Goal: Information Seeking & Learning: Learn about a topic

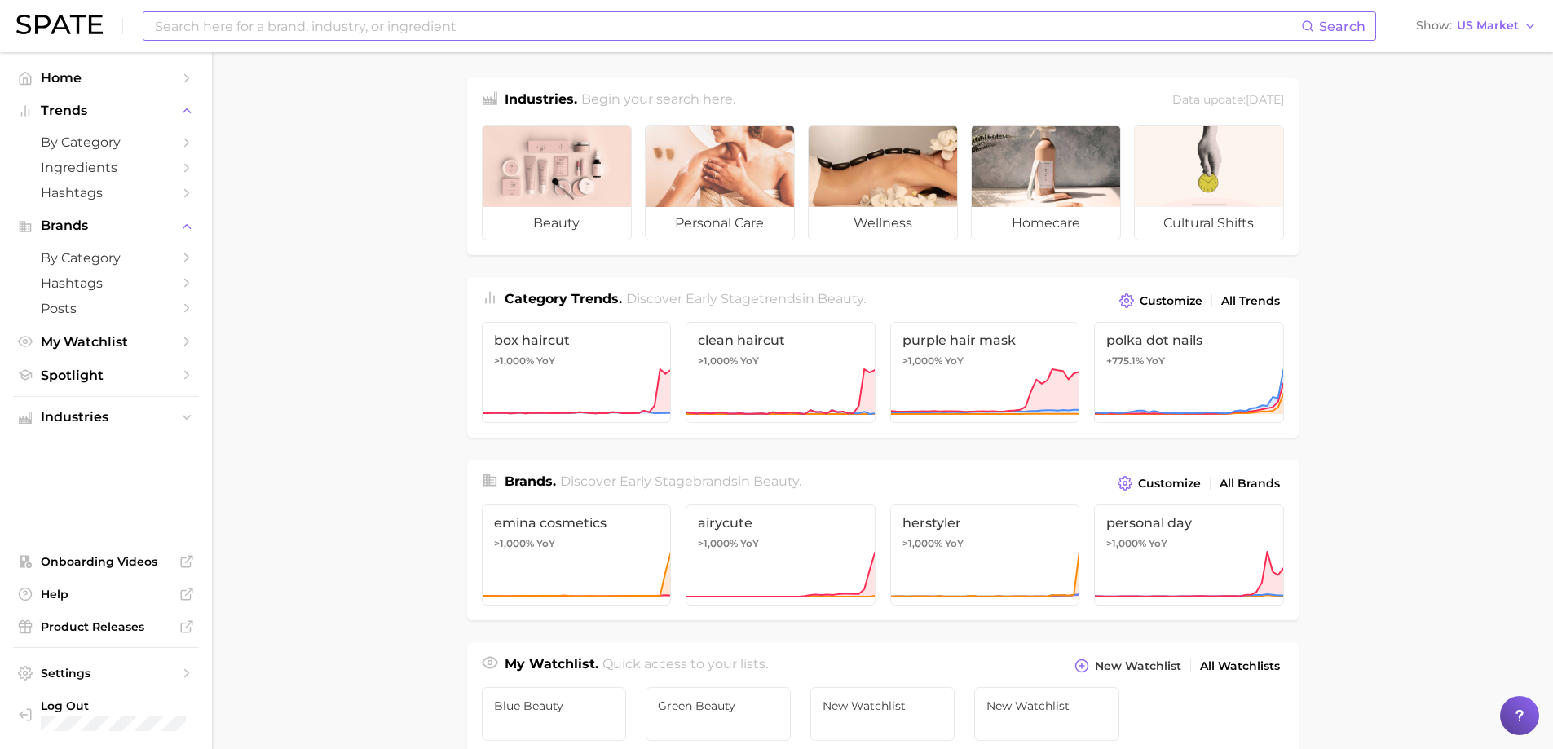
click at [365, 38] on input at bounding box center [727, 26] width 1148 height 28
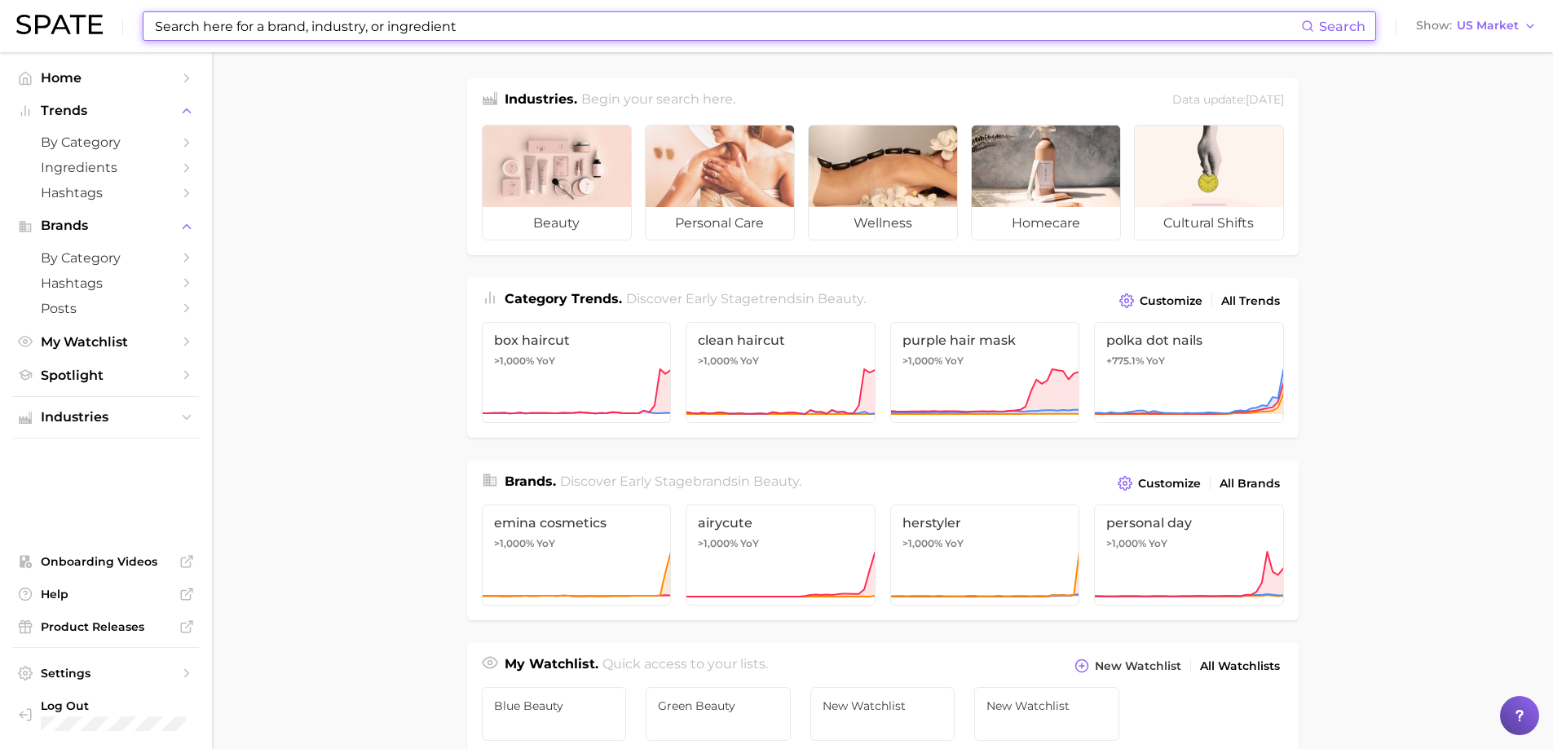
click at [1312, 196] on main "Industries. Begin your search here. Data update: [DATE] beauty personal care we…" at bounding box center [882, 688] width 1341 height 1272
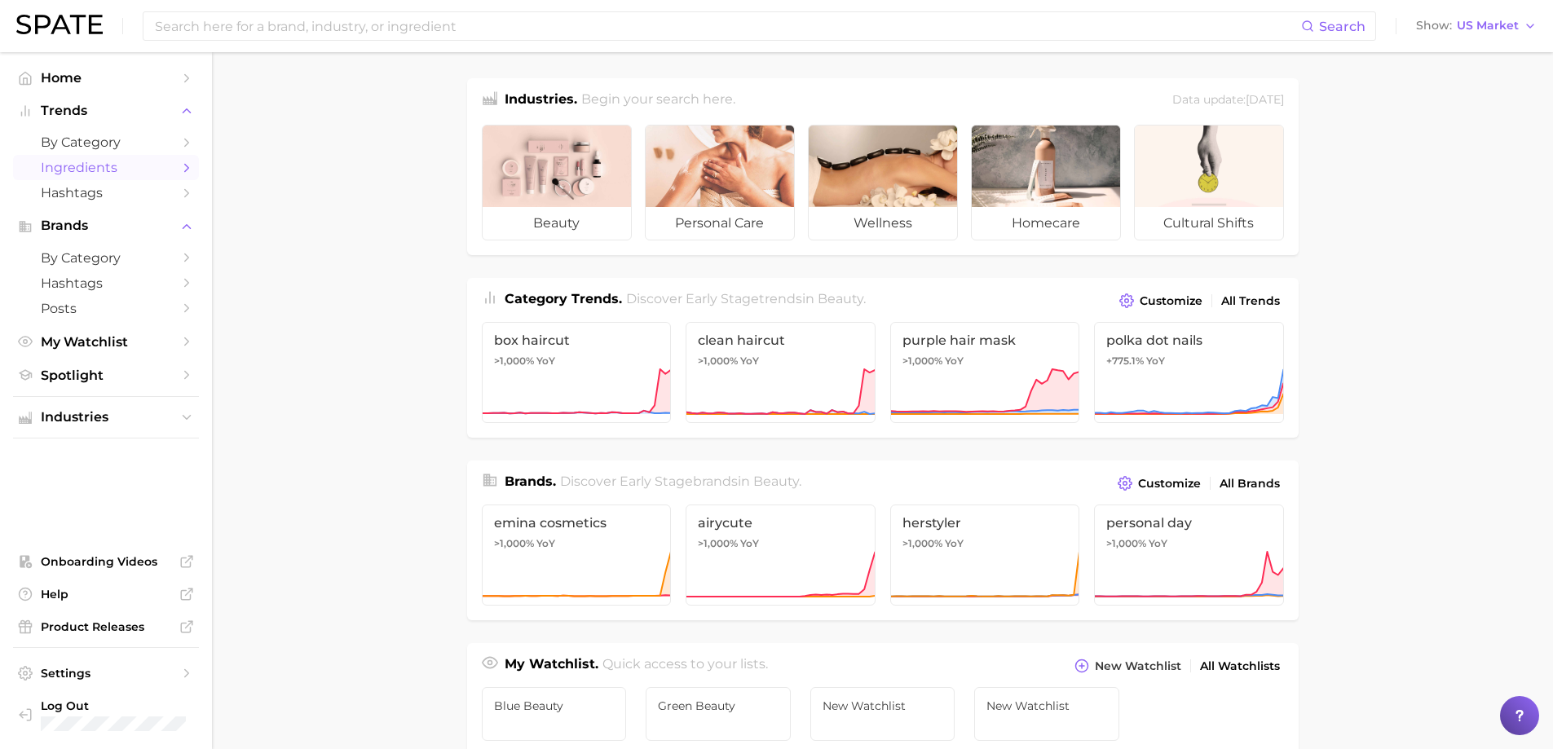
click at [162, 166] on span "Ingredients" at bounding box center [106, 167] width 130 height 15
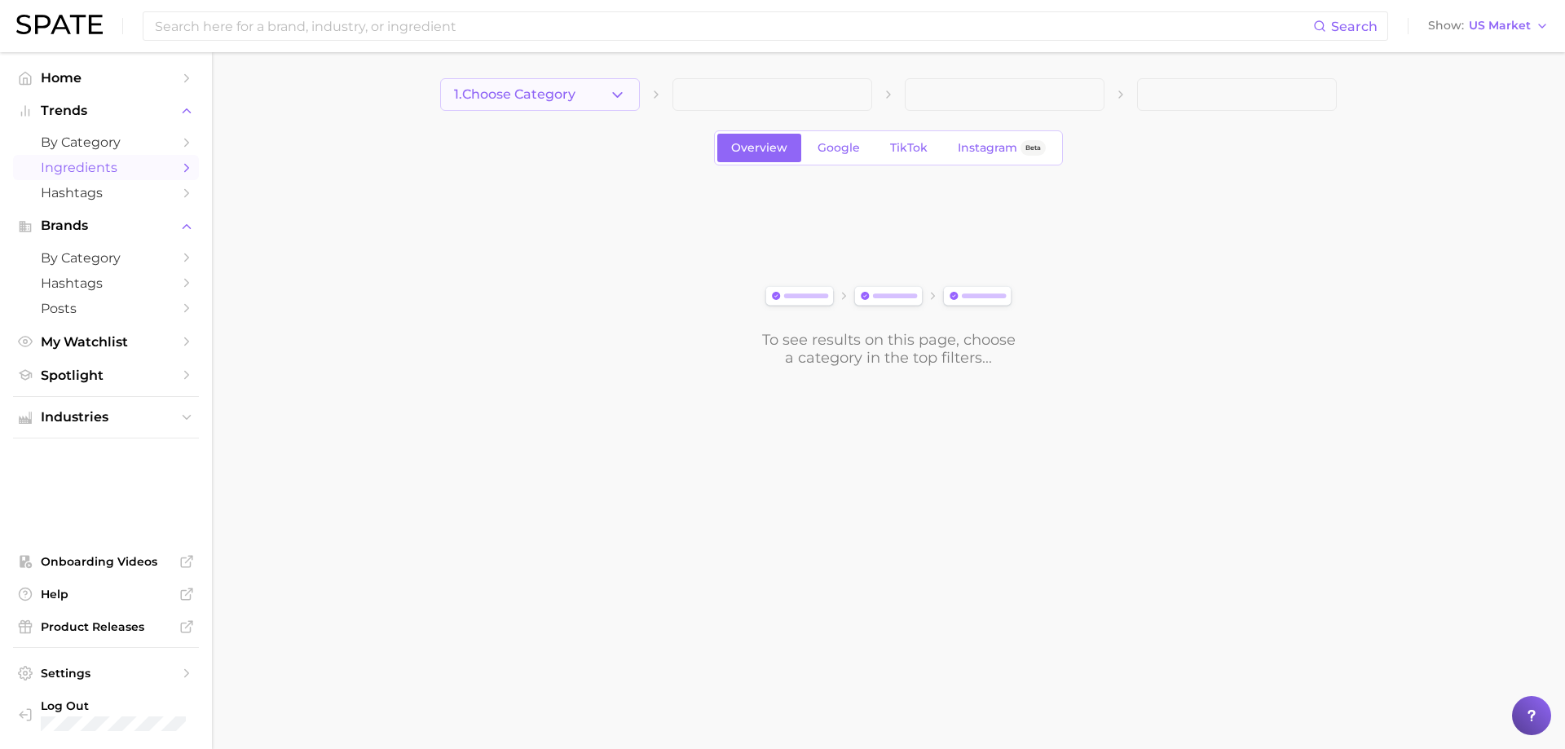
click at [604, 88] on button "1. Choose Category" at bounding box center [540, 94] width 200 height 33
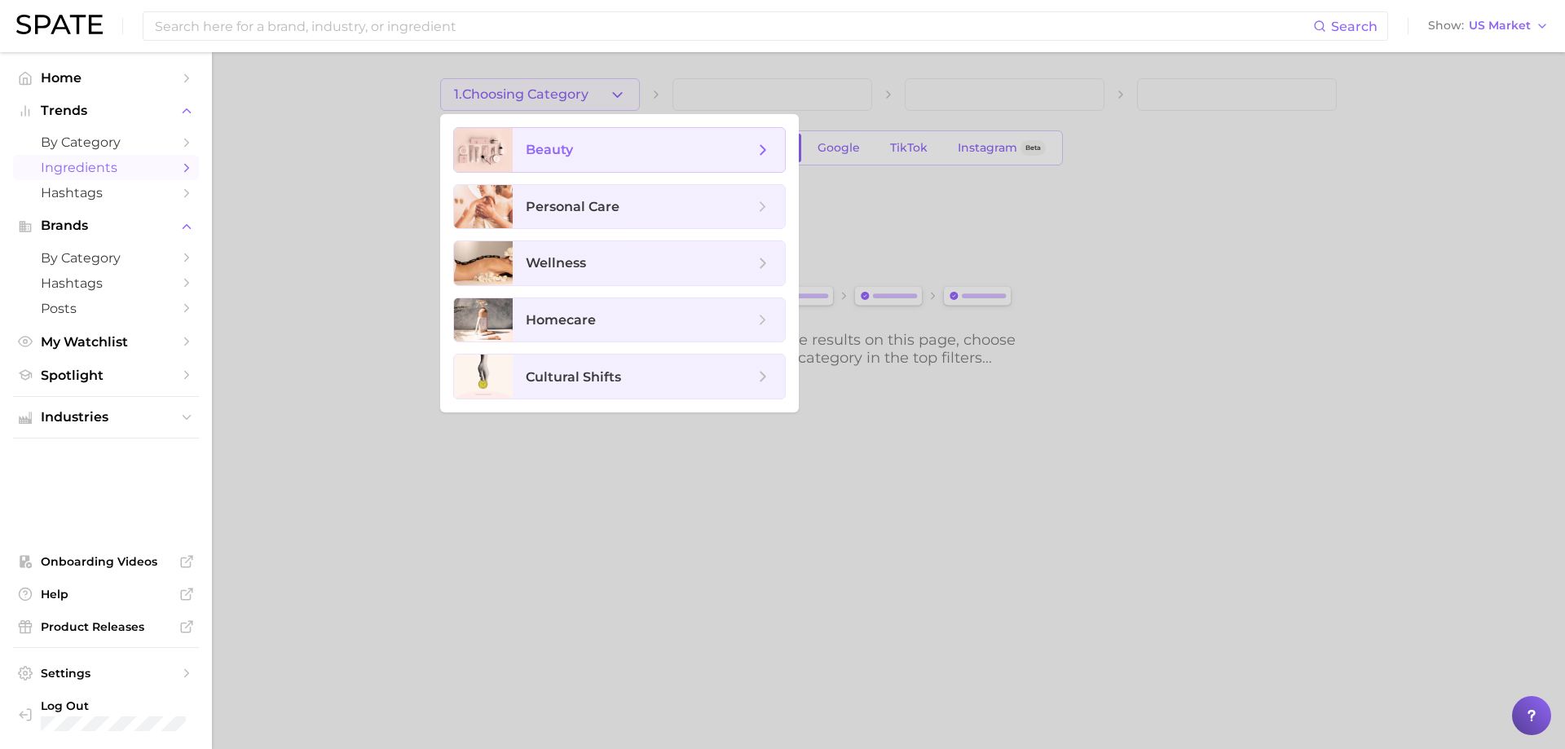
click at [586, 142] on span "beauty" at bounding box center [640, 150] width 228 height 18
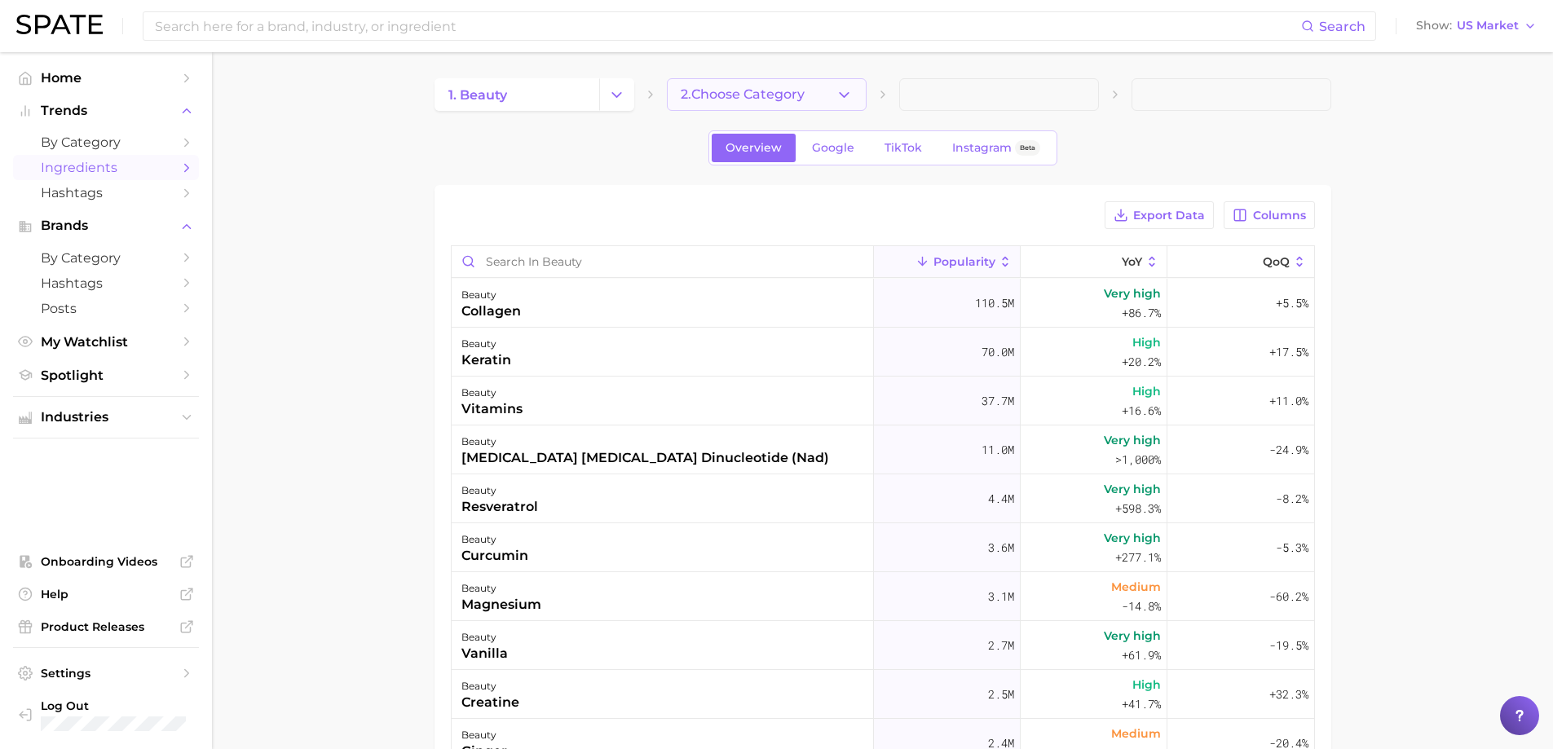
click at [740, 95] on span "2. Choose Category" at bounding box center [743, 94] width 124 height 15
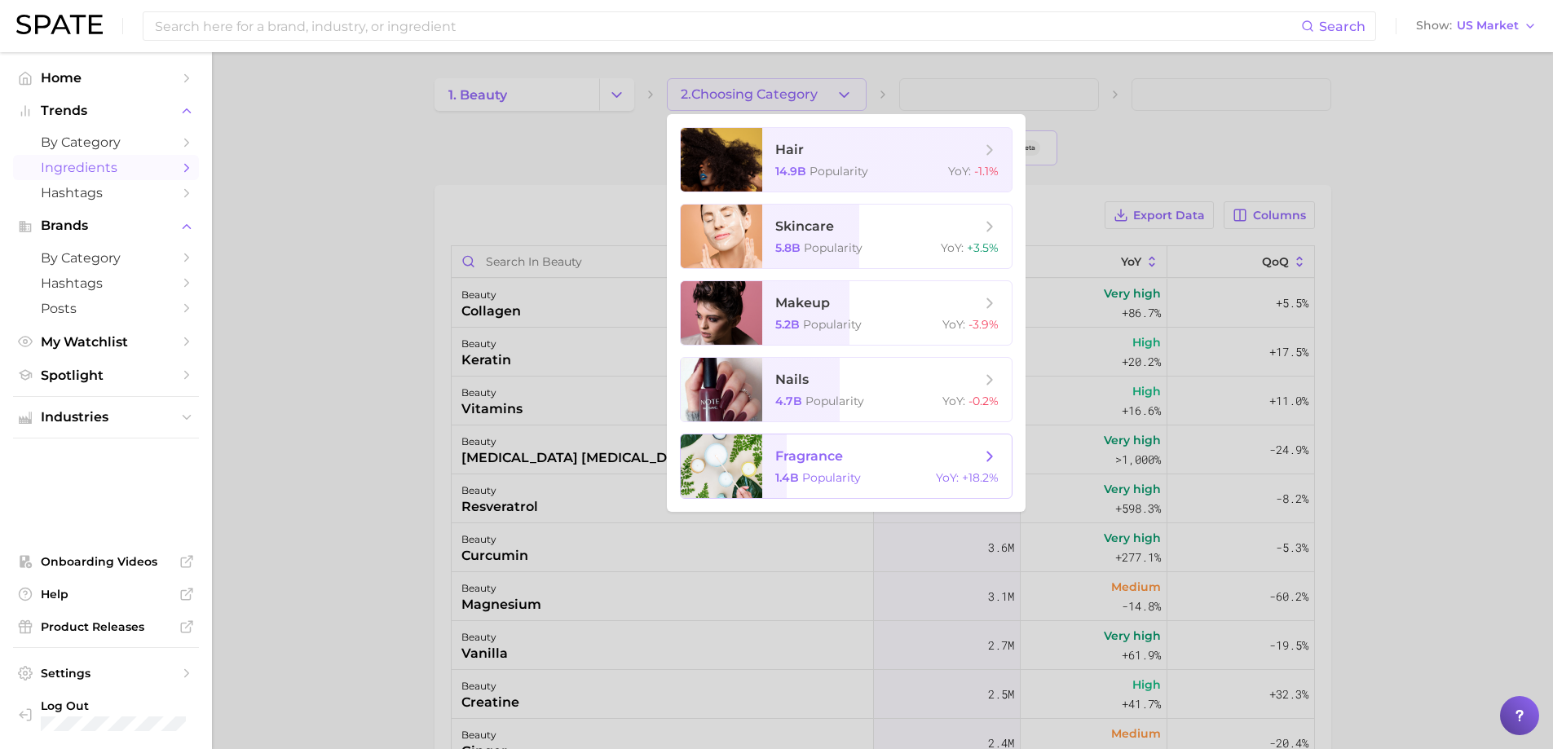
click at [777, 469] on span "fragrance 1.4b Popularity YoY : +18.2%" at bounding box center [886, 466] width 249 height 64
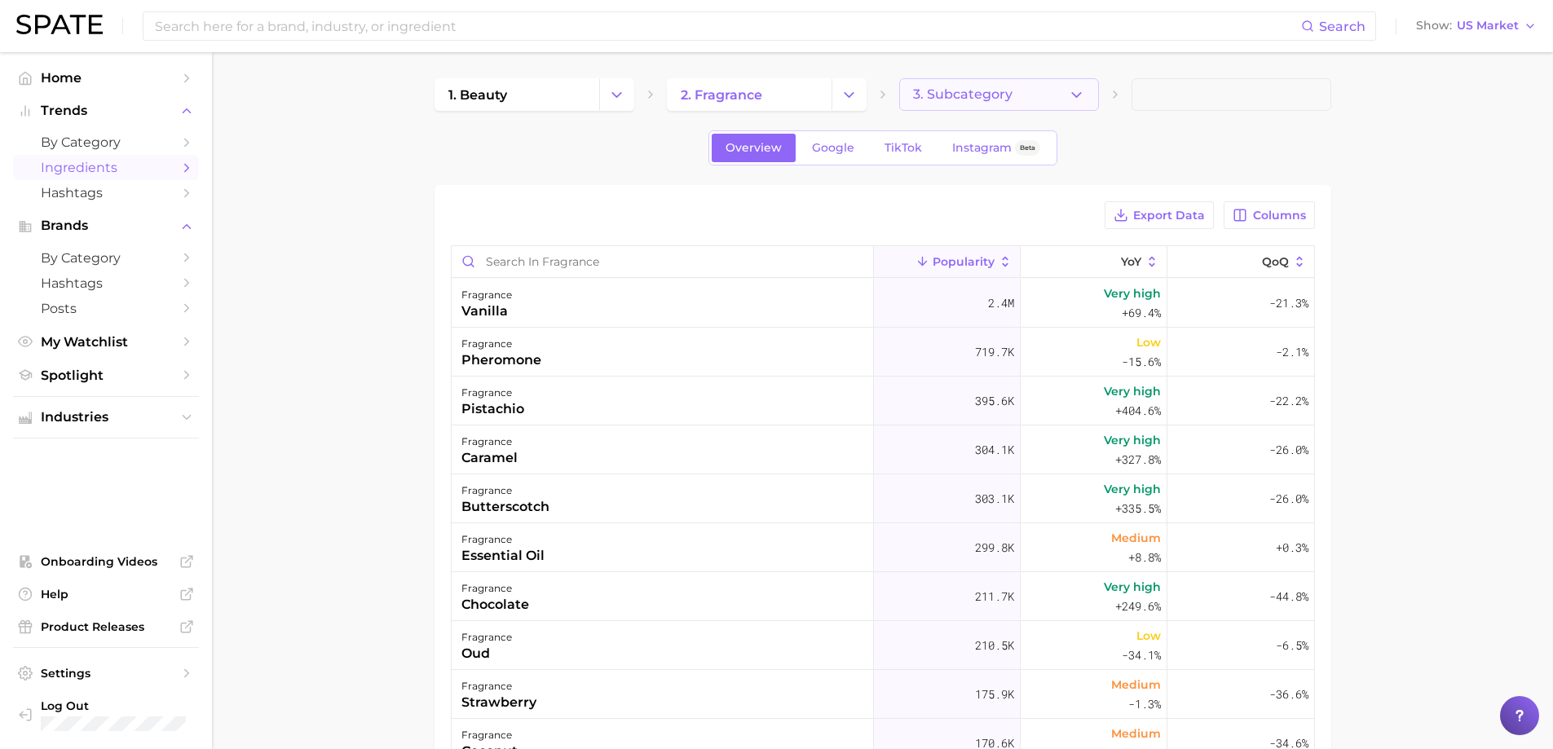
click at [985, 93] on span "3. Subcategory" at bounding box center [962, 94] width 99 height 15
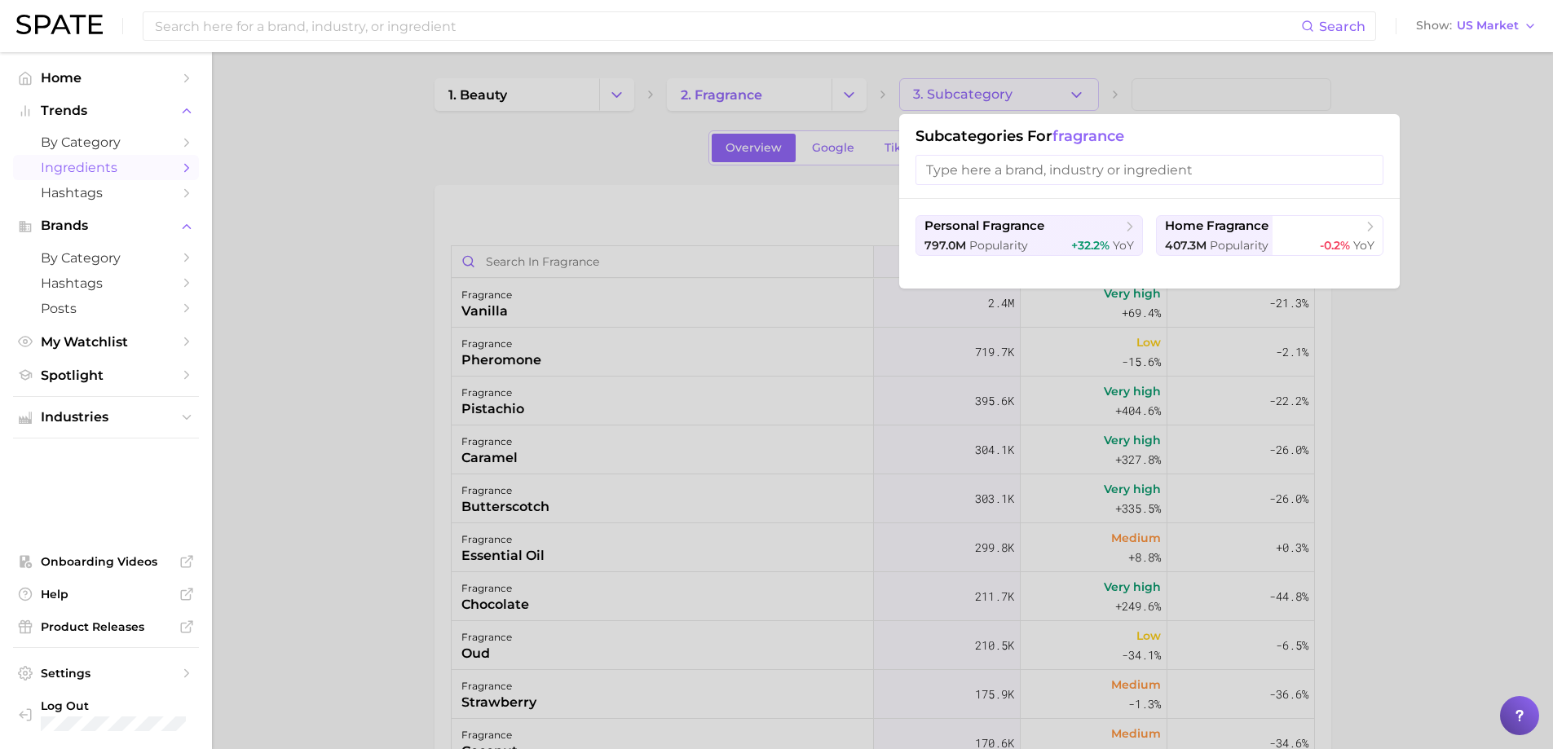
click at [550, 159] on div at bounding box center [776, 374] width 1553 height 749
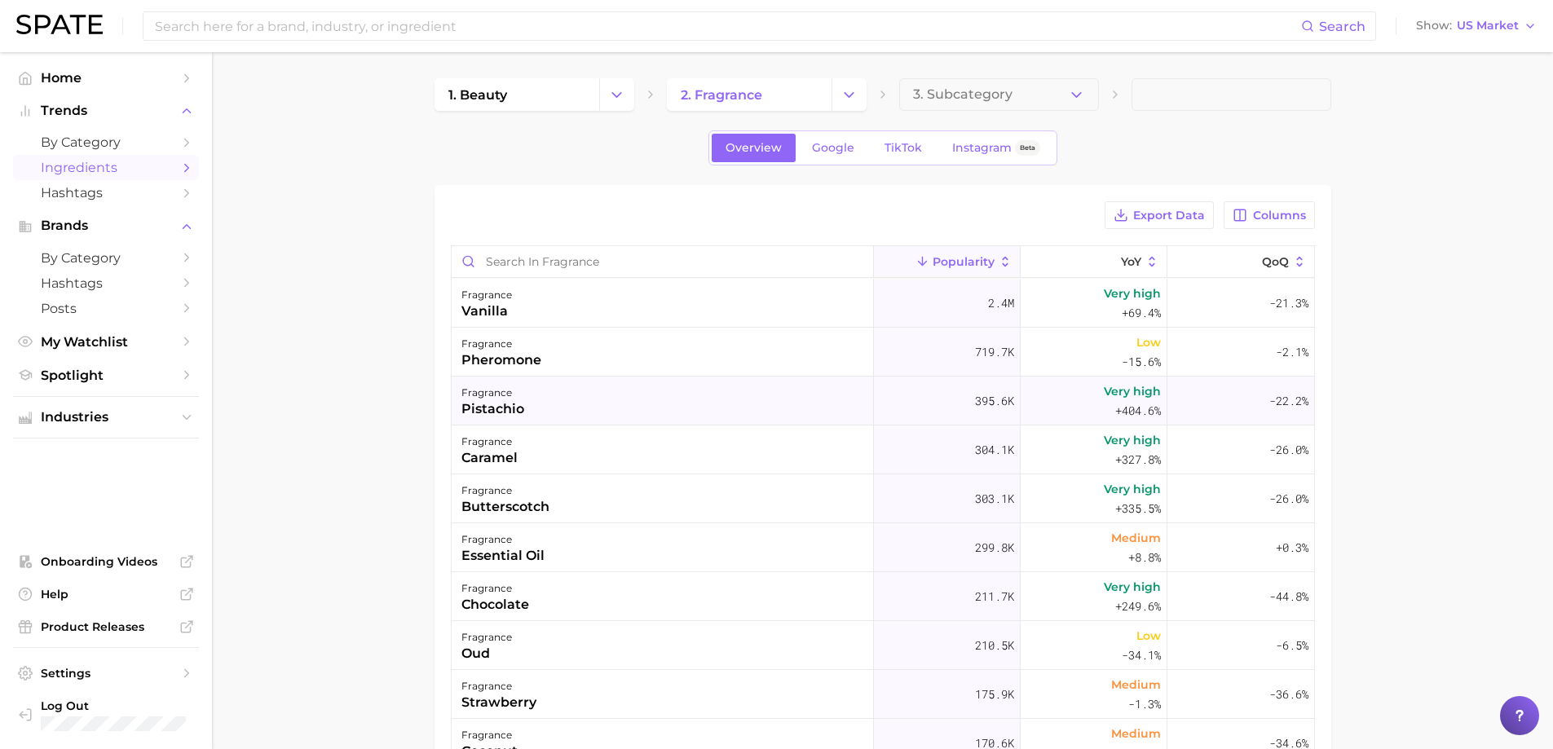
click at [613, 391] on div "fragrance pistachio" at bounding box center [663, 401] width 422 height 49
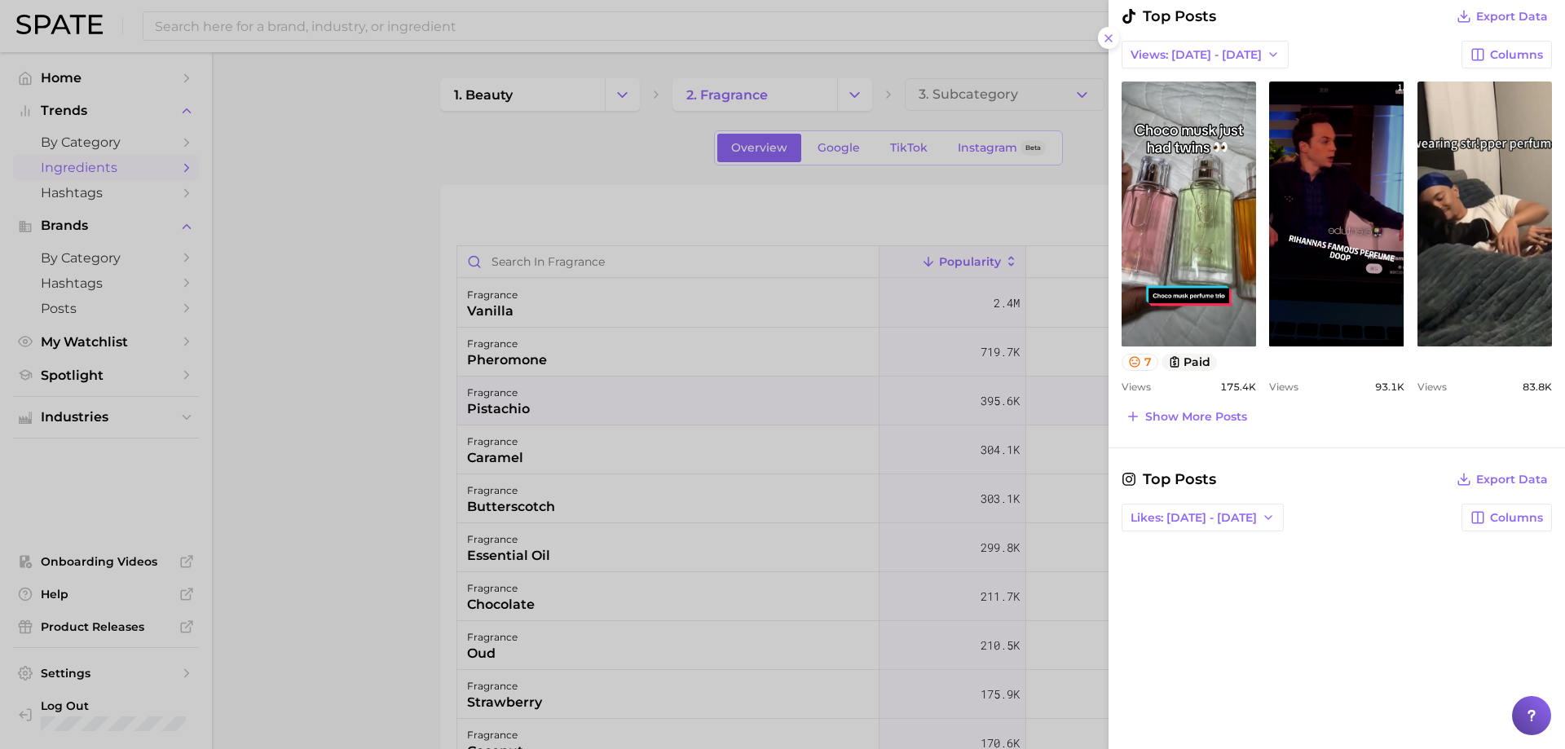
scroll to position [865, 0]
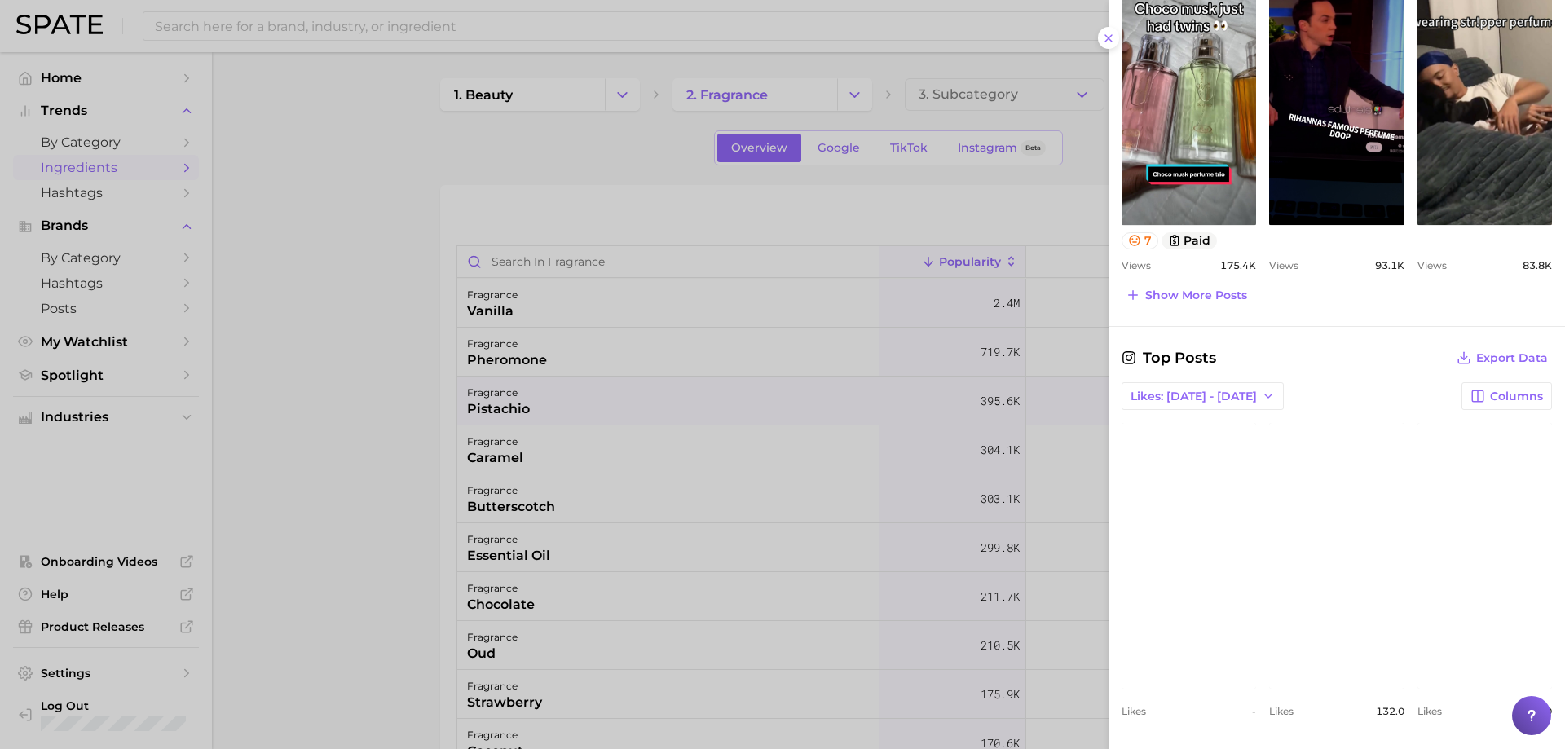
click at [836, 443] on div at bounding box center [782, 374] width 1565 height 749
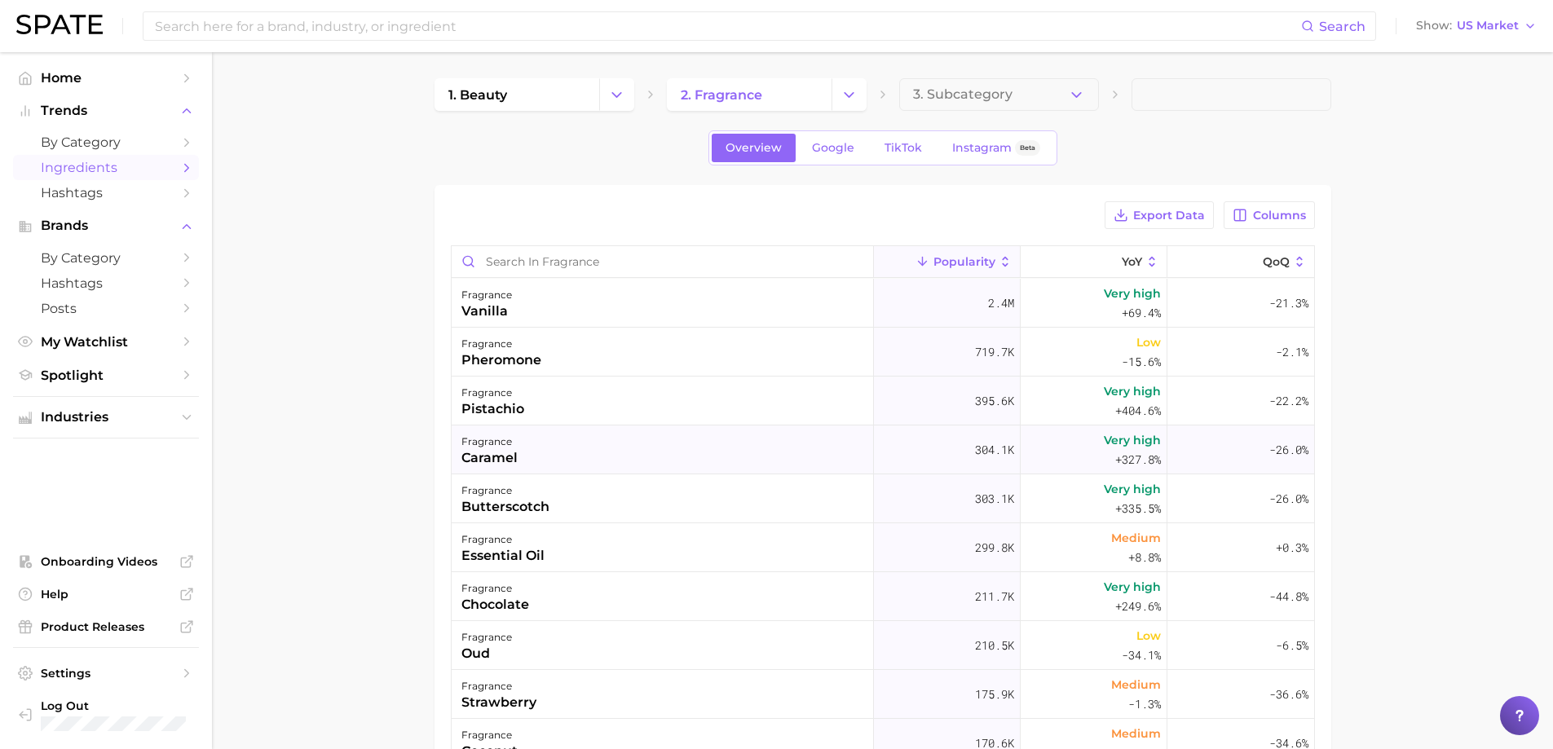
click at [748, 451] on div "fragrance caramel" at bounding box center [663, 449] width 422 height 49
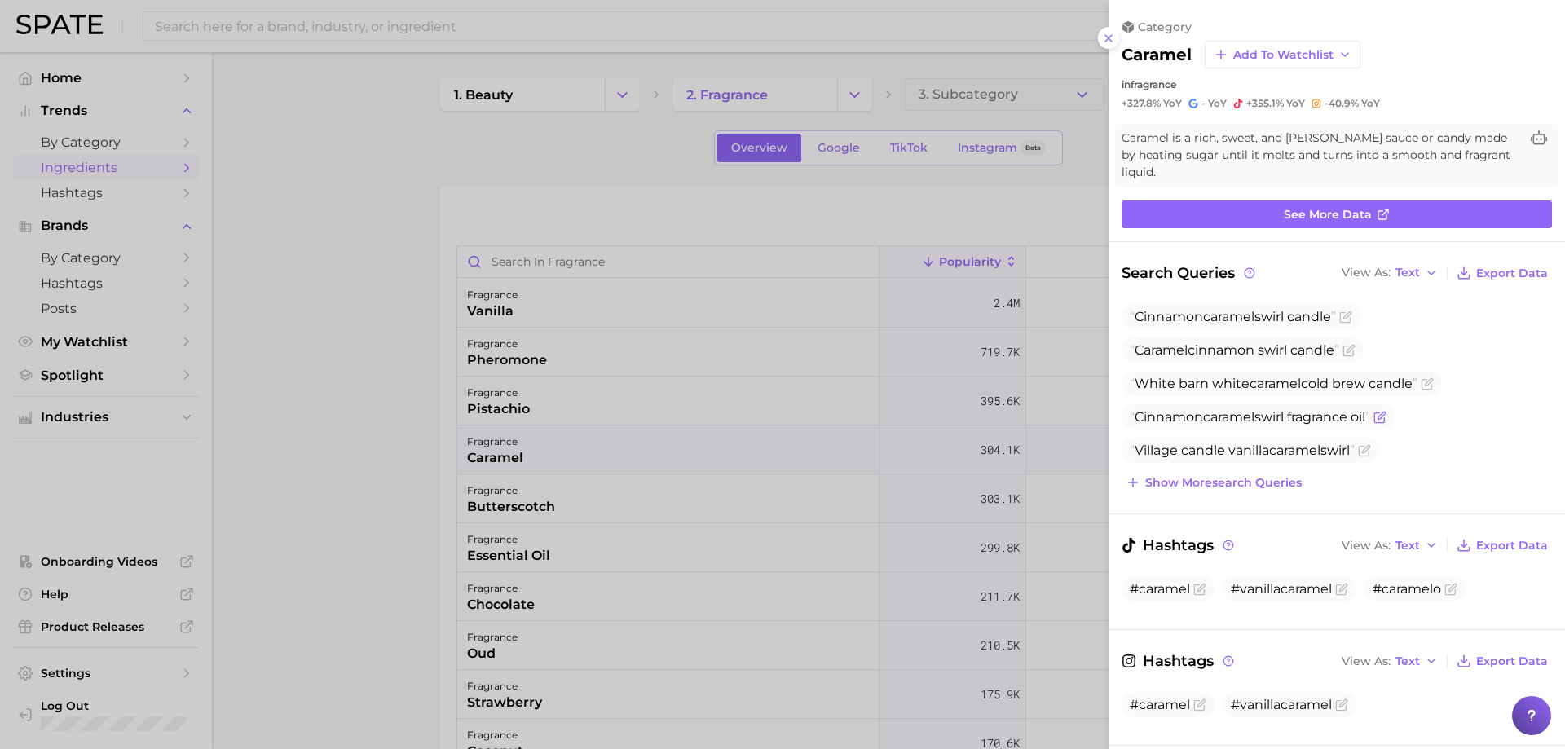
scroll to position [0, 0]
click at [1257, 487] on span "Show more search queries" at bounding box center [1223, 483] width 157 height 14
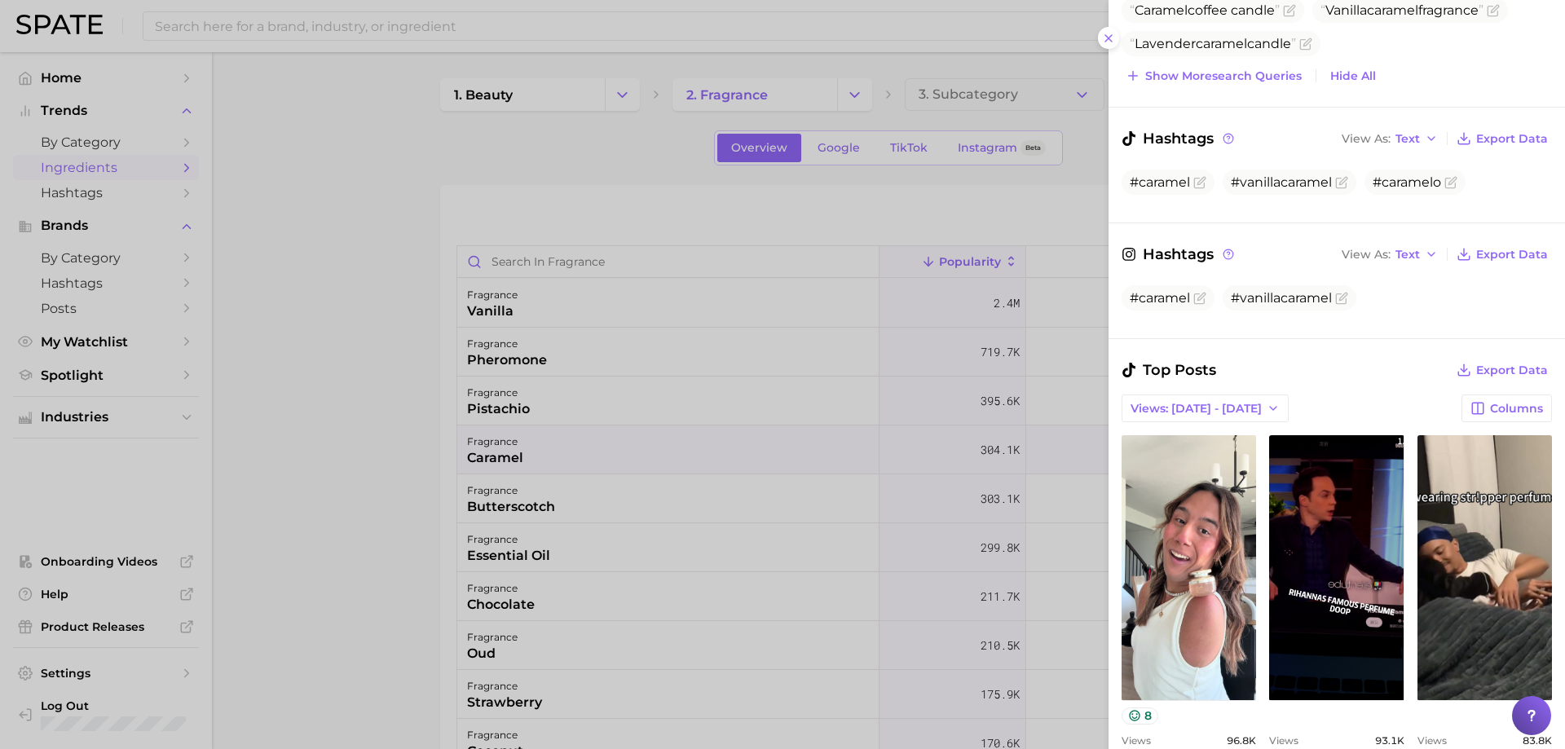
scroll to position [571, 0]
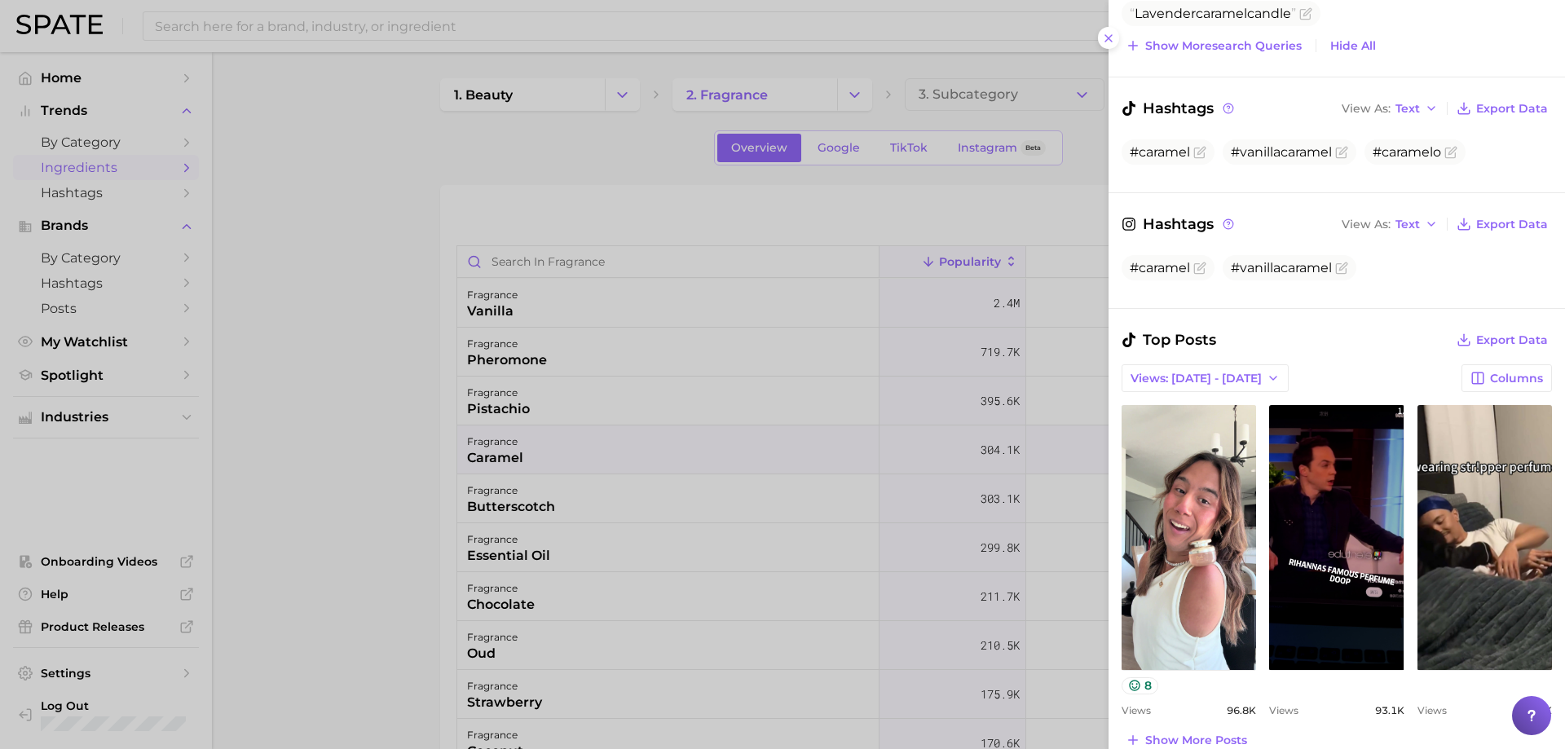
click at [709, 473] on div at bounding box center [782, 374] width 1565 height 749
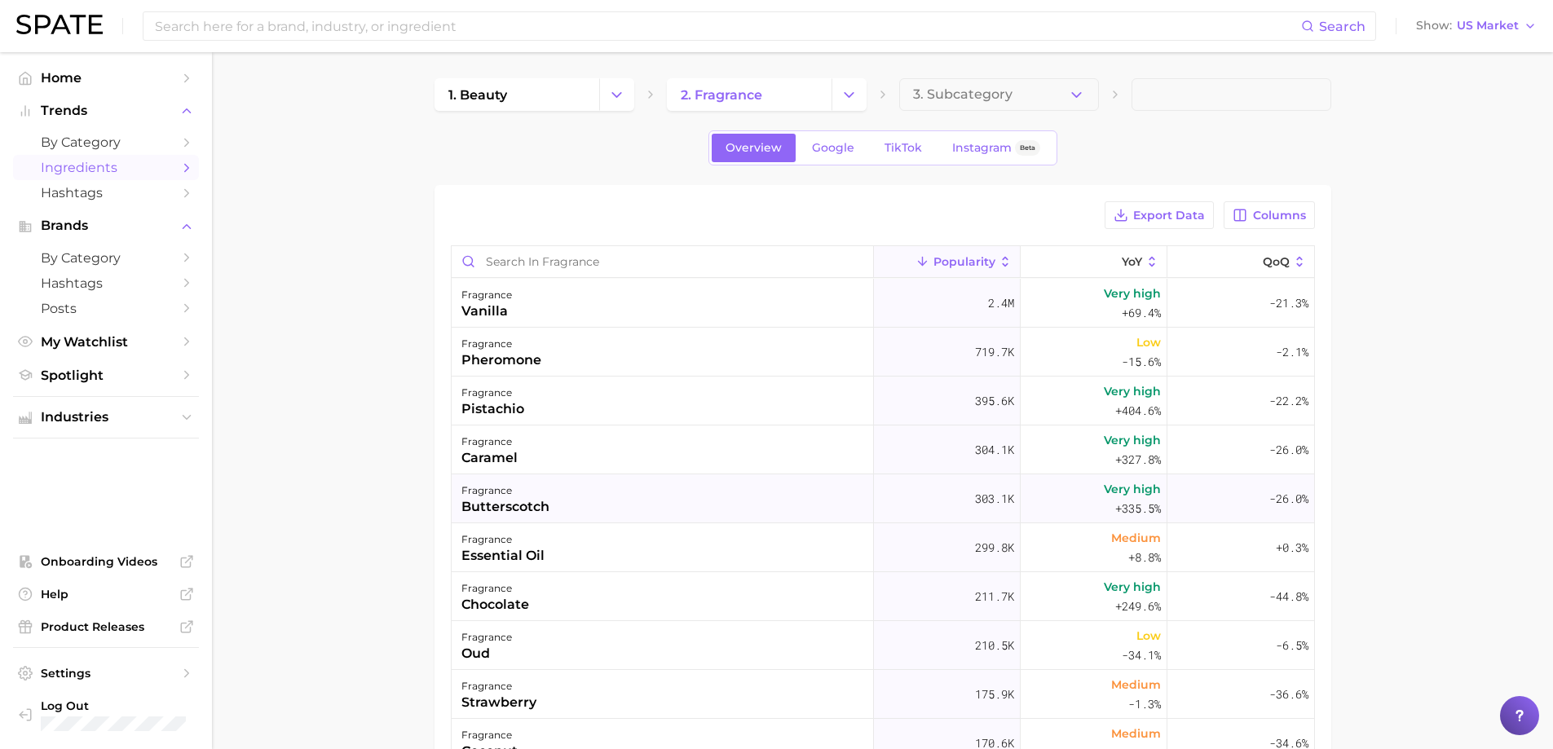
click at [691, 505] on div "fragrance butterscotch" at bounding box center [663, 498] width 422 height 49
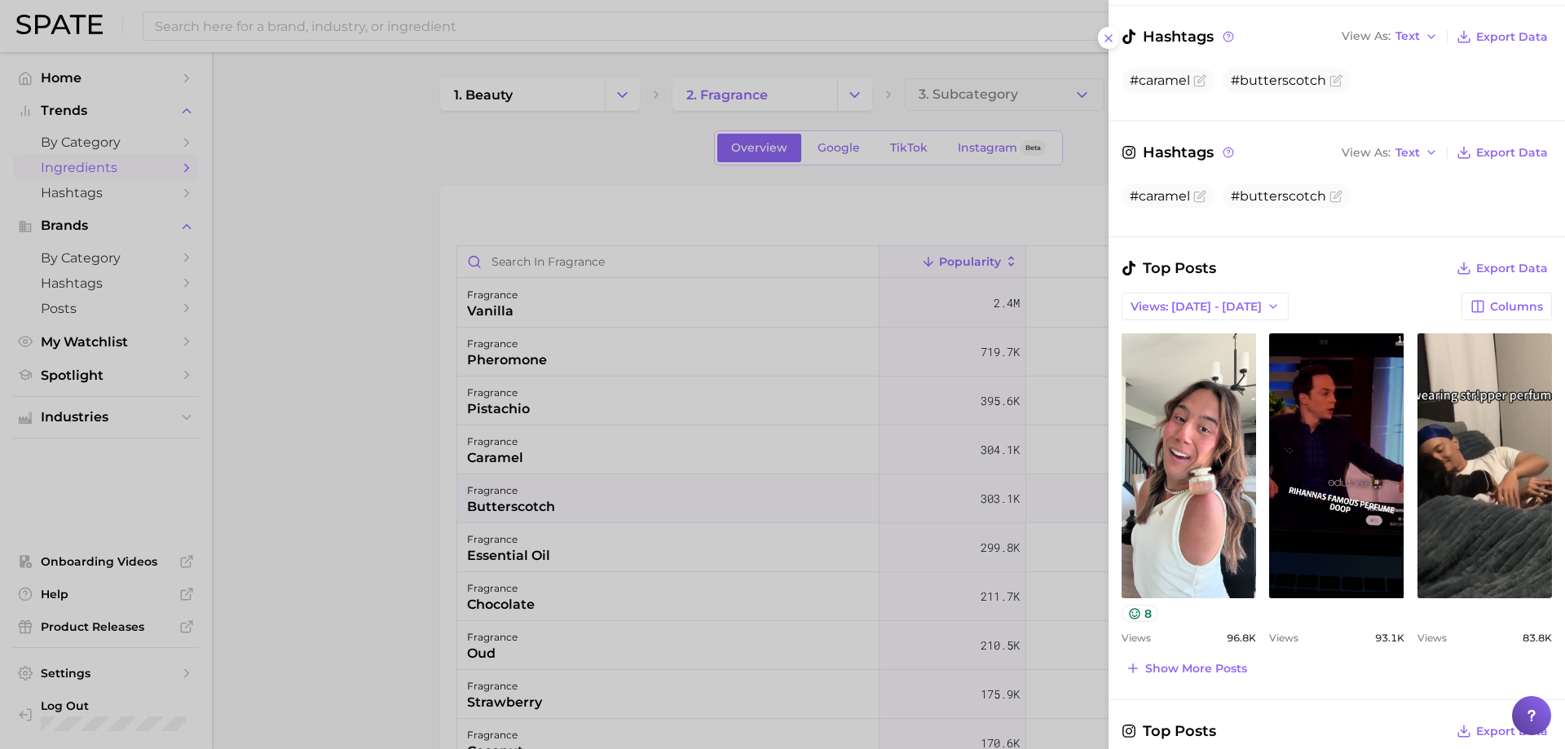
scroll to position [408, 0]
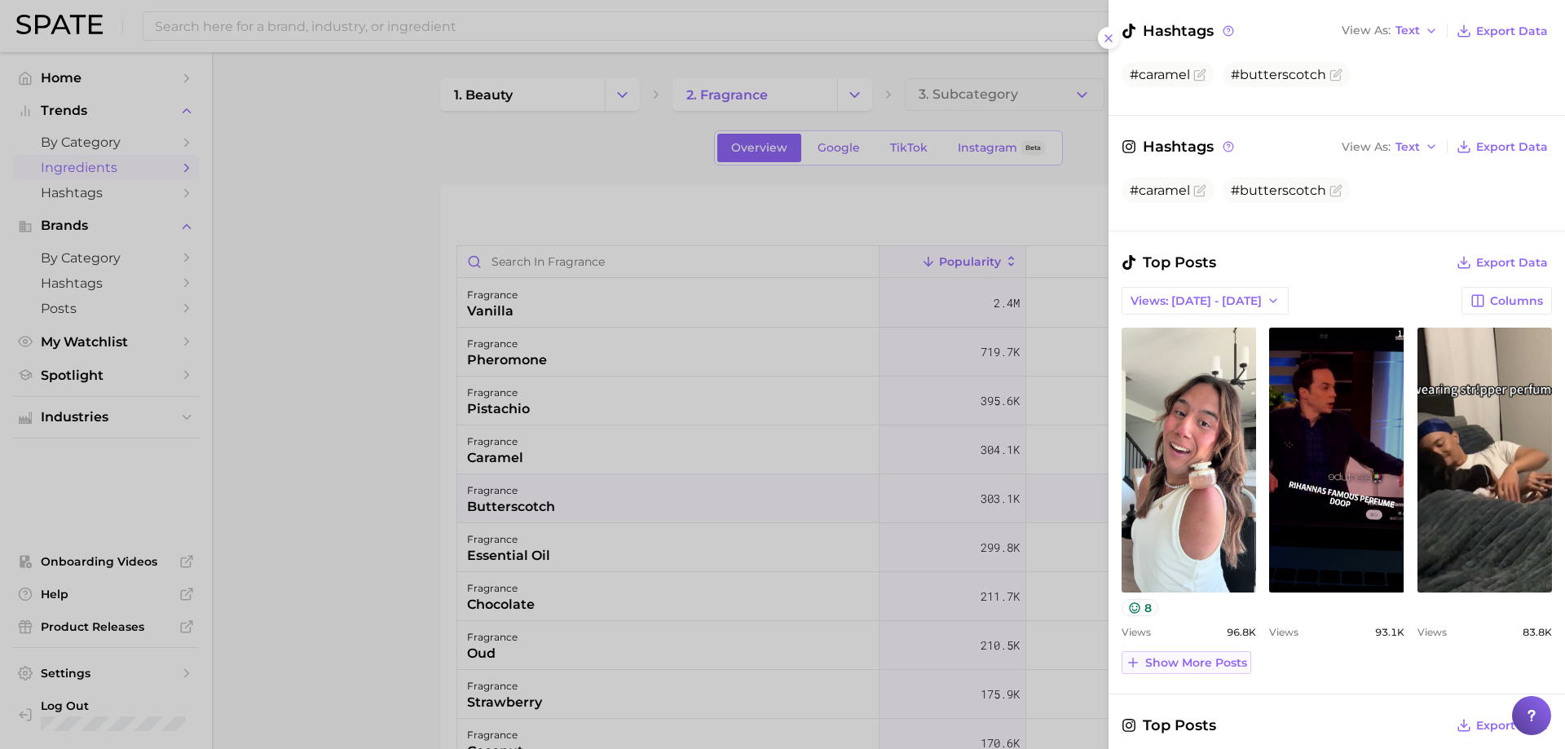
click at [1216, 653] on button "Show more posts" at bounding box center [1187, 662] width 130 height 23
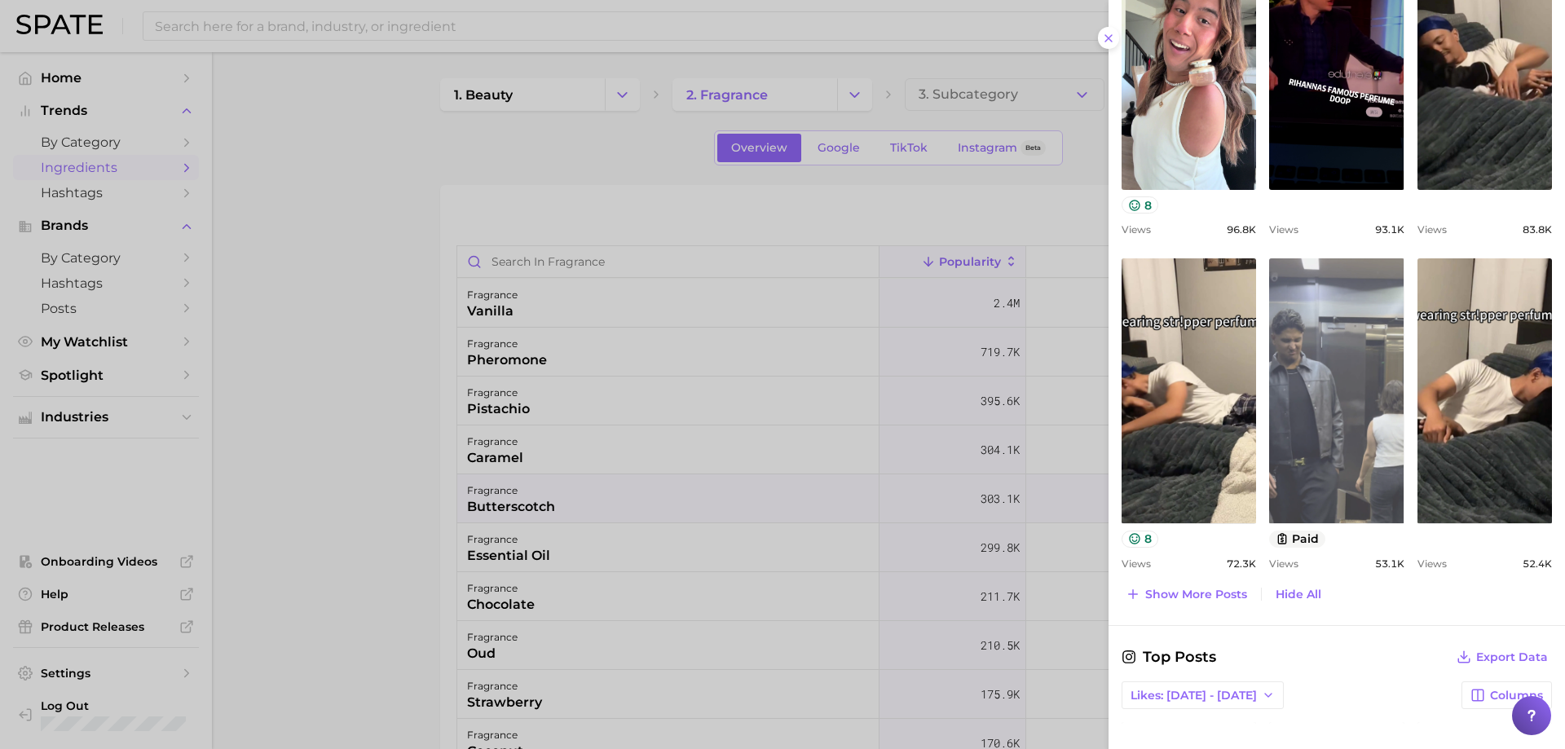
scroll to position [815, 0]
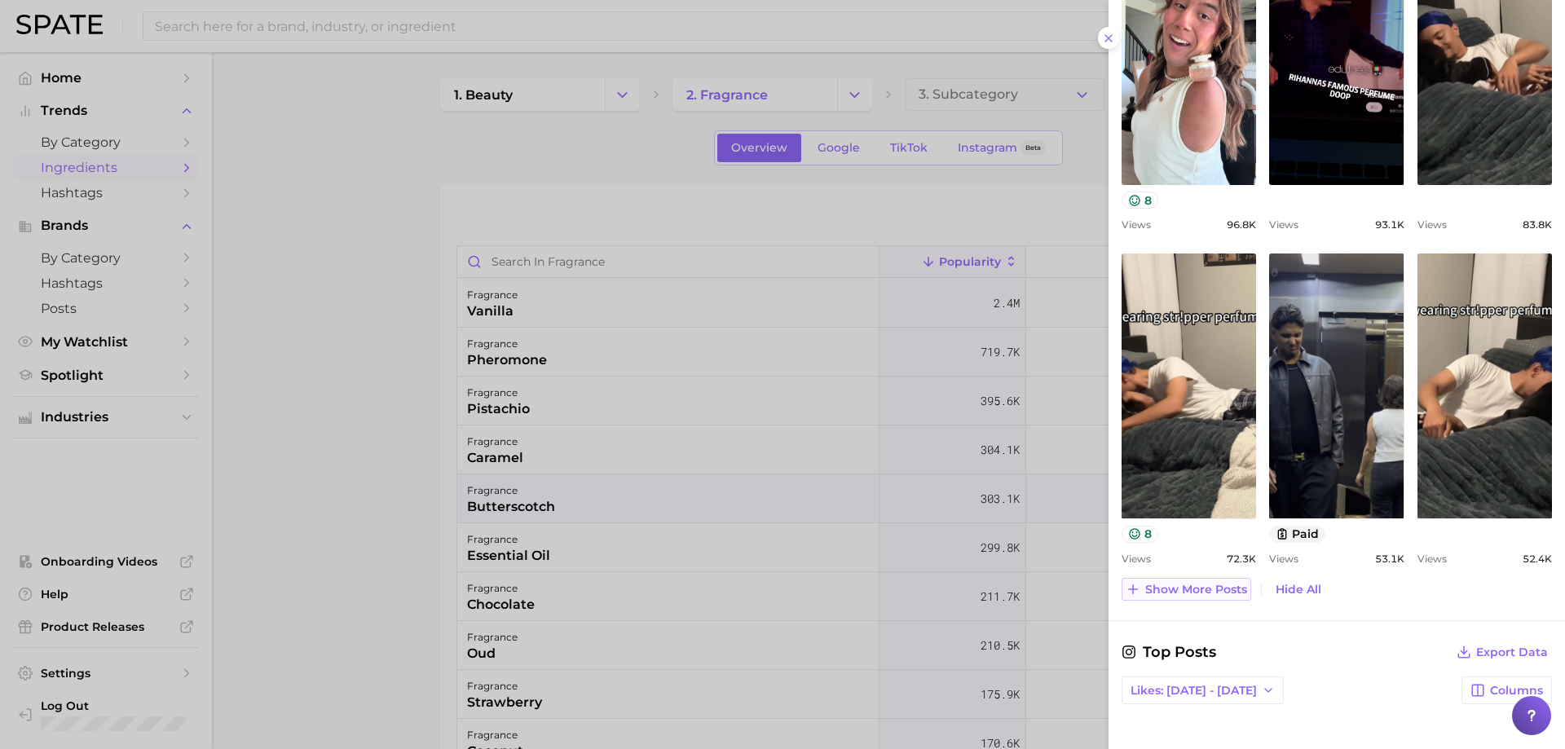
click at [1189, 585] on span "Show more posts" at bounding box center [1196, 590] width 102 height 14
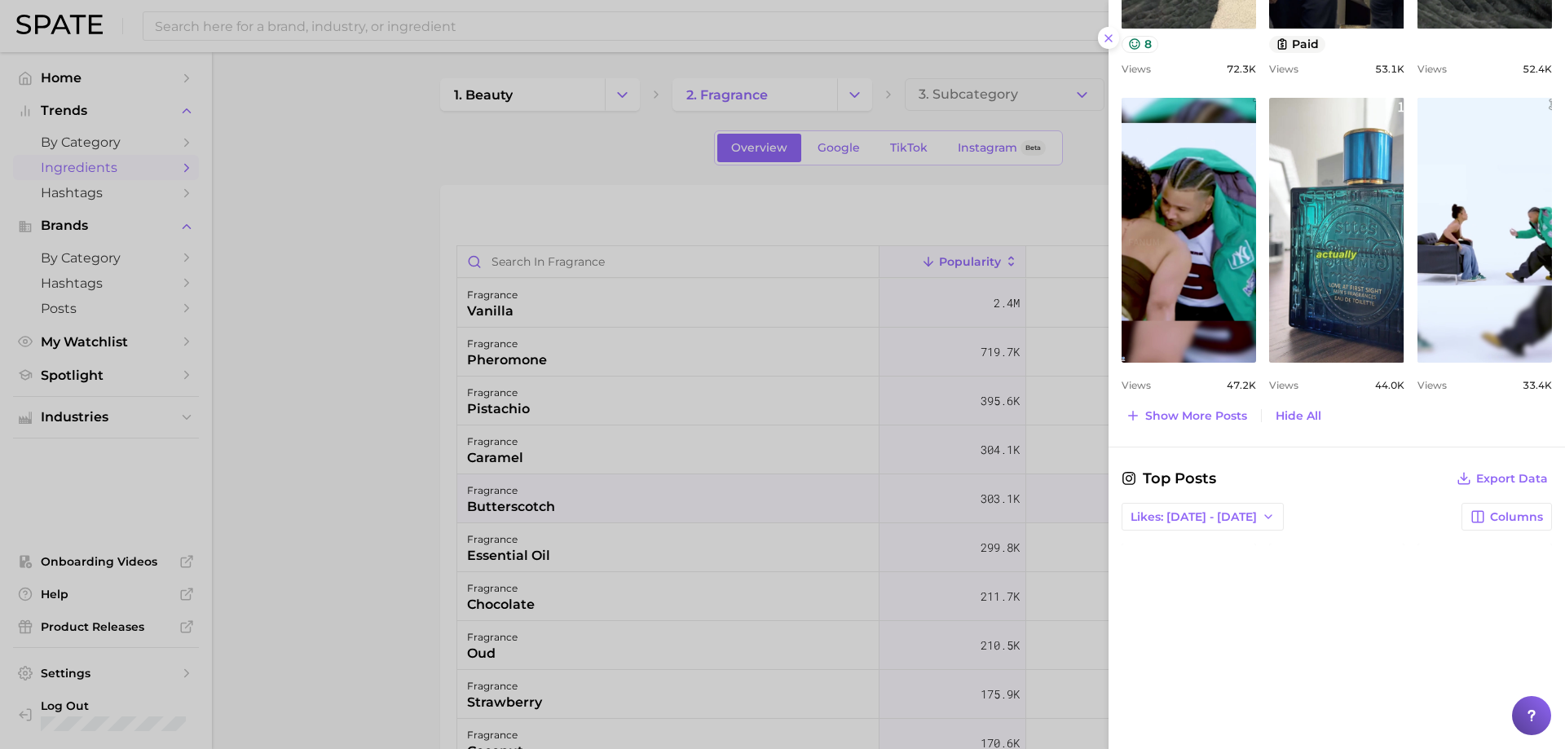
scroll to position [1426, 0]
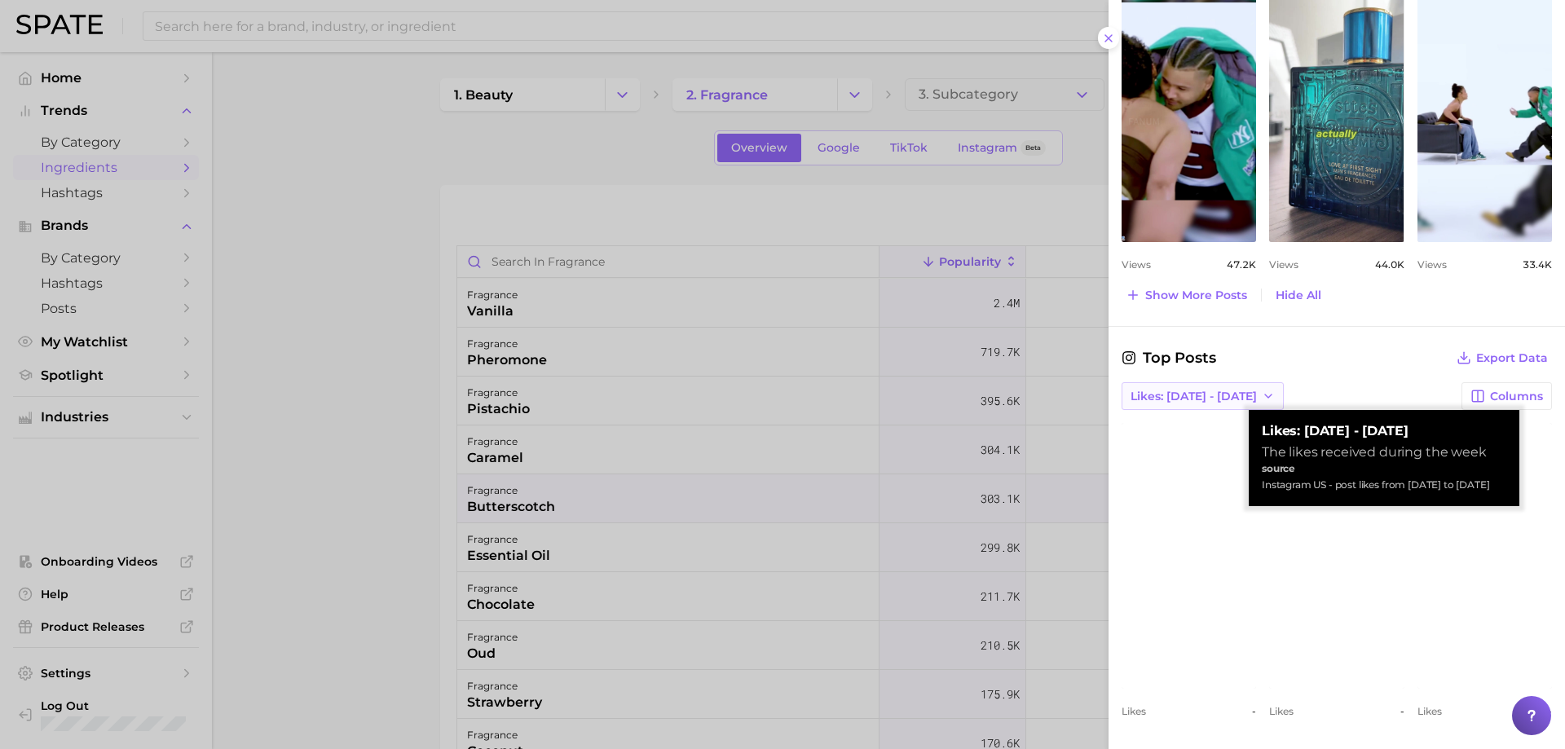
click at [1166, 403] on span "Likes: Sep 7 - 14" at bounding box center [1194, 397] width 126 height 14
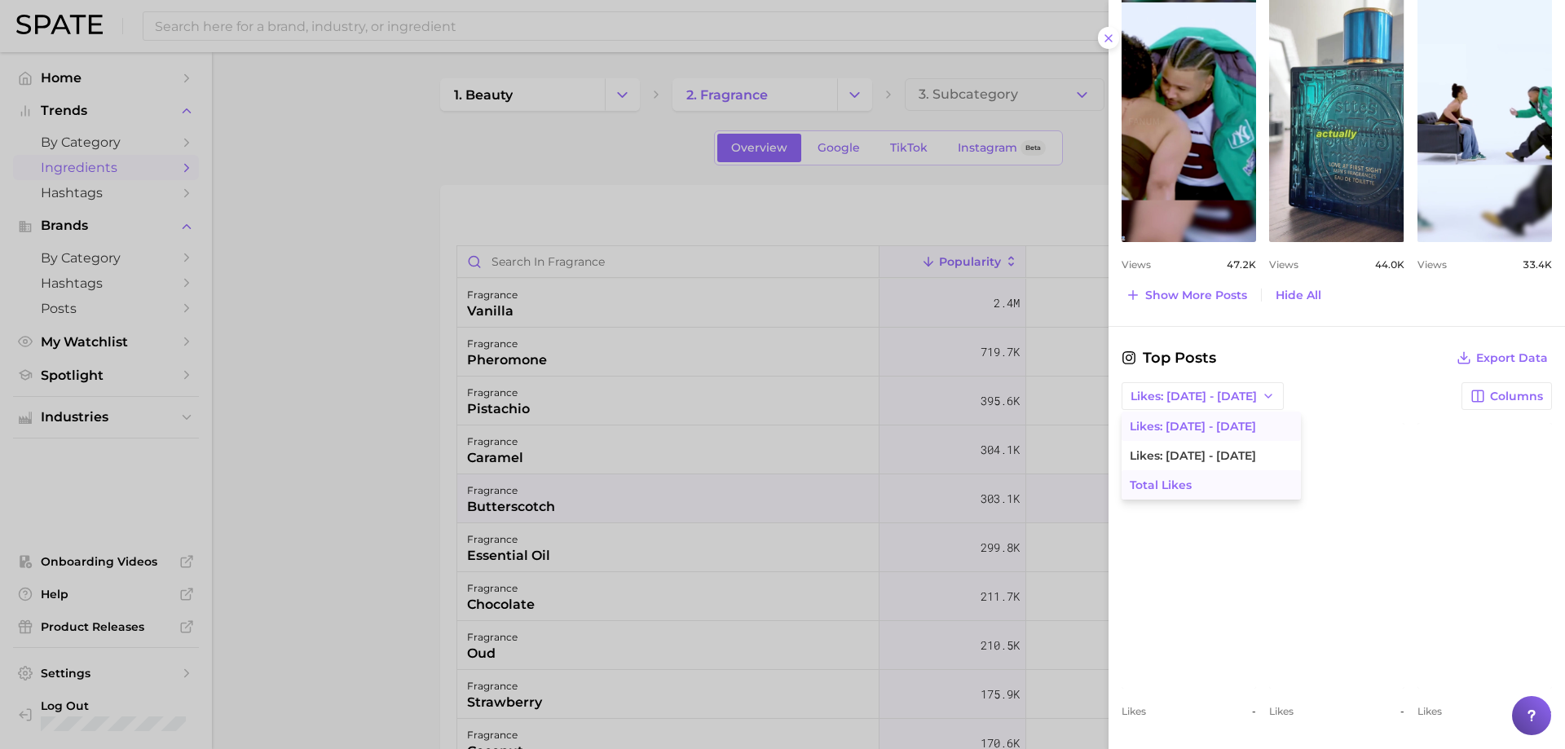
click at [1193, 480] on button "Total Likes" at bounding box center [1211, 484] width 179 height 29
click at [1160, 390] on span "Total Likes" at bounding box center [1162, 397] width 62 height 14
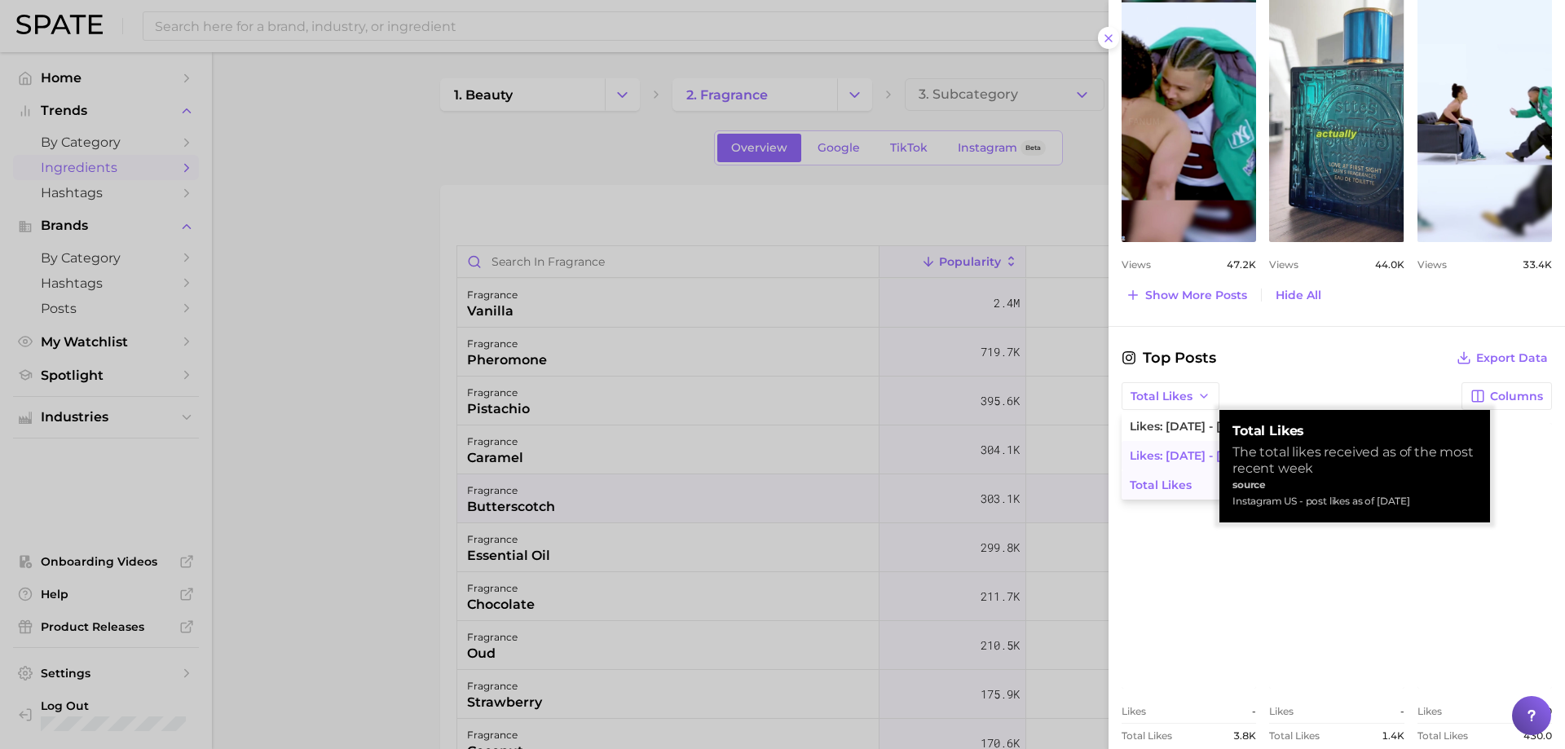
click at [1172, 446] on button "Likes: Aug 31 - Sep 7" at bounding box center [1211, 455] width 179 height 29
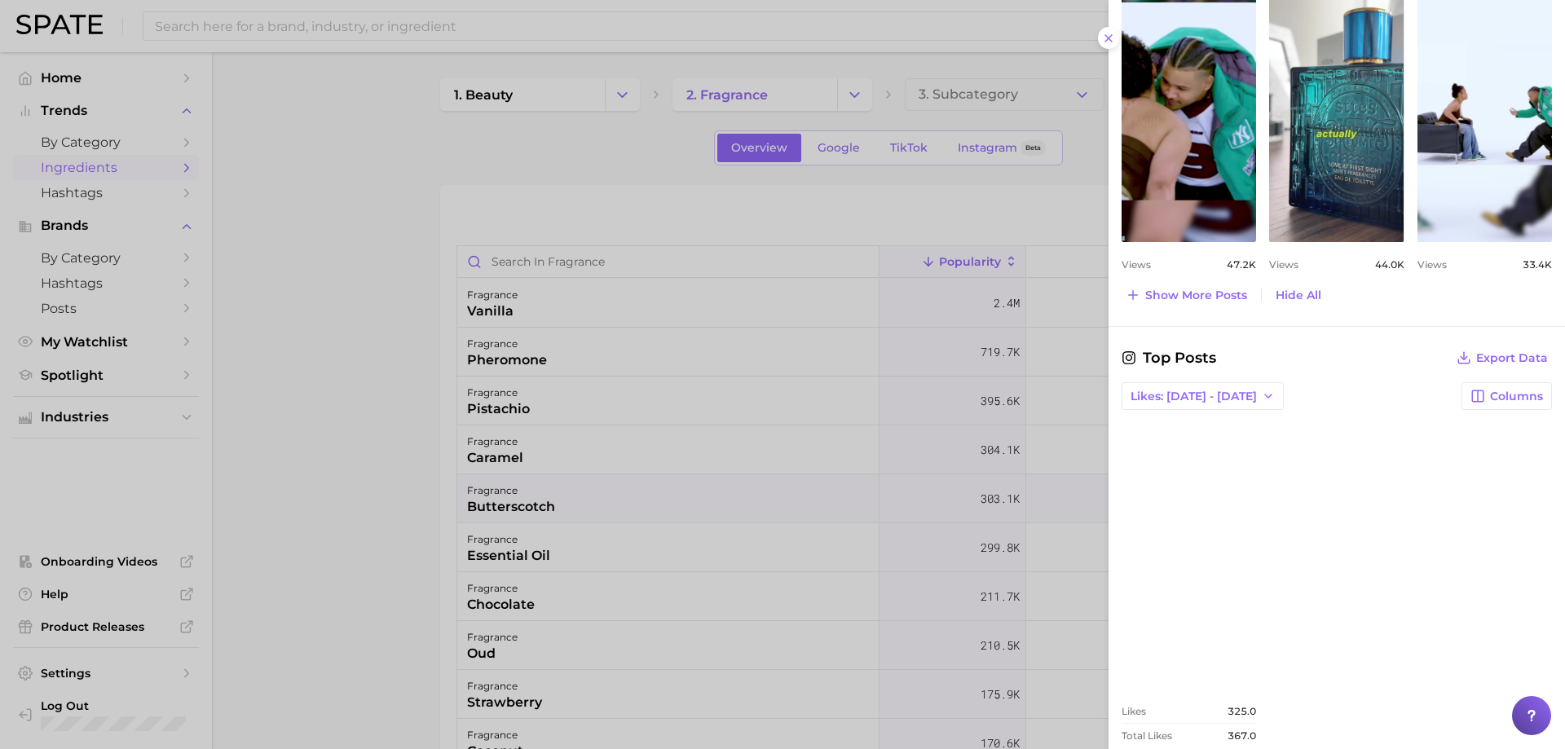
click at [662, 498] on div at bounding box center [782, 374] width 1565 height 749
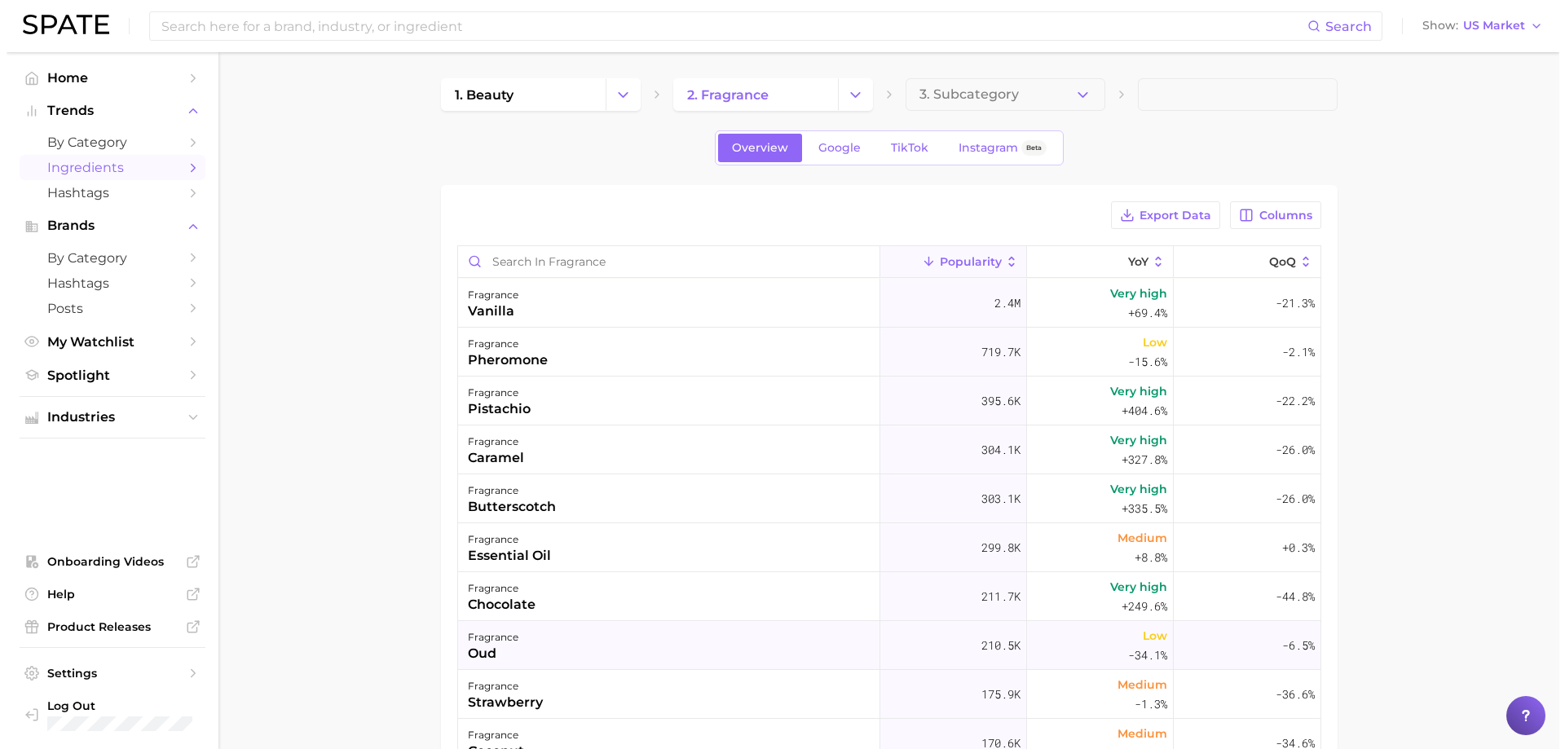
scroll to position [82, 0]
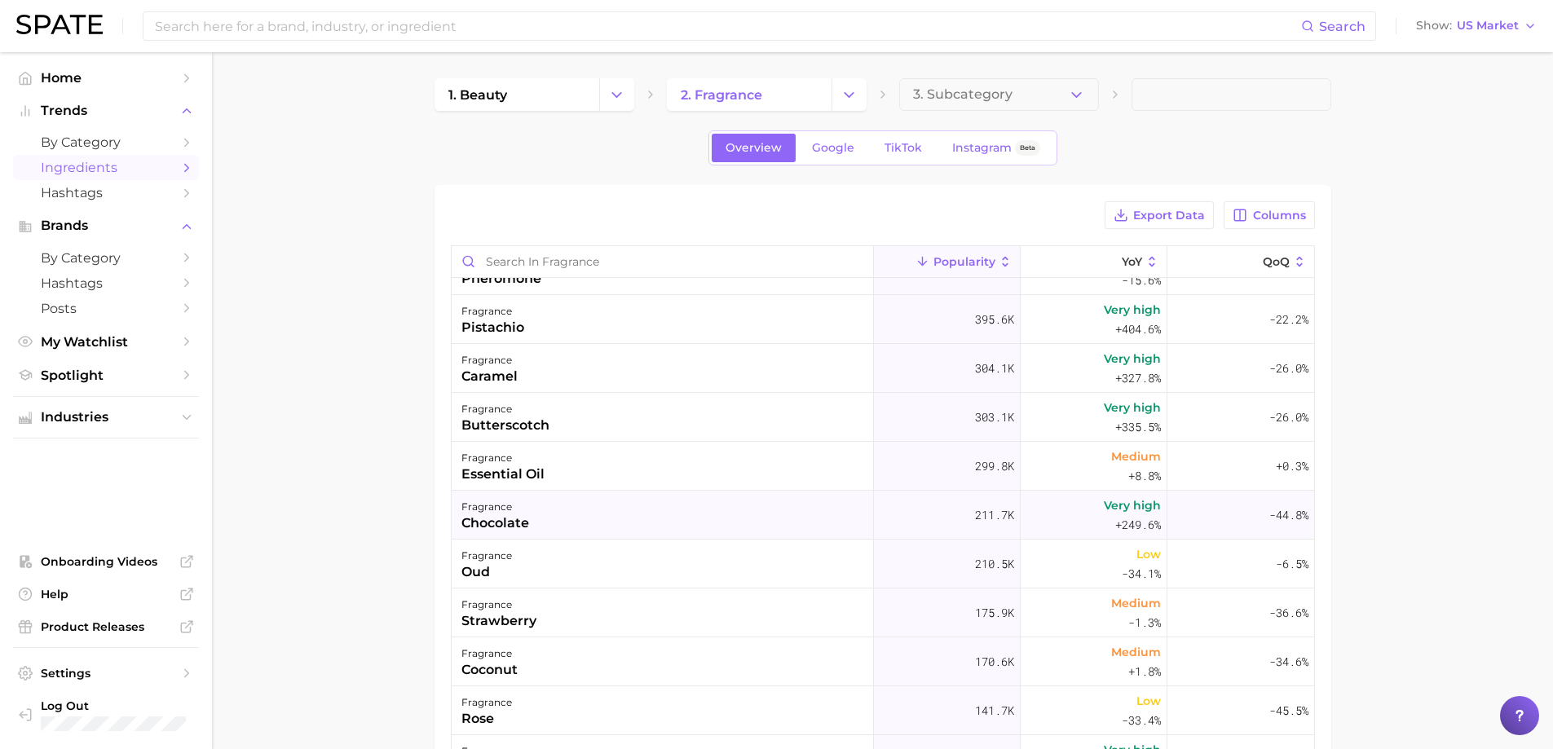
click at [611, 501] on div "fragrance chocolate" at bounding box center [663, 515] width 422 height 49
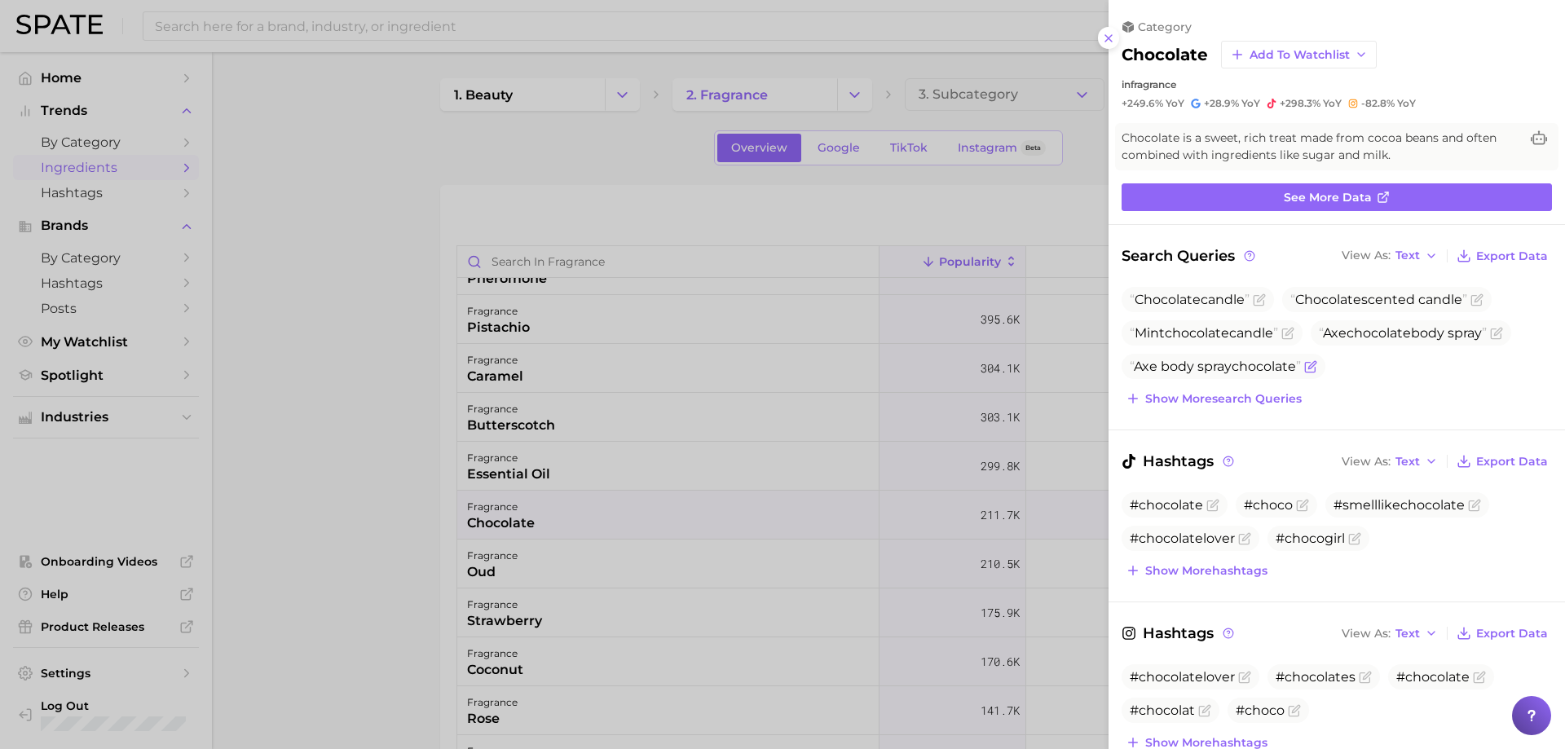
scroll to position [0, 0]
click at [1201, 392] on span "Show more search queries" at bounding box center [1223, 399] width 157 height 14
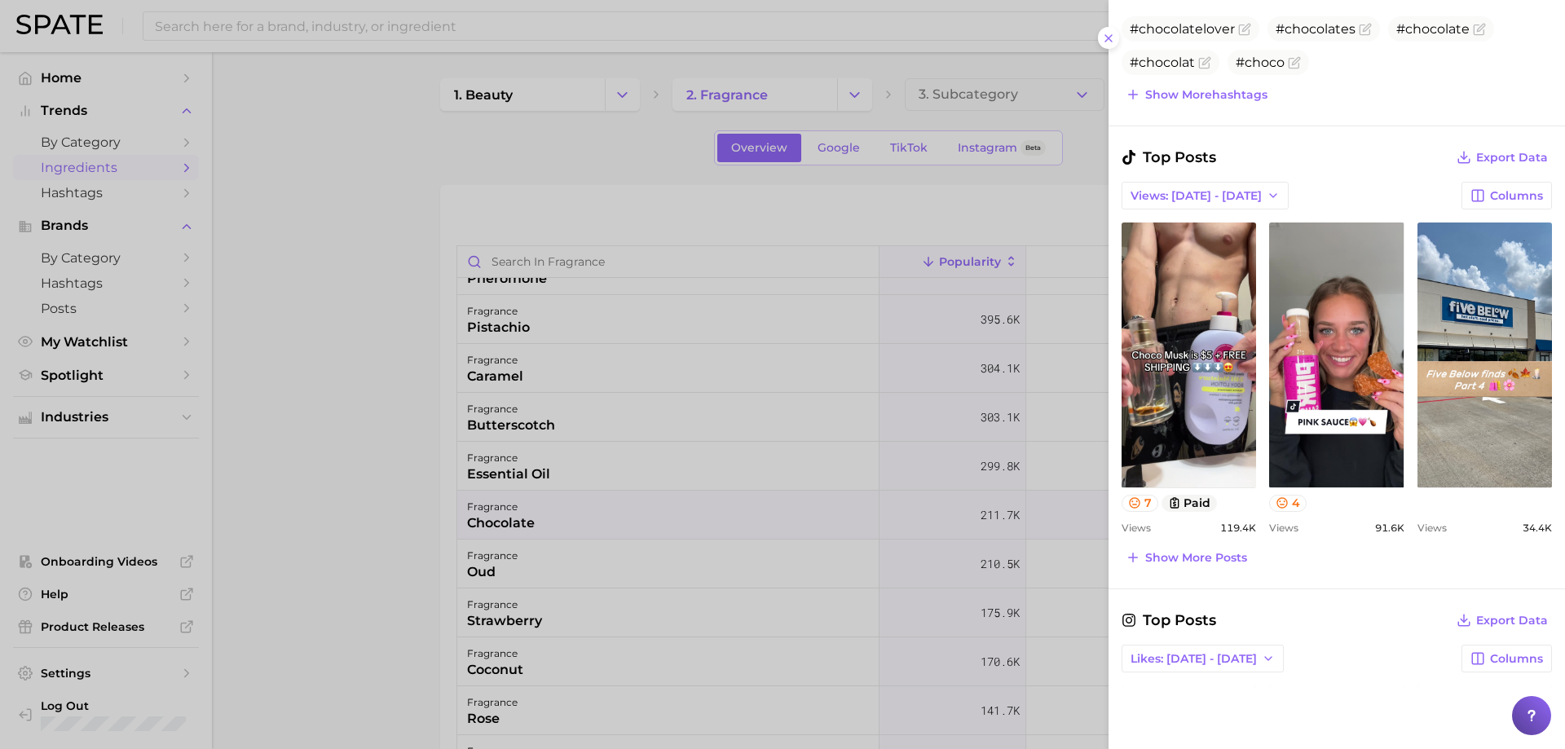
click at [725, 478] on div at bounding box center [782, 374] width 1565 height 749
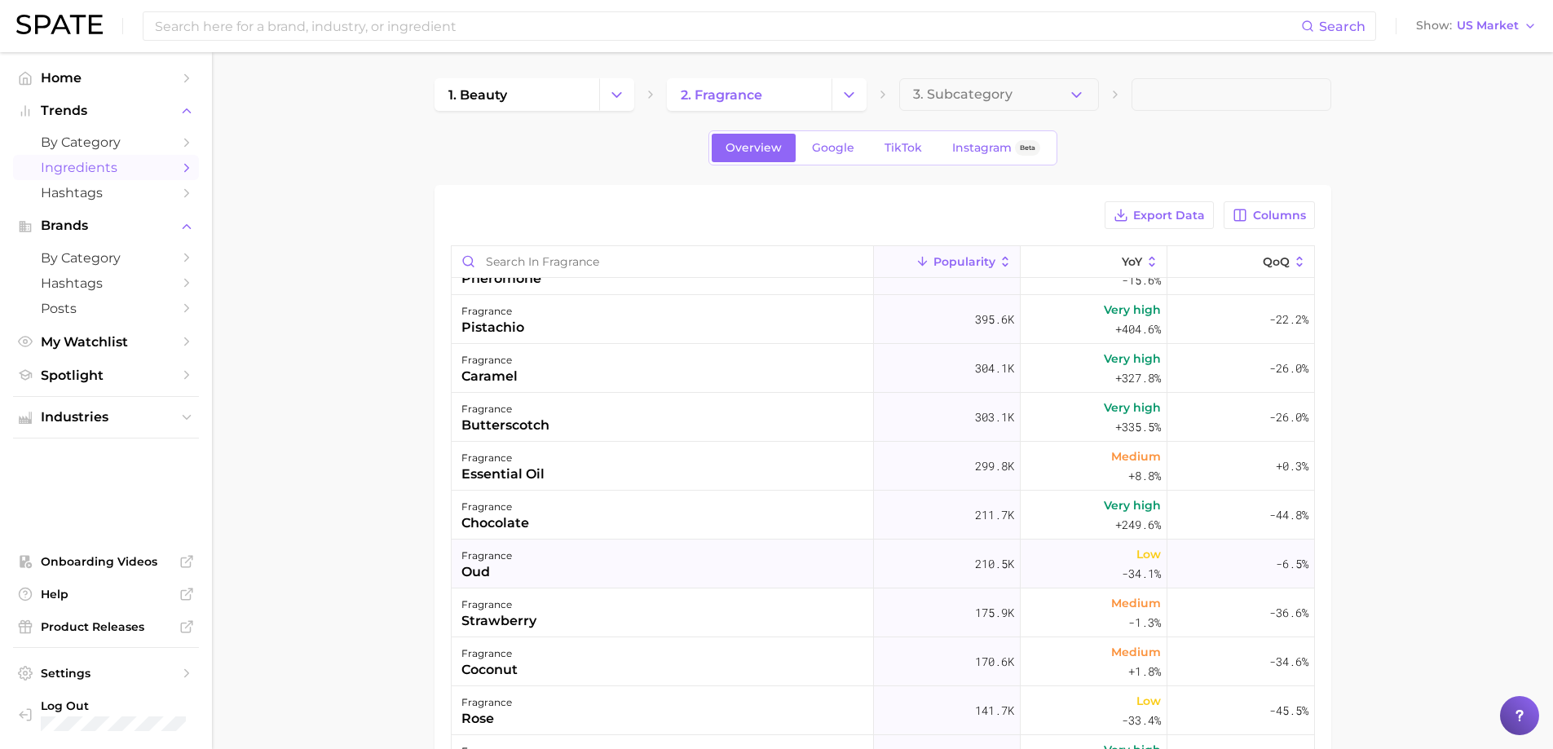
click at [628, 558] on div "fragrance oud" at bounding box center [663, 564] width 422 height 49
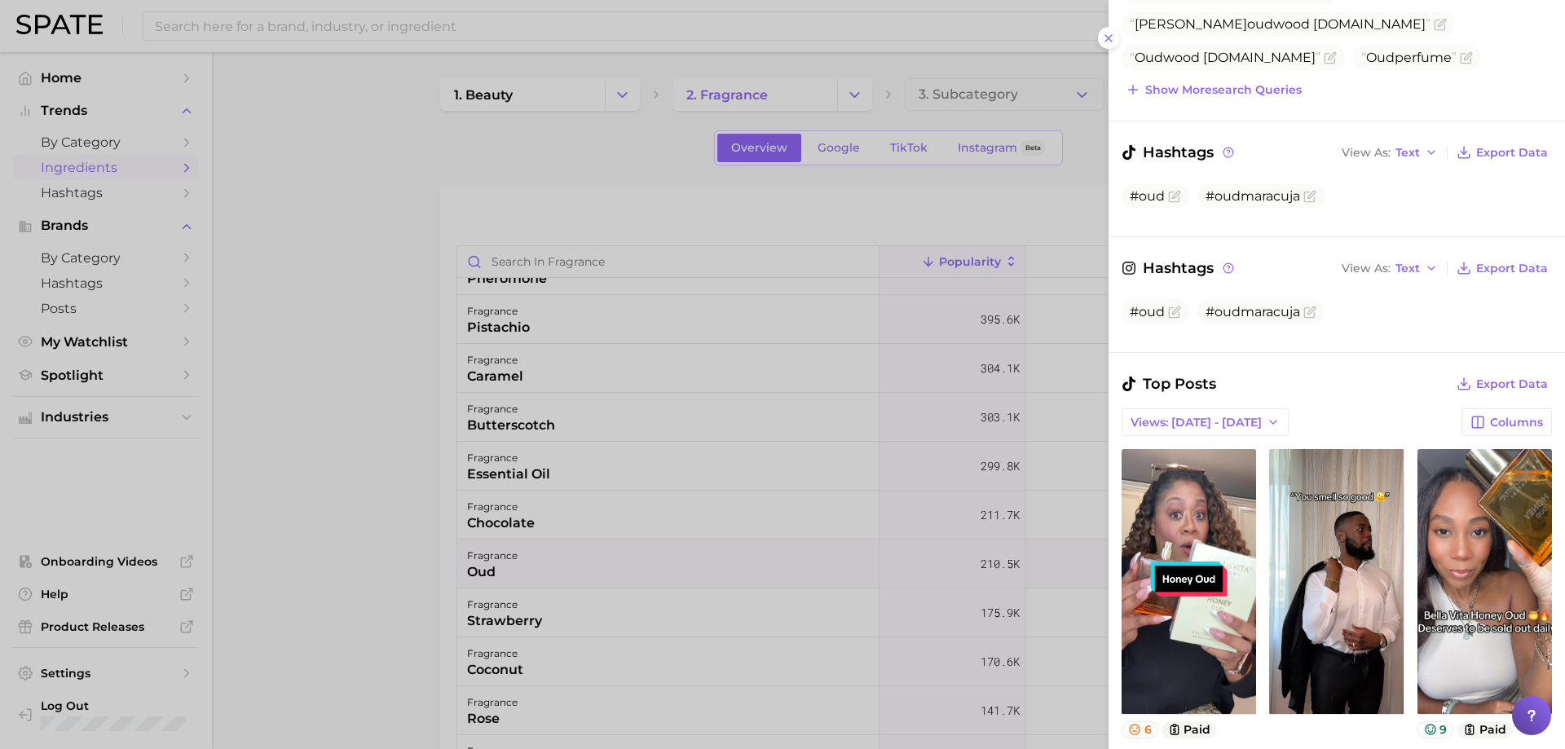
click at [820, 459] on div at bounding box center [782, 374] width 1565 height 749
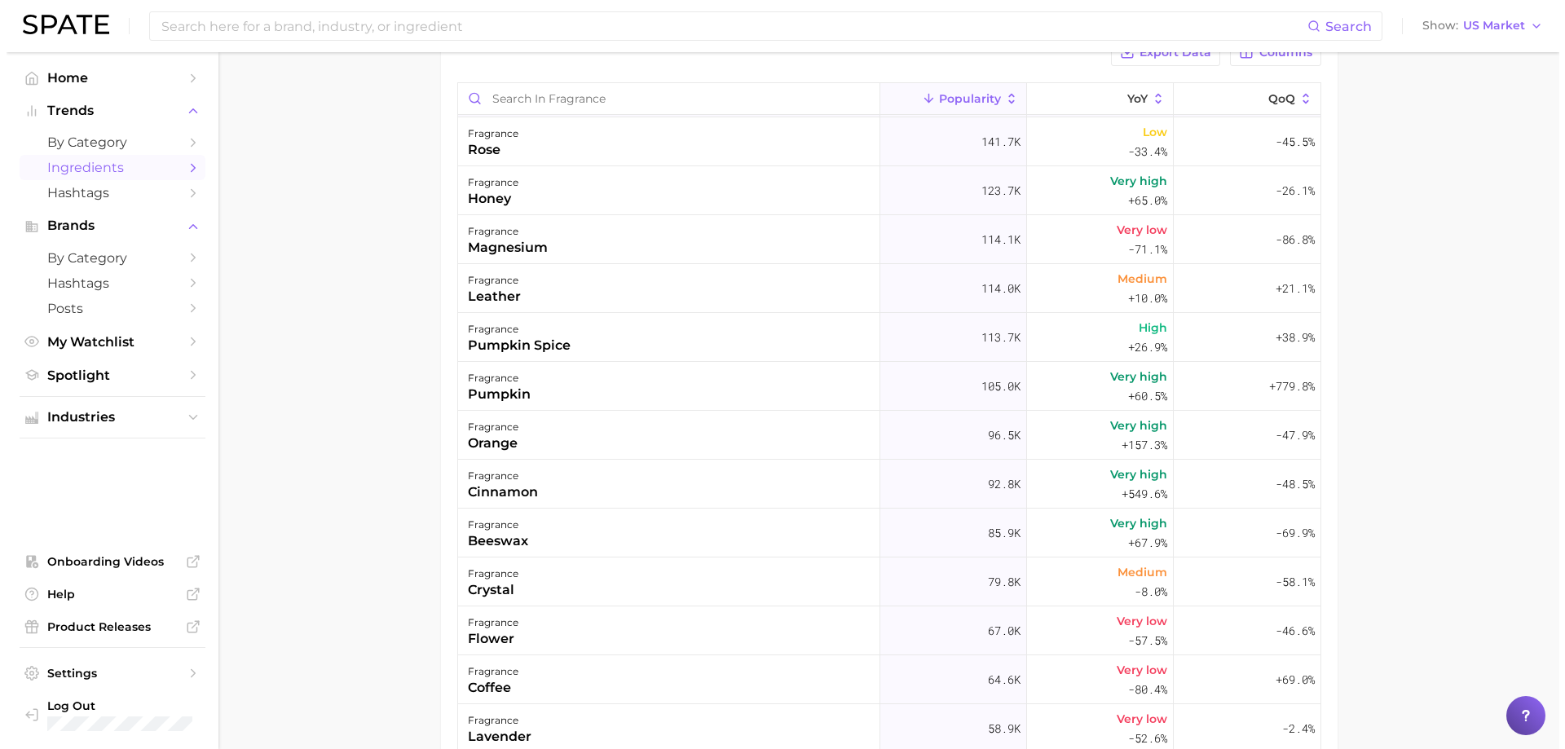
scroll to position [489, 0]
click at [820, 264] on div "fragrance leather" at bounding box center [663, 286] width 422 height 49
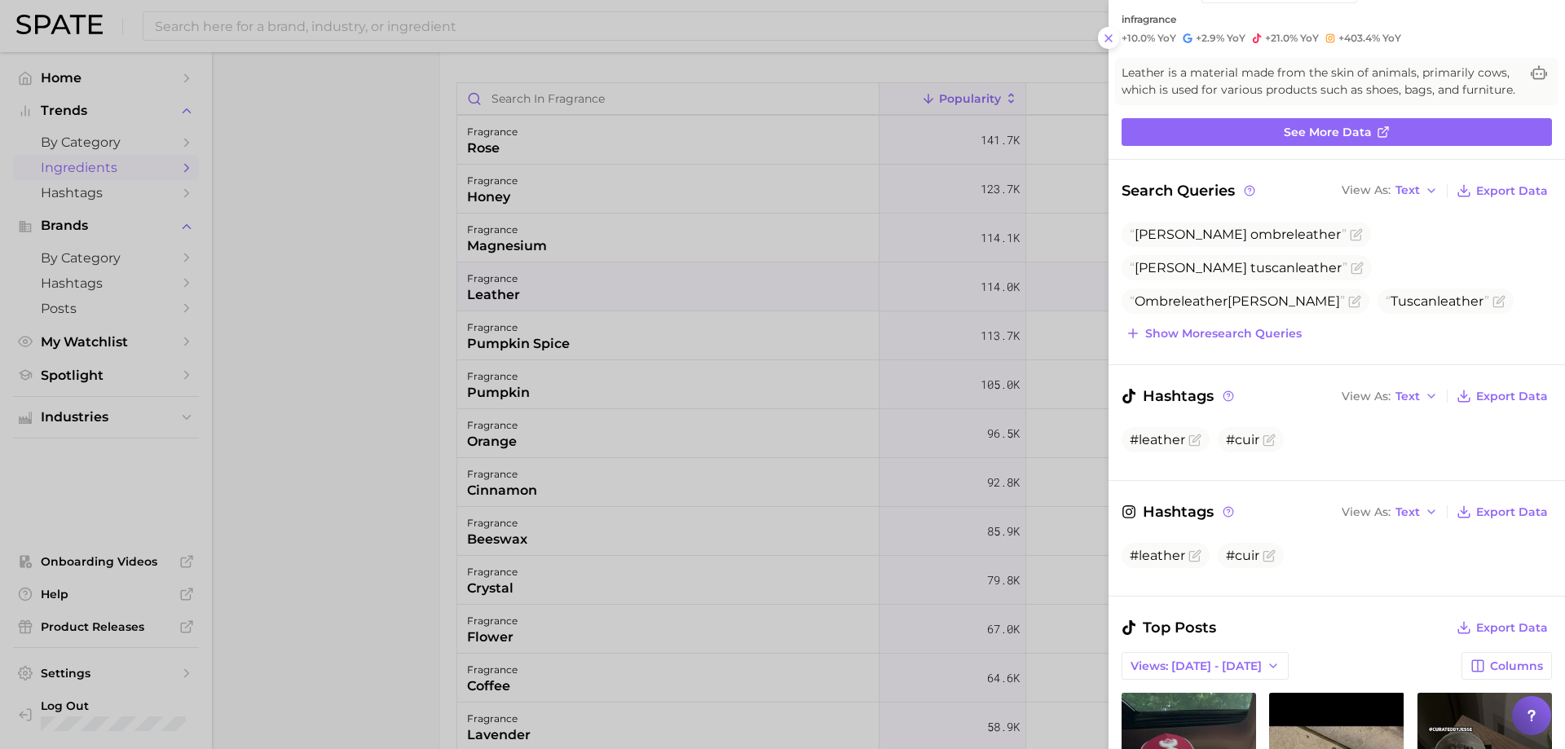
scroll to position [408, 0]
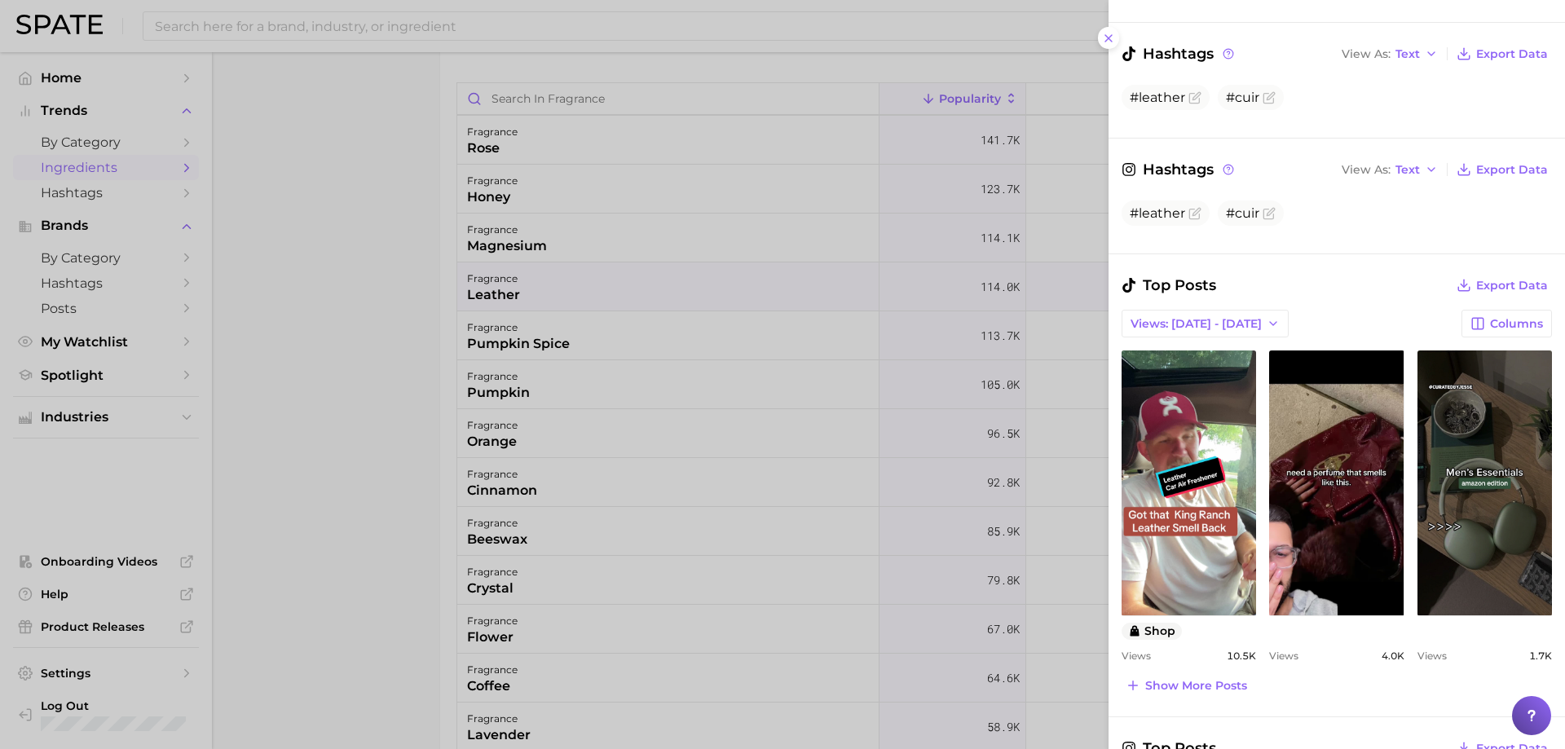
click at [662, 327] on div at bounding box center [782, 374] width 1565 height 749
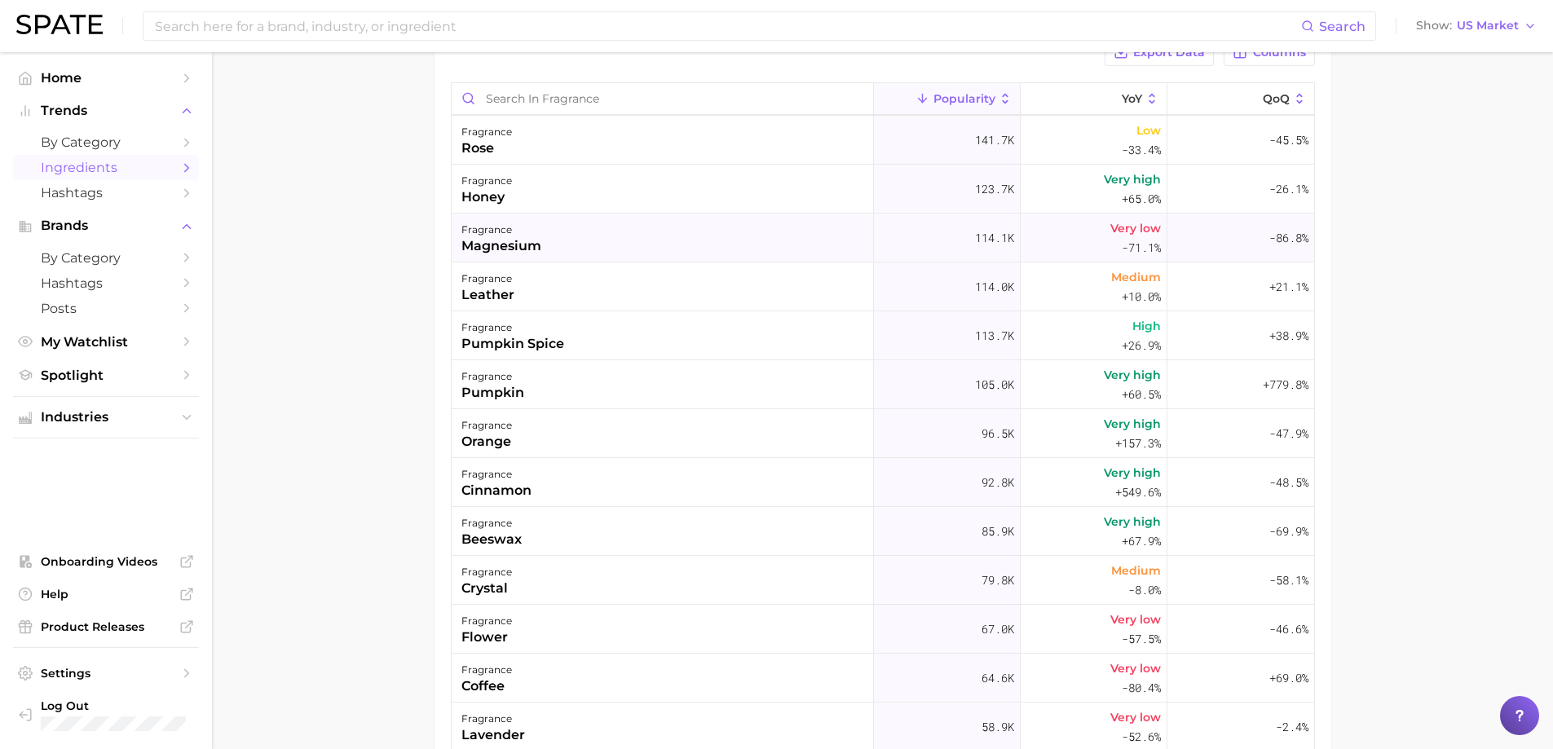
click at [536, 251] on div "magnesium" at bounding box center [501, 246] width 80 height 20
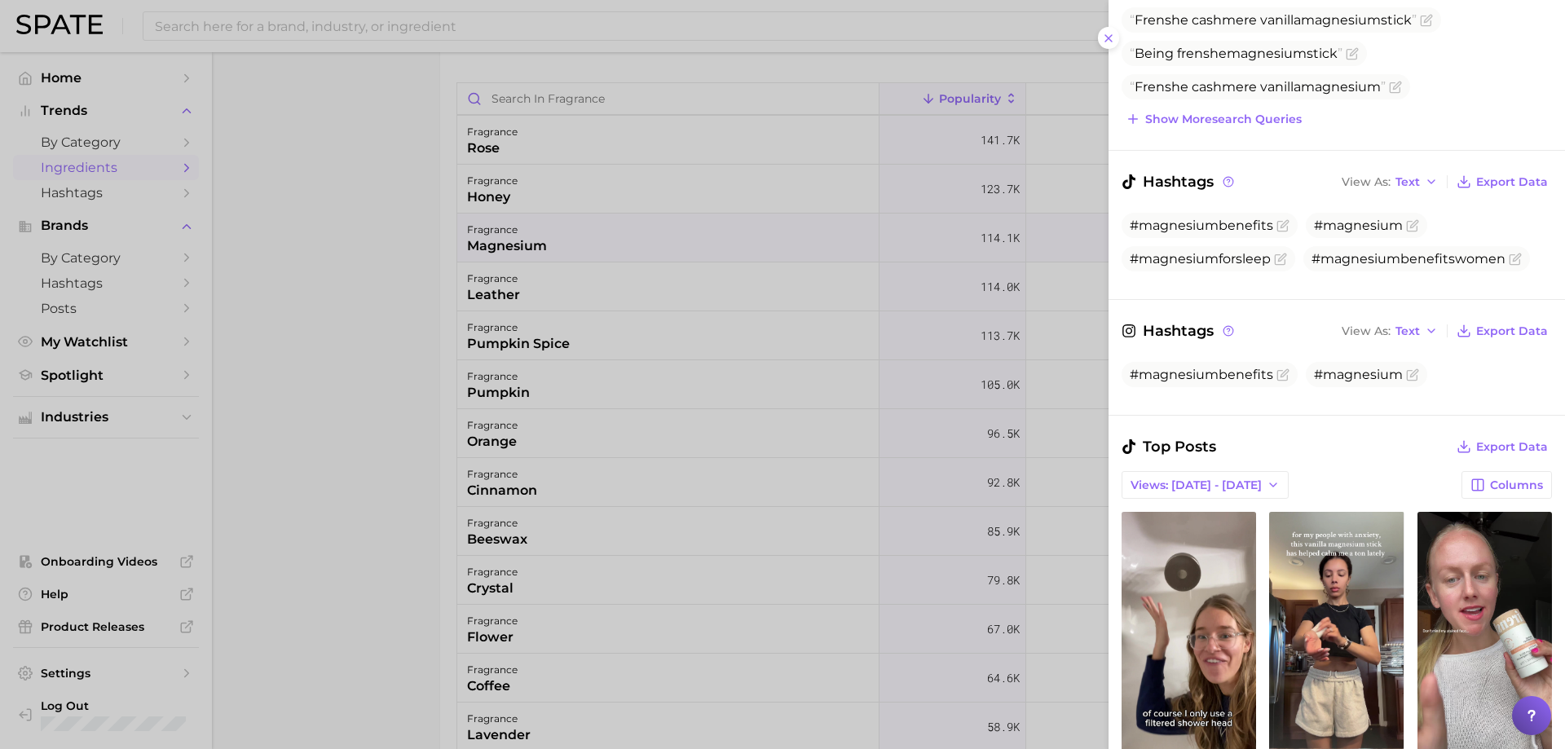
scroll to position [571, 0]
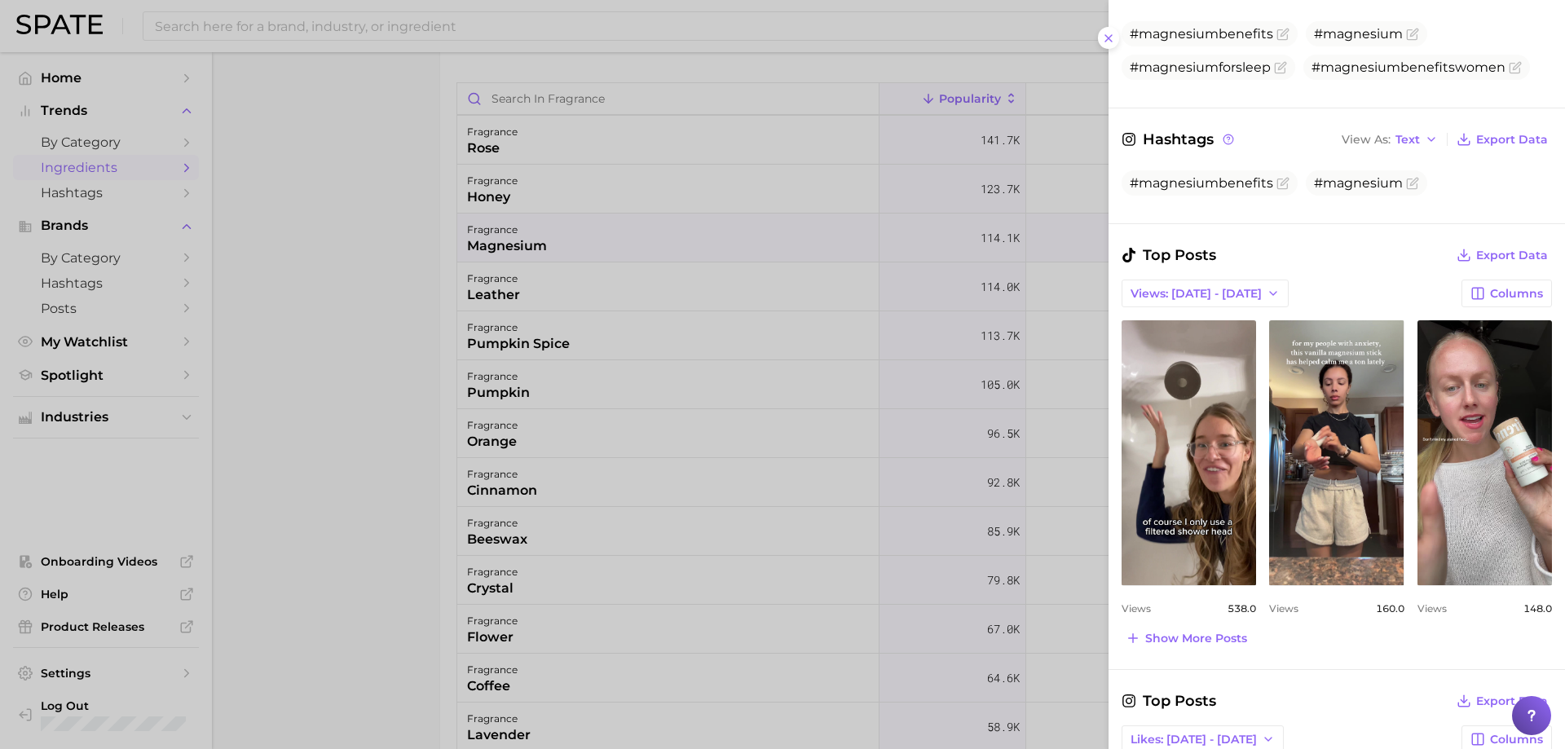
click at [682, 452] on div at bounding box center [782, 374] width 1565 height 749
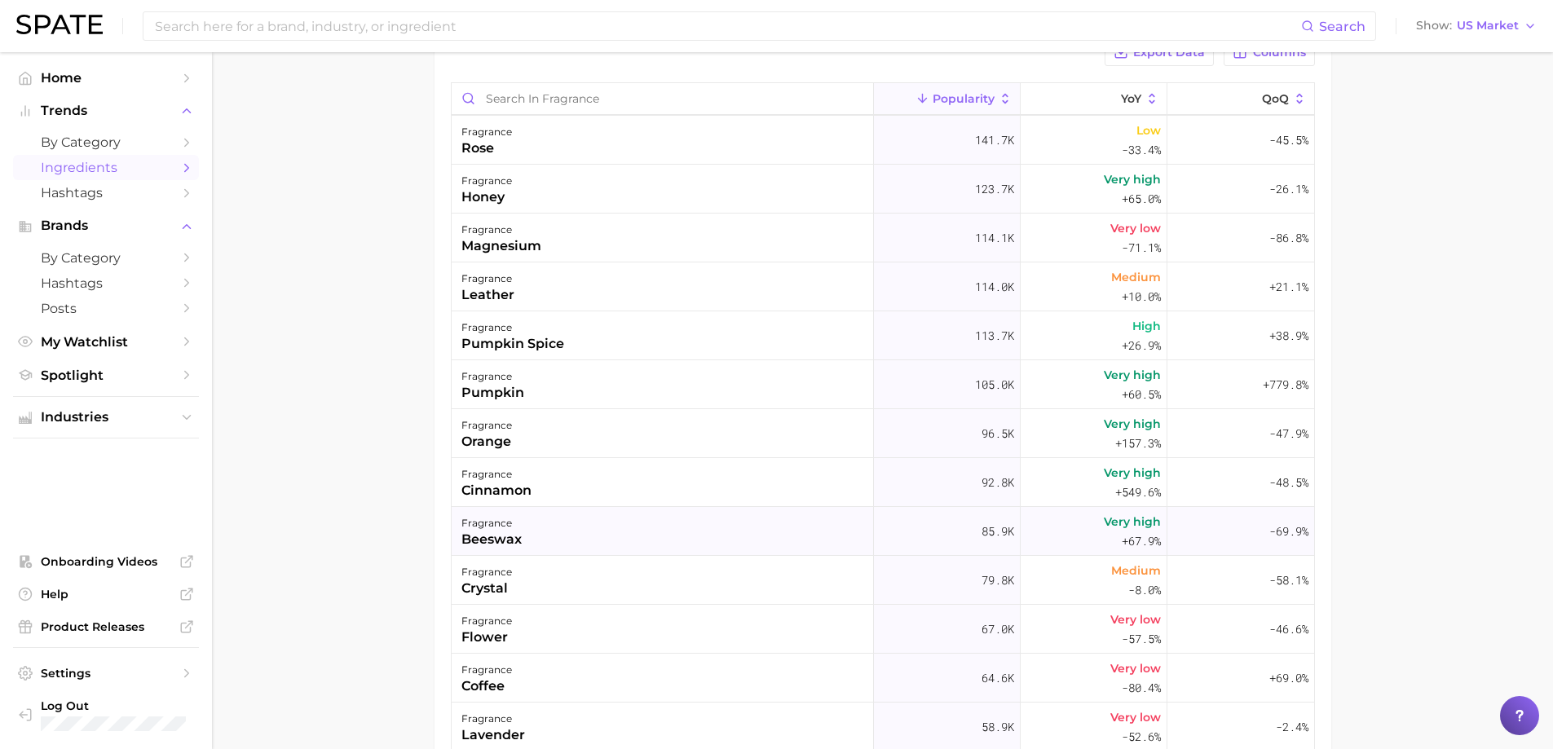
click at [843, 540] on div "fragrance beeswax" at bounding box center [663, 531] width 422 height 49
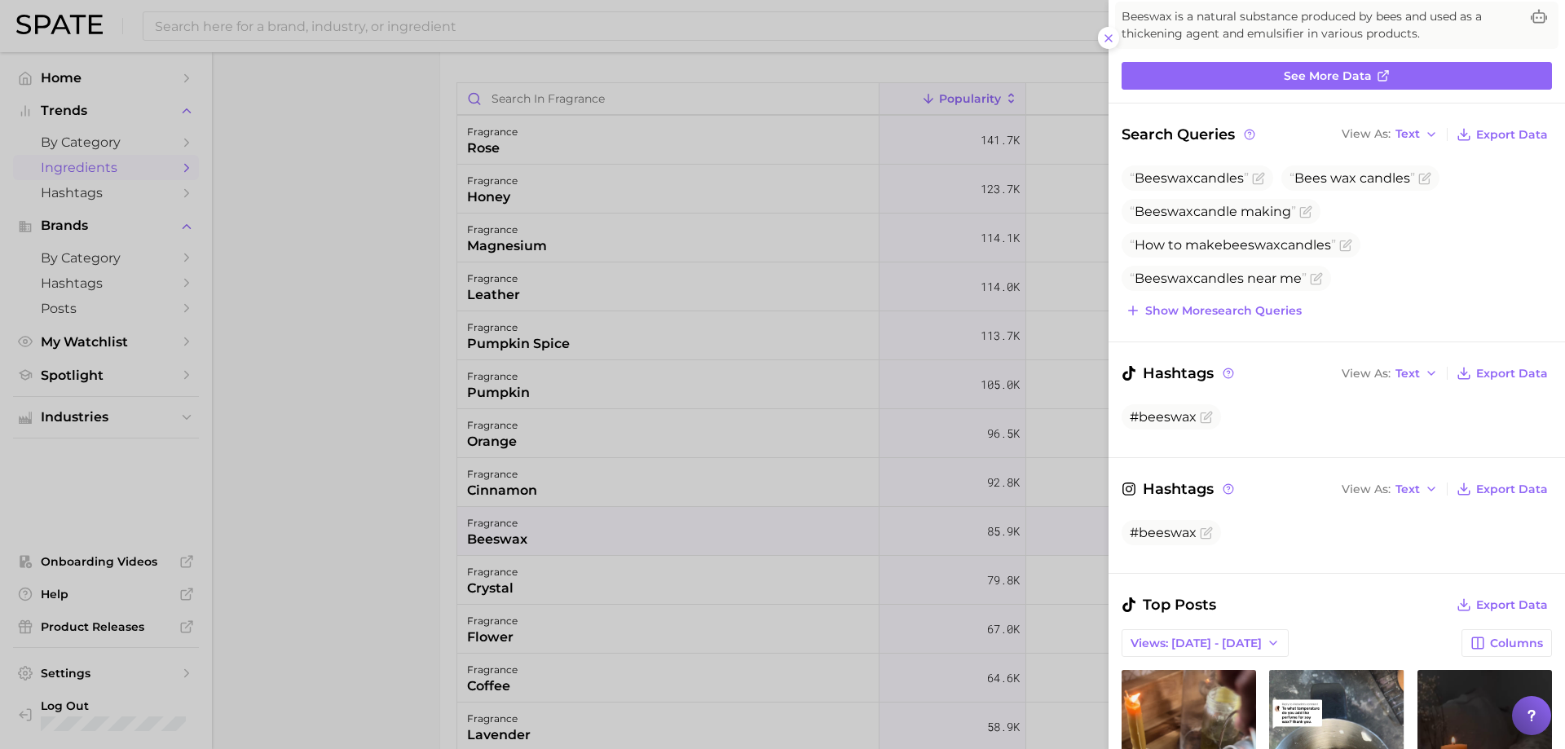
scroll to position [326, 0]
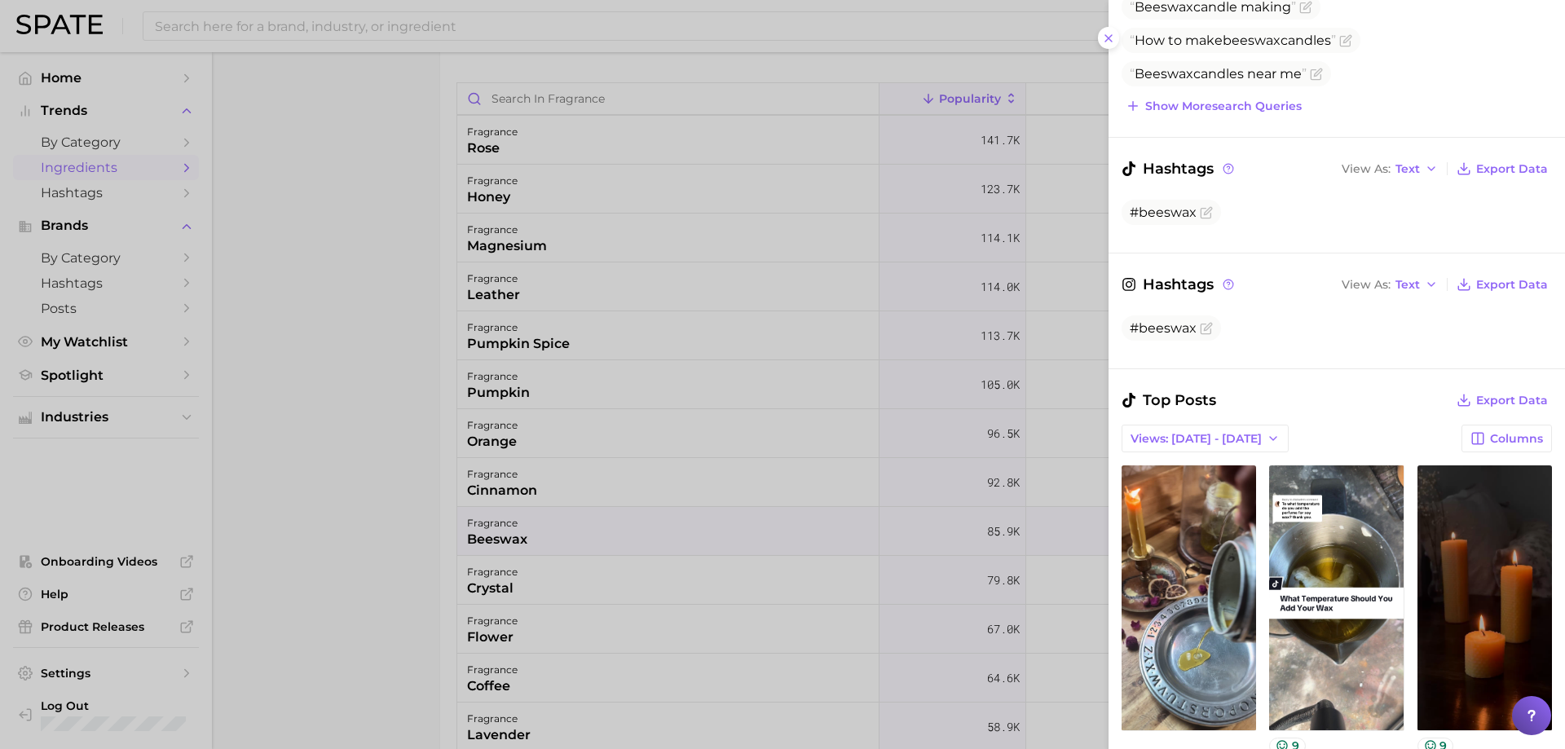
click at [850, 493] on div at bounding box center [782, 374] width 1565 height 749
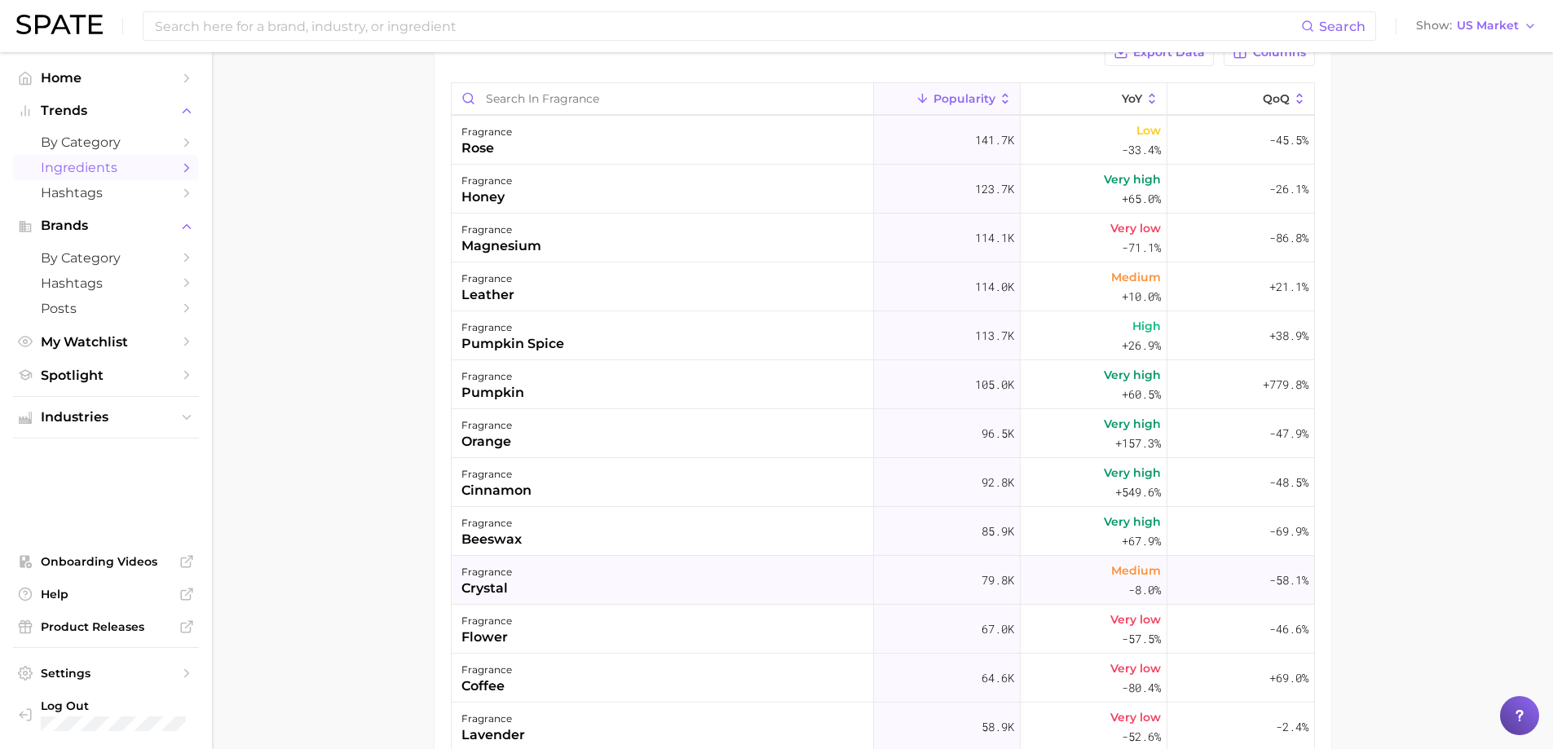
click at [681, 572] on div "fragrance crystal" at bounding box center [663, 580] width 422 height 49
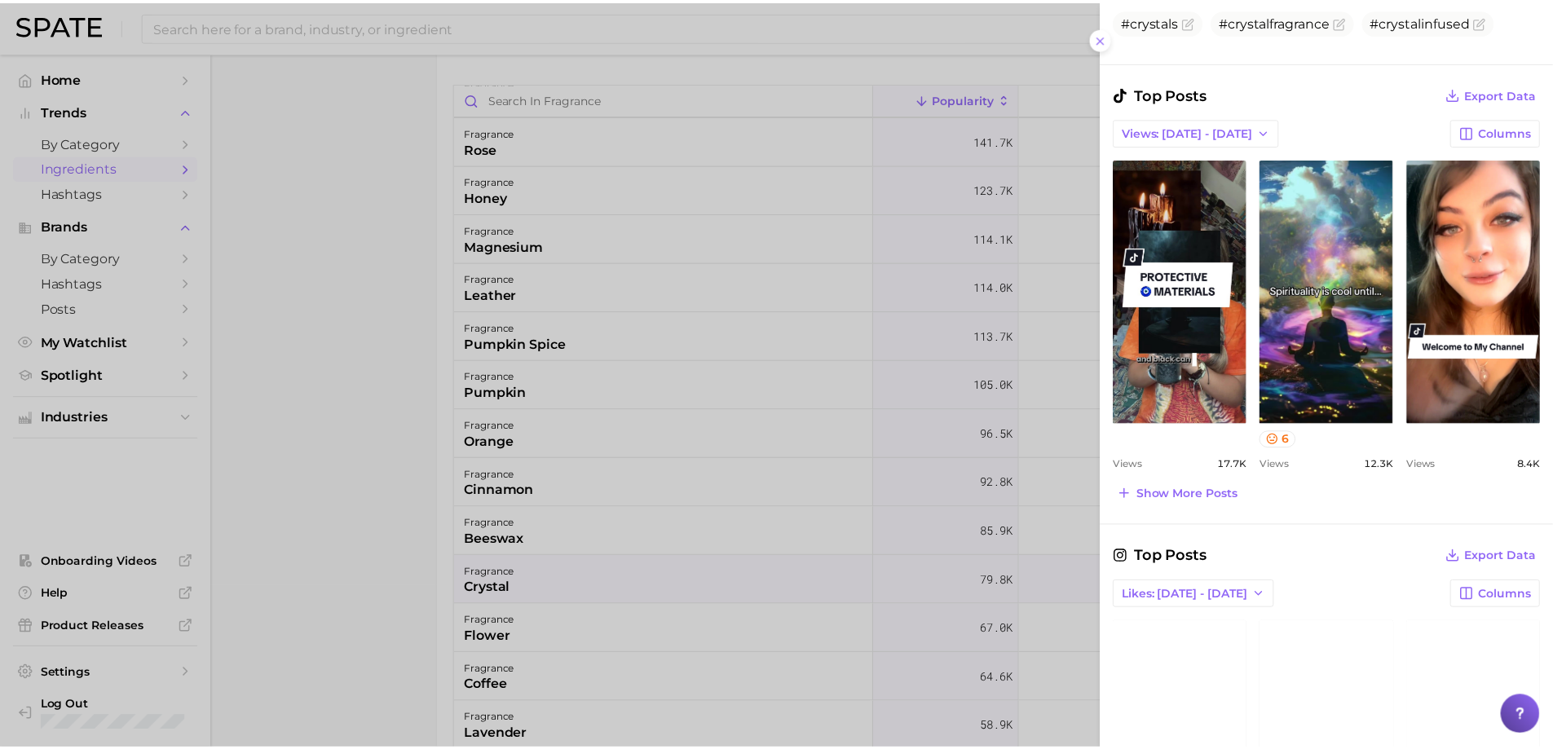
scroll to position [734, 0]
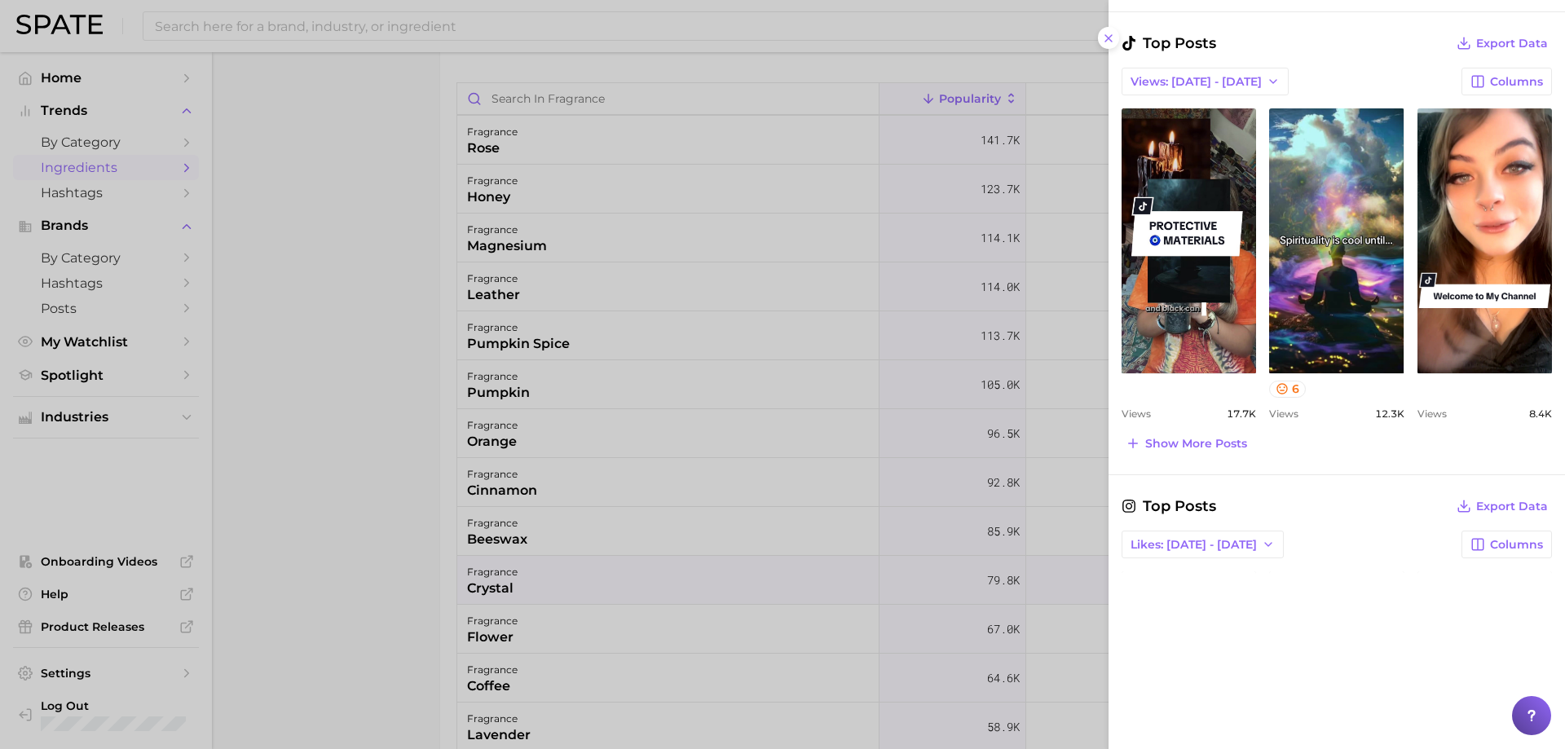
click at [888, 460] on div at bounding box center [782, 374] width 1565 height 749
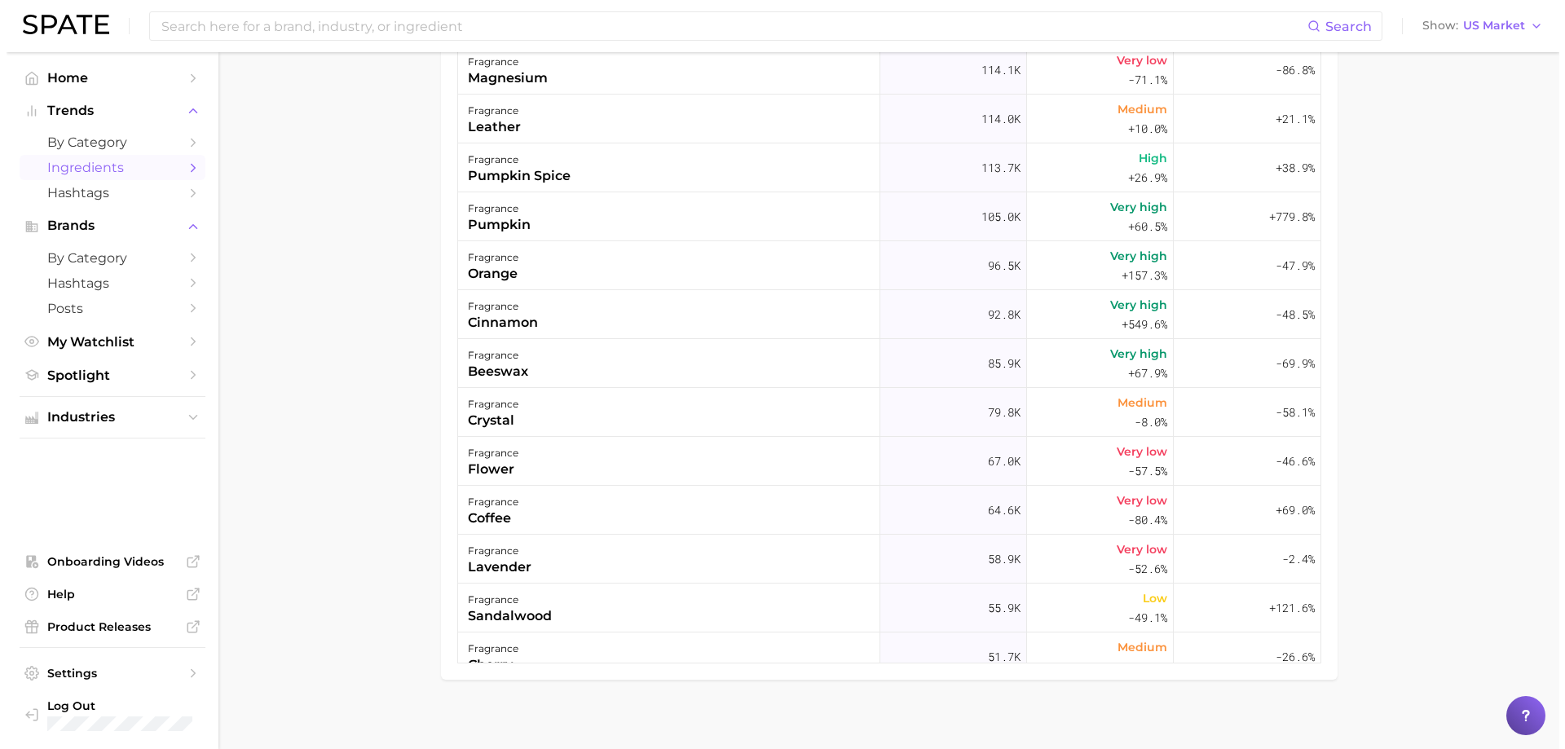
scroll to position [343, 0]
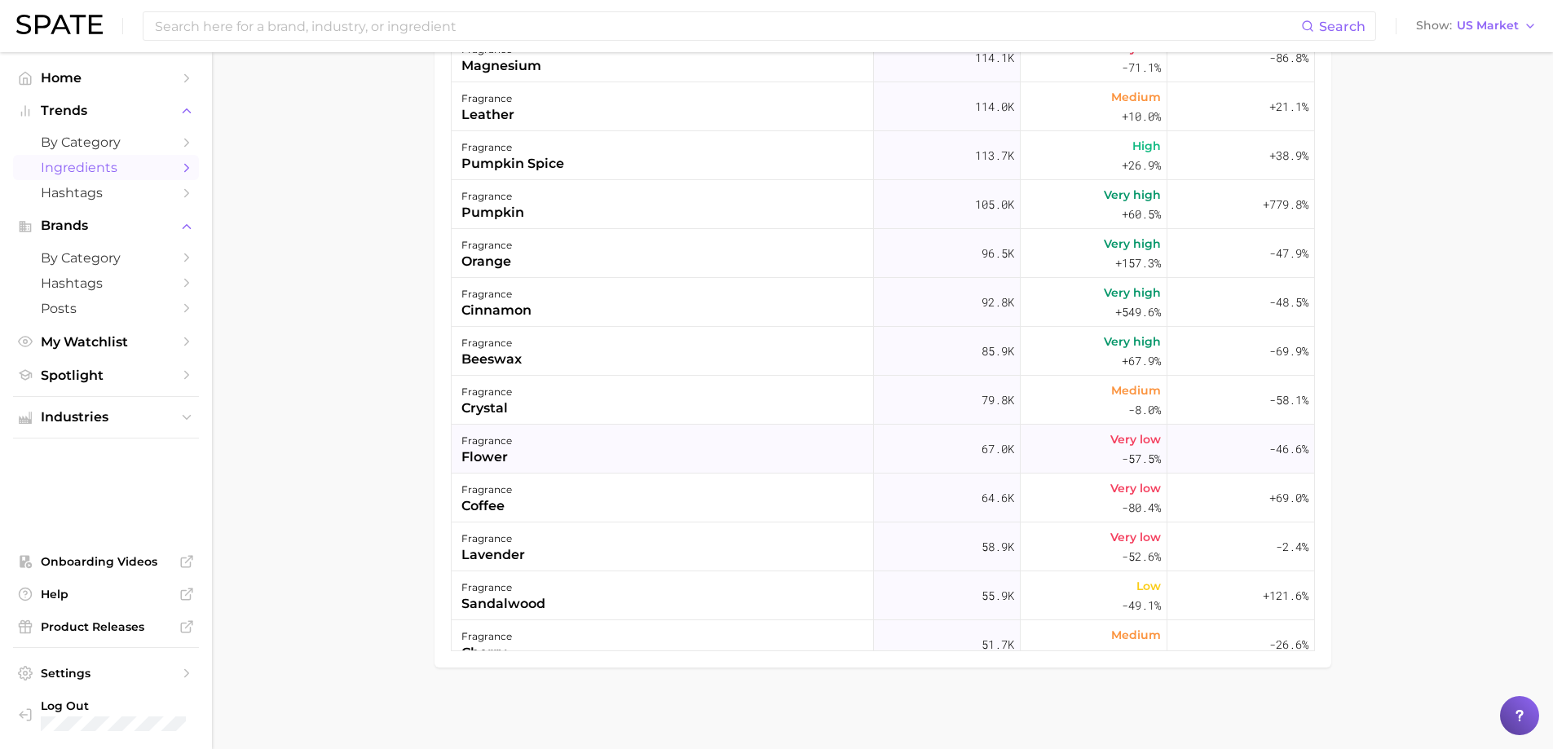
click at [671, 429] on div "fragrance flower" at bounding box center [663, 449] width 422 height 49
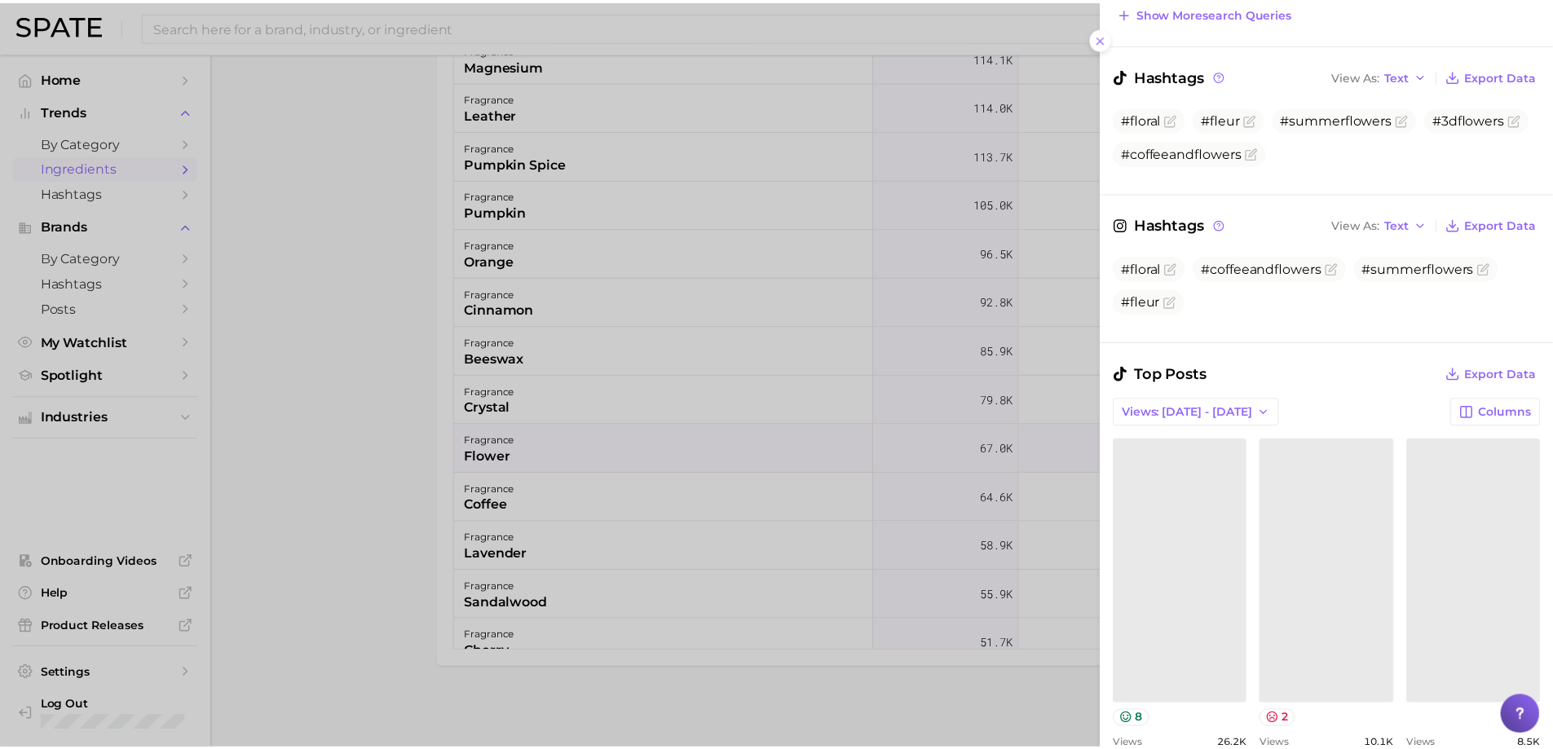
scroll to position [408, 0]
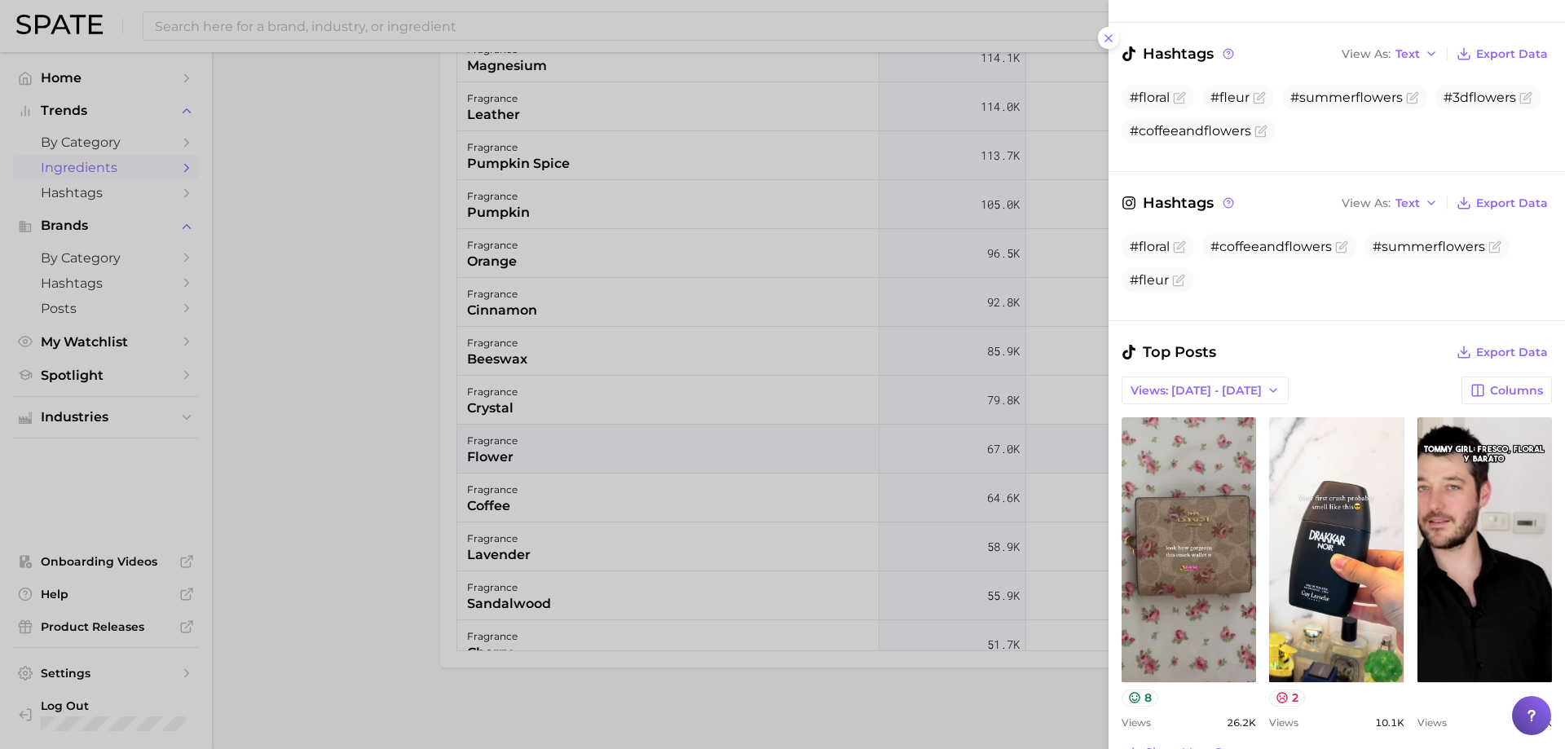
click at [593, 478] on div at bounding box center [782, 374] width 1565 height 749
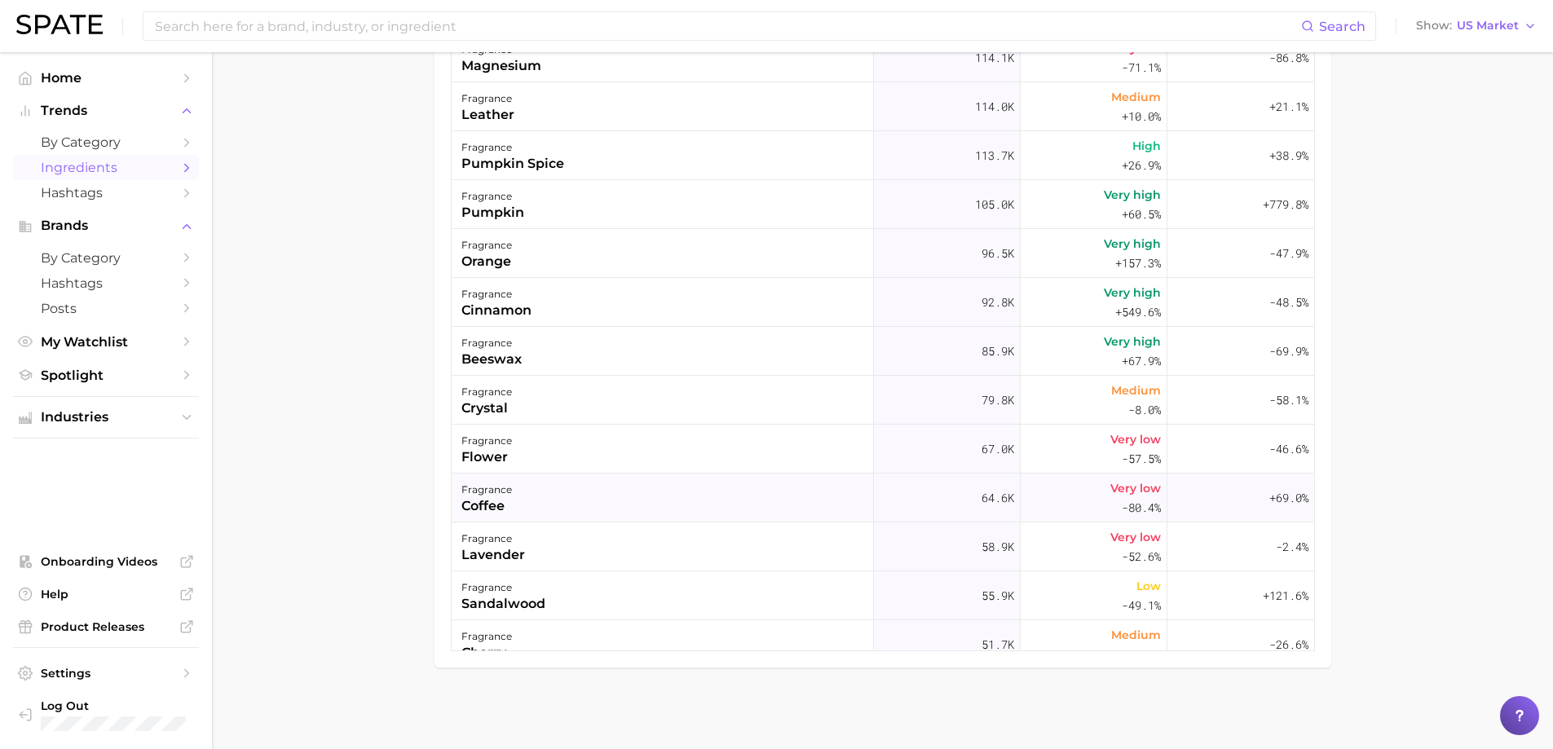
click at [580, 492] on div "fragrance coffee" at bounding box center [663, 498] width 422 height 49
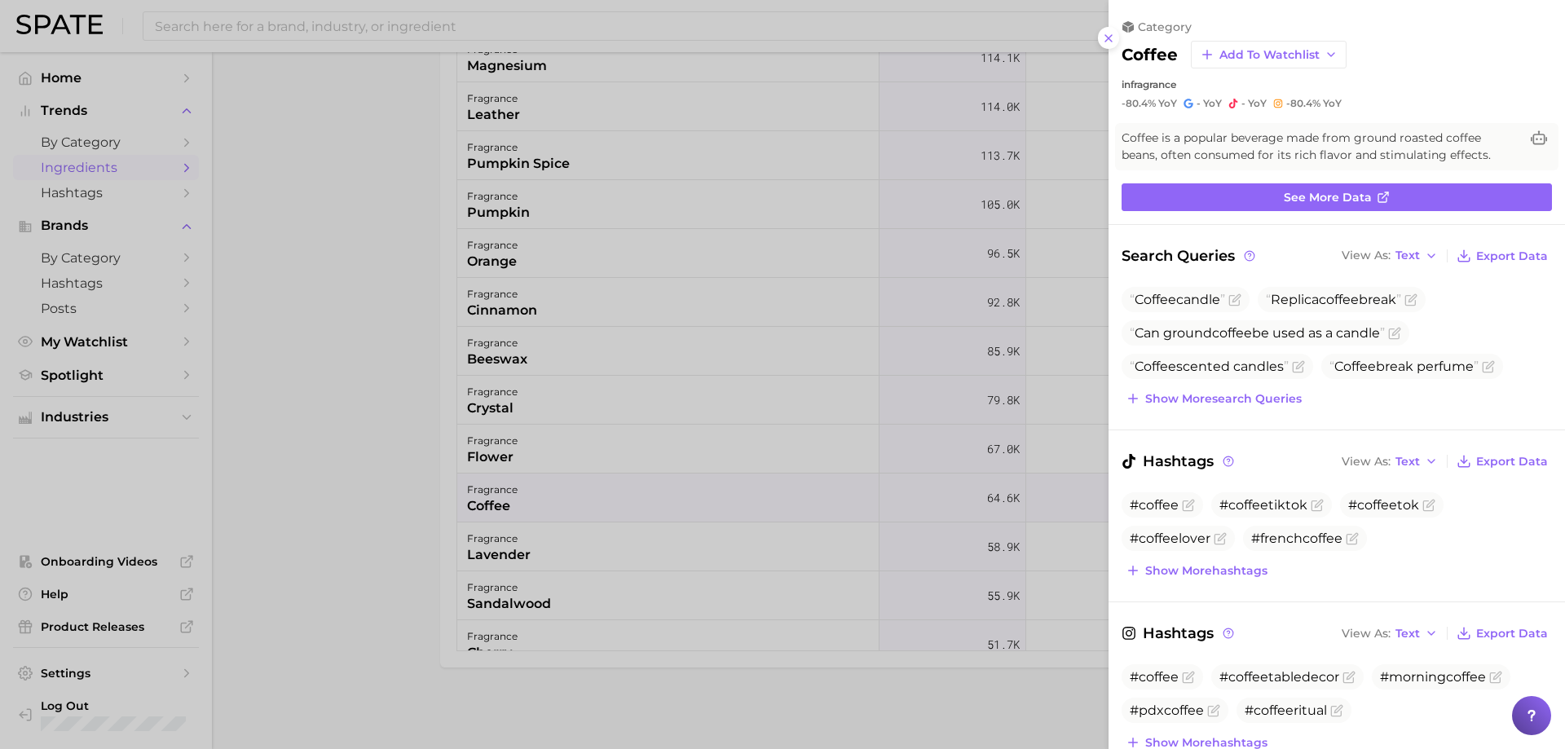
click at [580, 492] on div at bounding box center [782, 374] width 1565 height 749
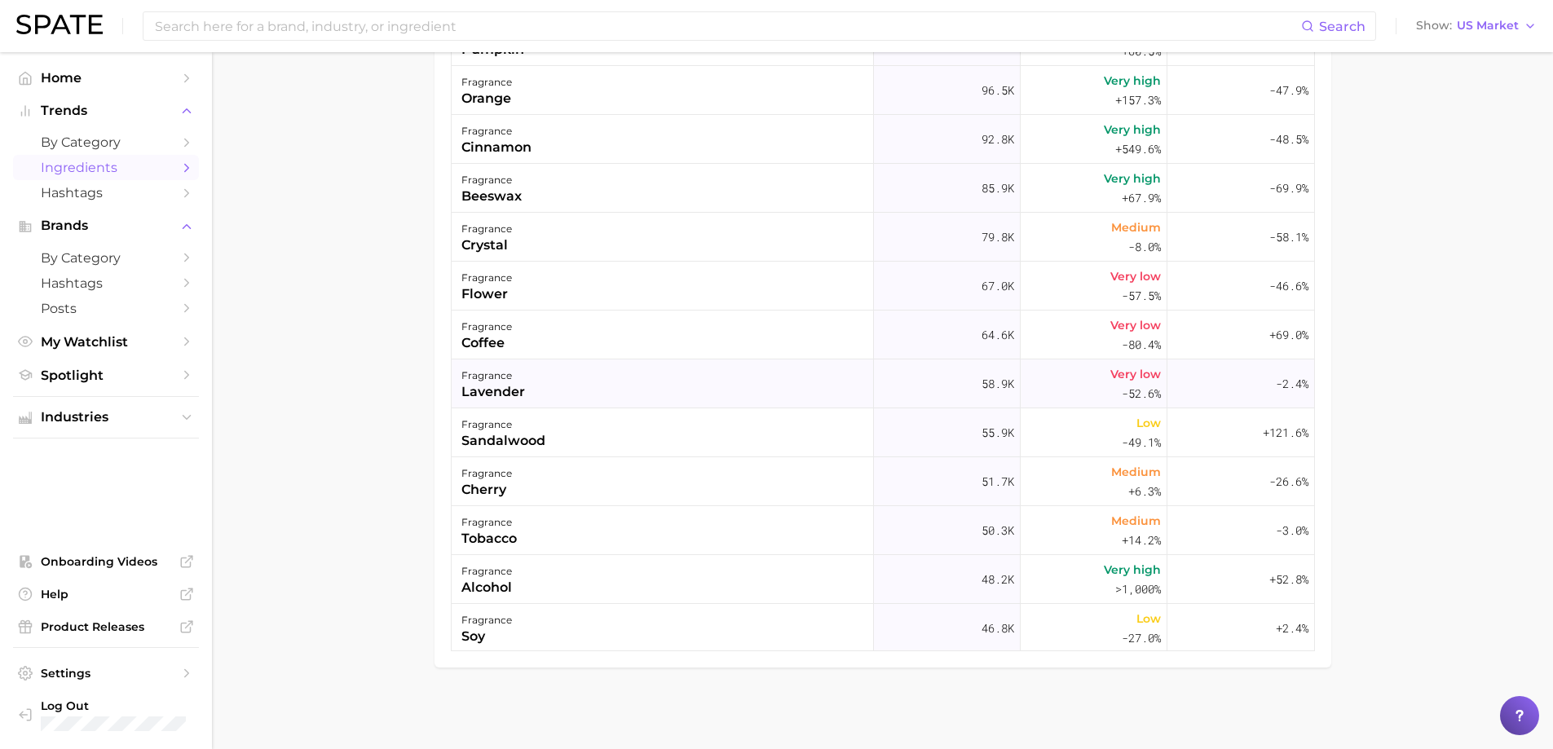
scroll to position [734, 0]
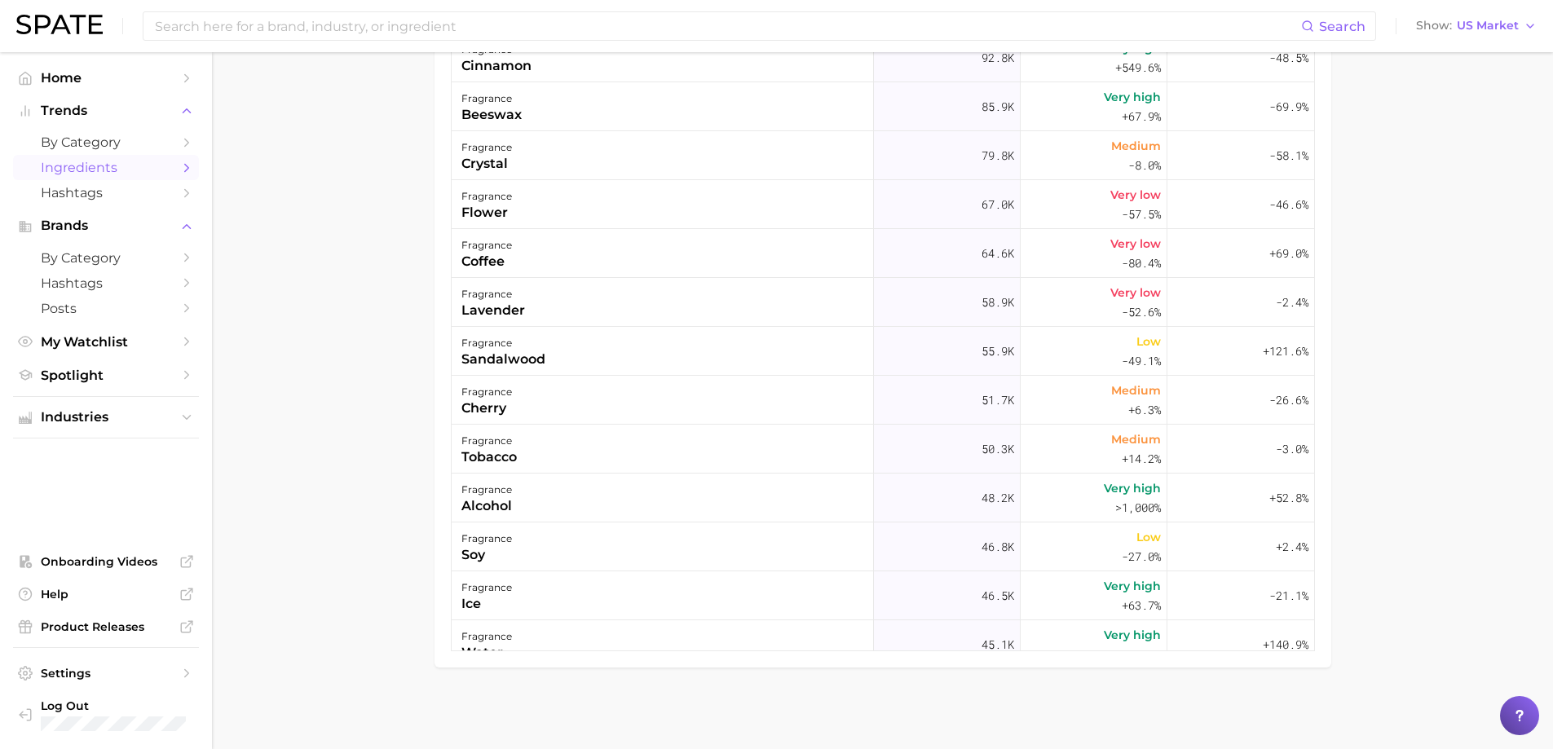
click at [190, 169] on icon "Sidebar" at bounding box center [186, 168] width 15 height 15
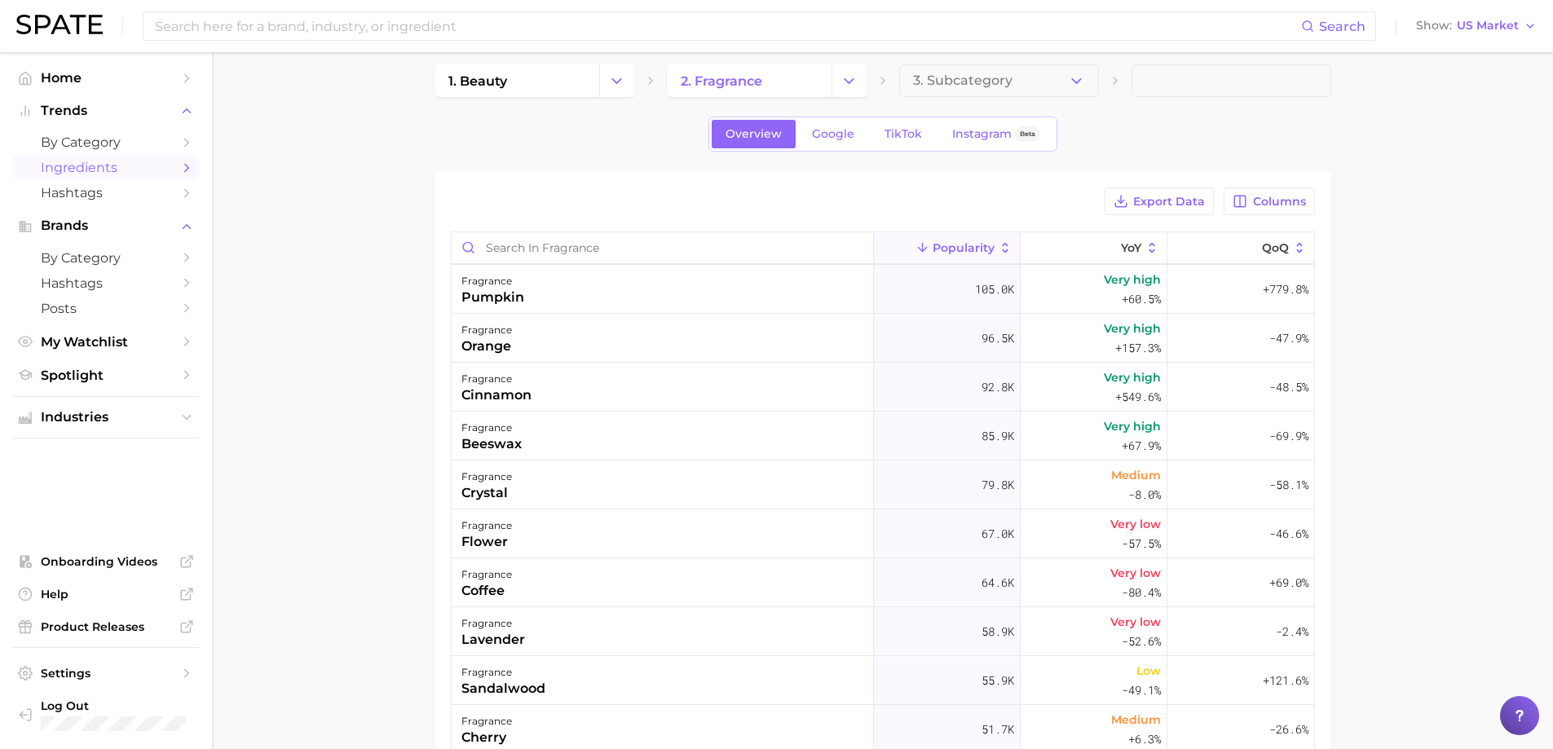
scroll to position [0, 0]
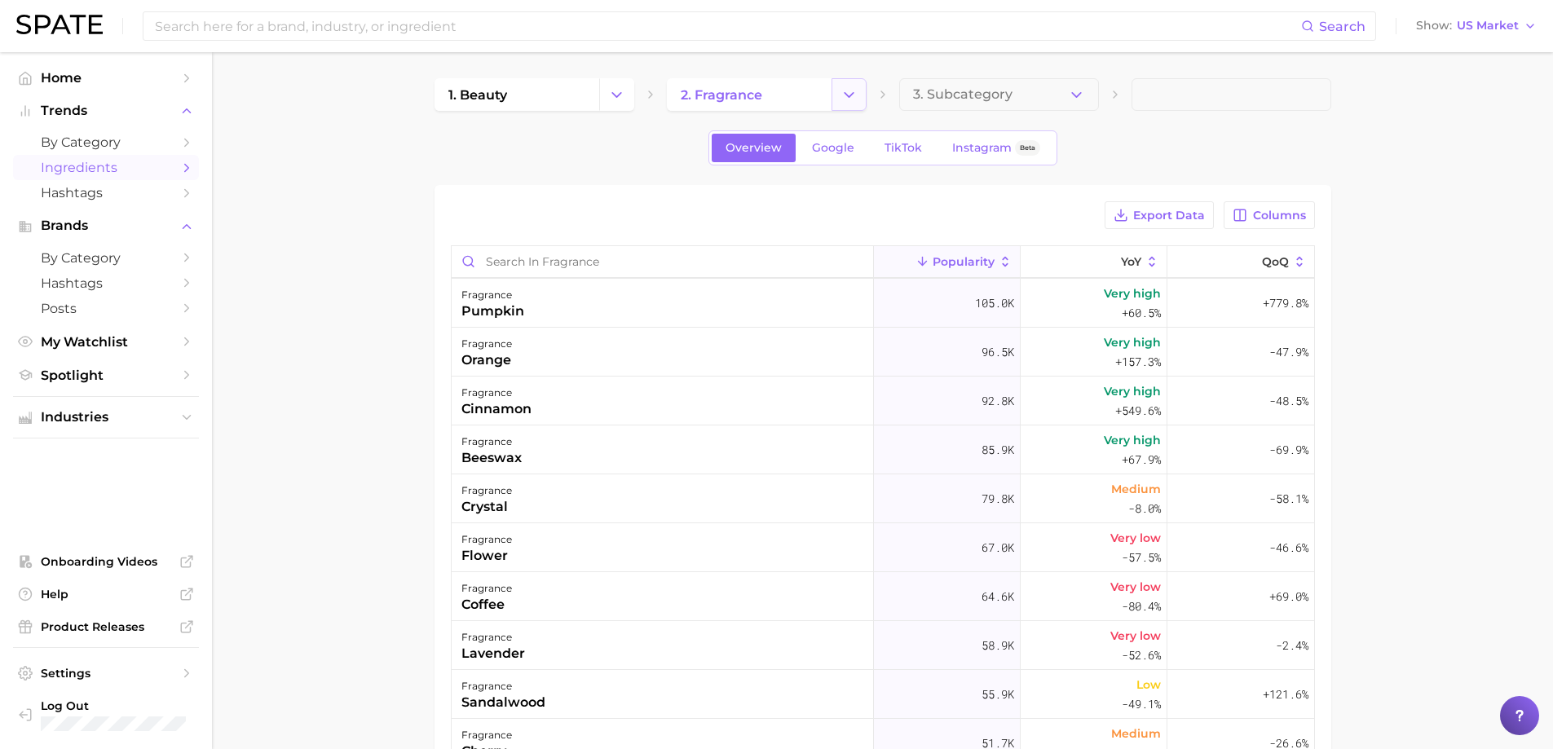
click at [851, 95] on icon "Change Category" at bounding box center [848, 94] width 17 height 17
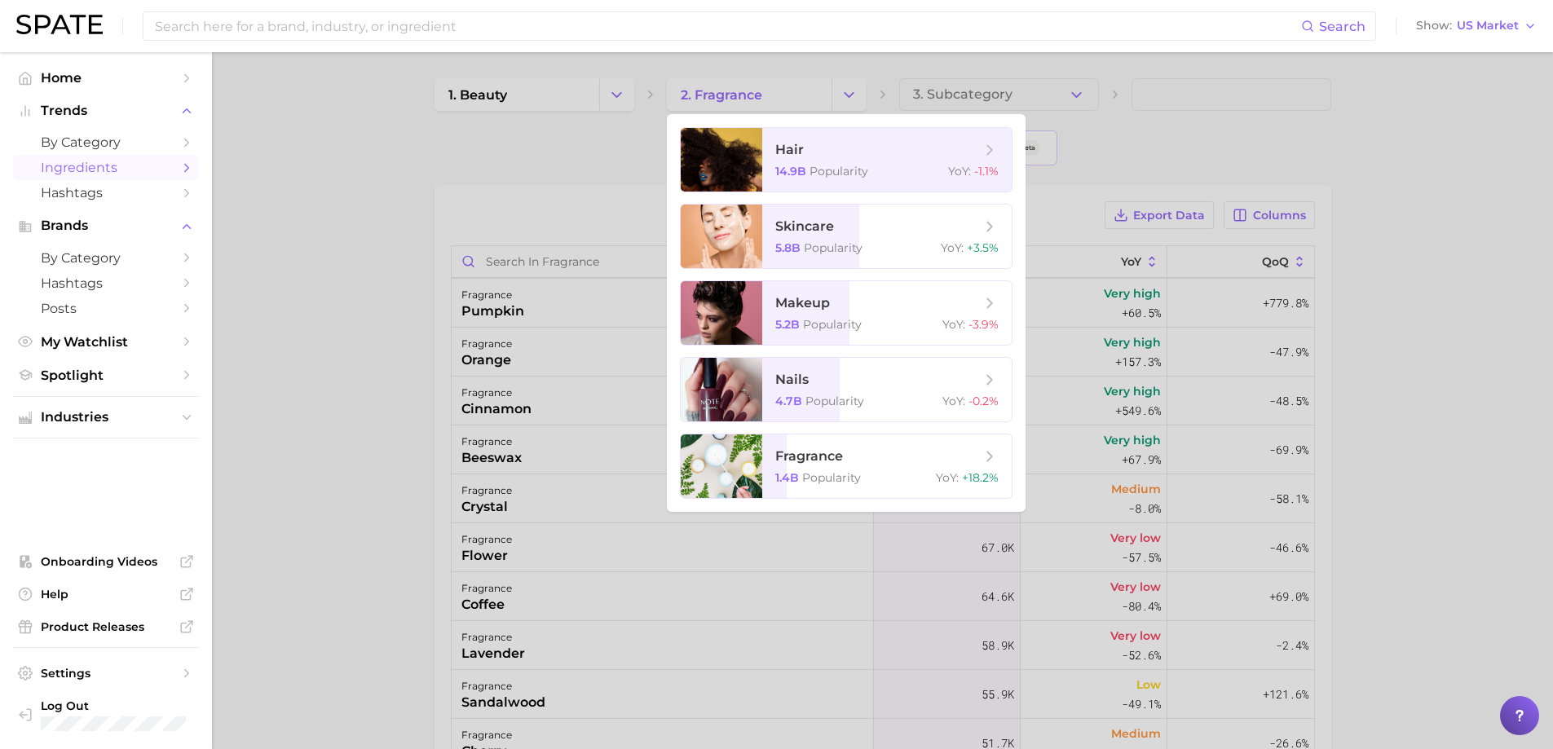
click at [851, 95] on div at bounding box center [776, 374] width 1553 height 749
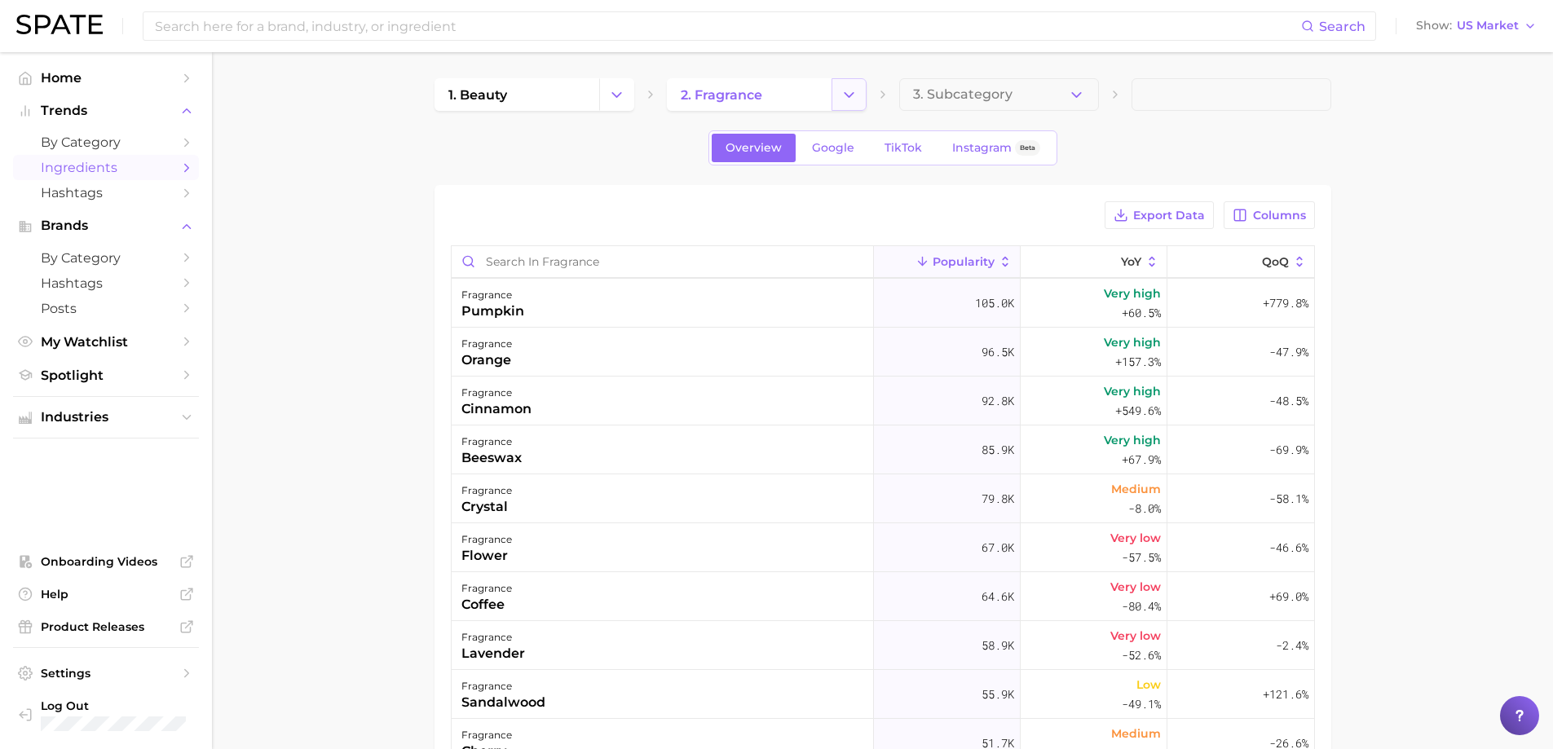
click at [840, 98] on icon "Change Category" at bounding box center [848, 94] width 17 height 17
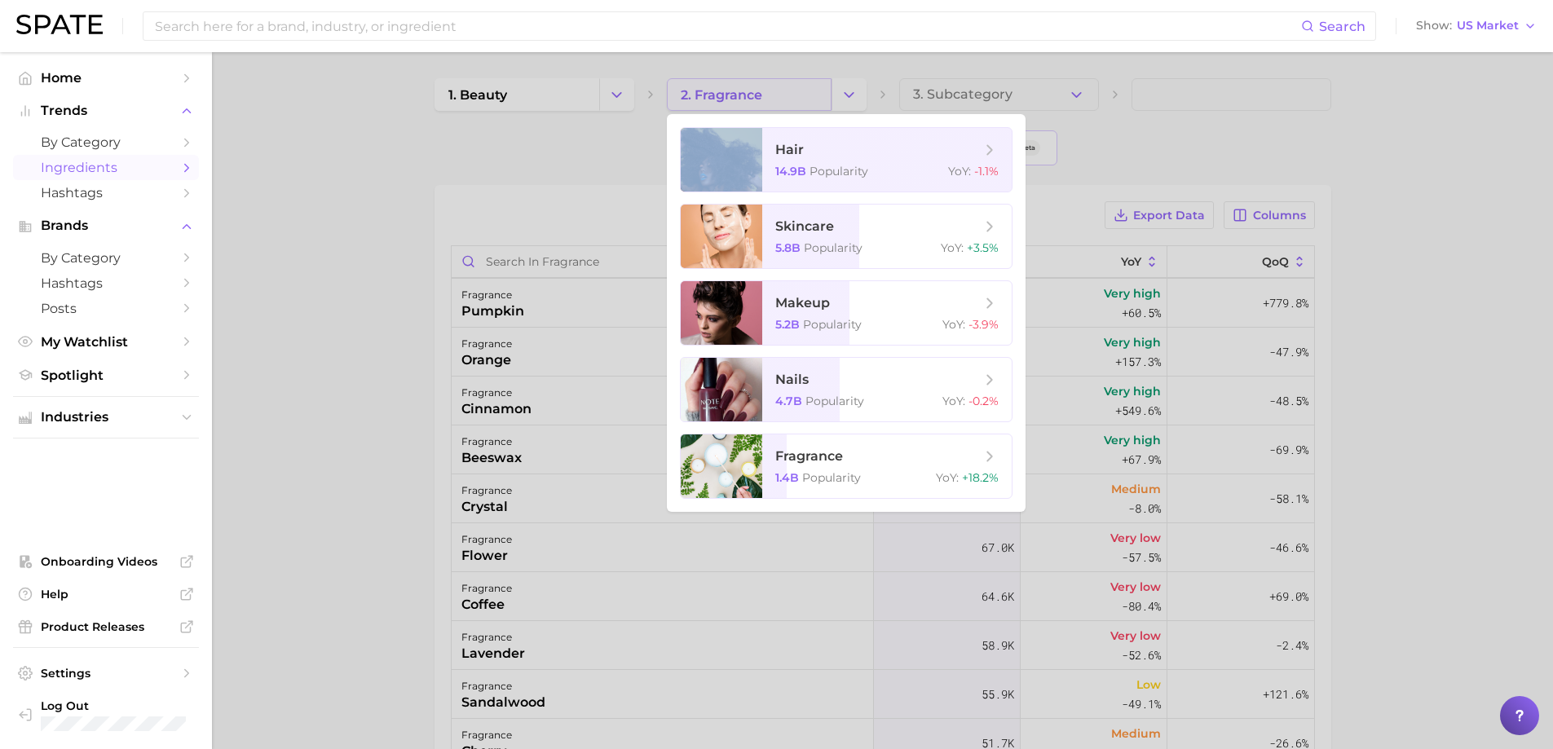
drag, startPoint x: 840, startPoint y: 98, endPoint x: 803, endPoint y: 91, distance: 37.3
click at [841, 100] on div at bounding box center [776, 374] width 1553 height 749
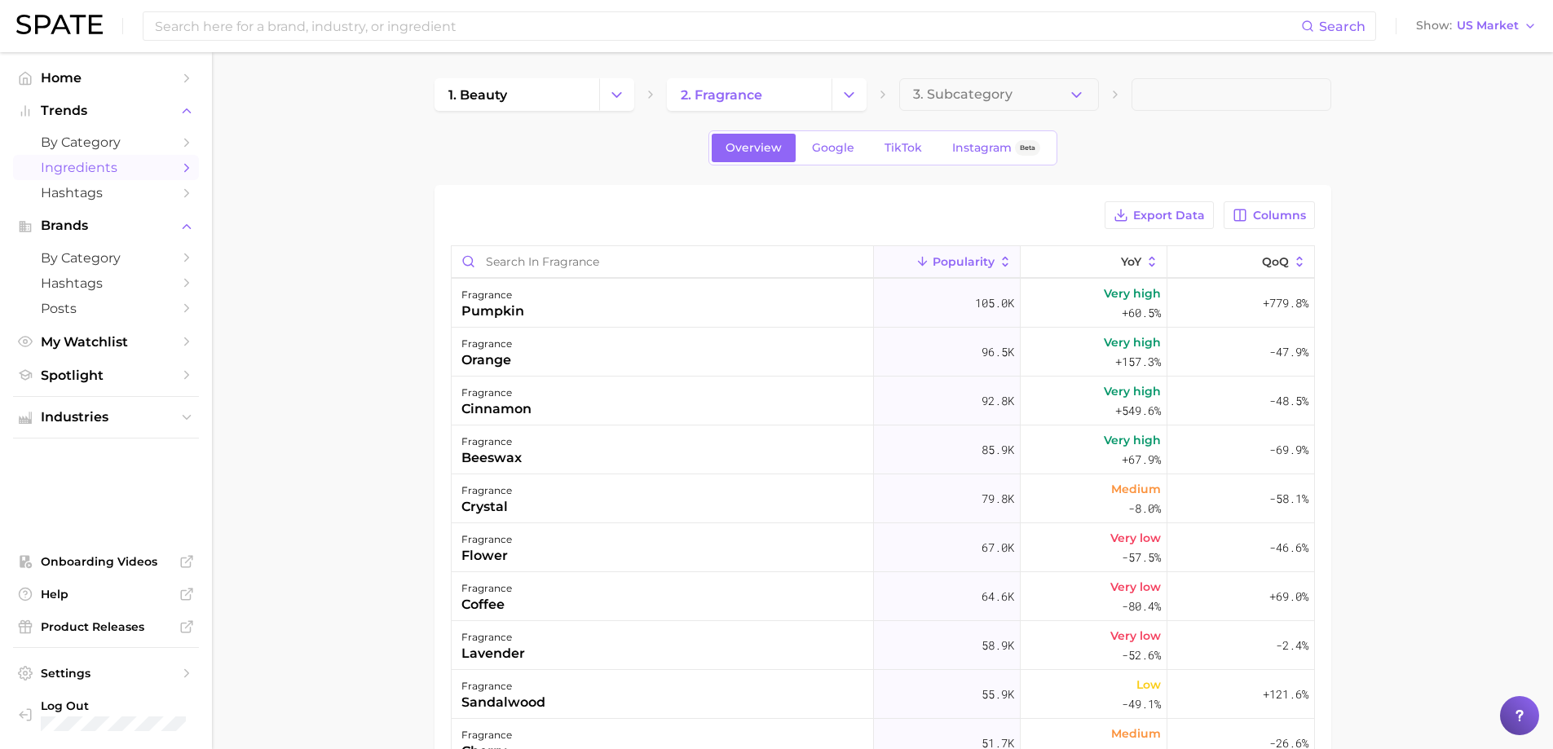
click at [621, 81] on button "Change Category" at bounding box center [616, 94] width 35 height 33
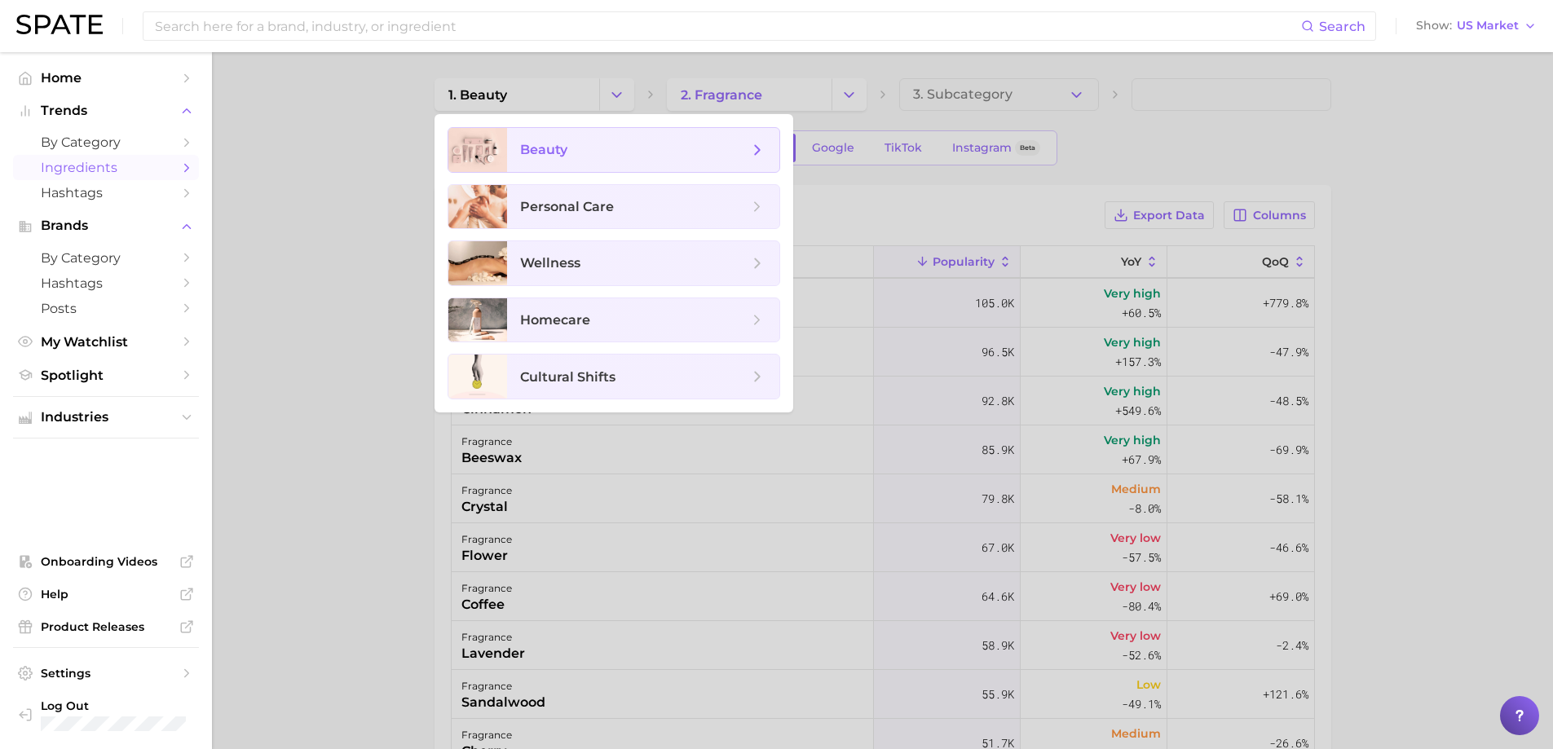
click at [594, 161] on span "beauty" at bounding box center [643, 150] width 272 height 44
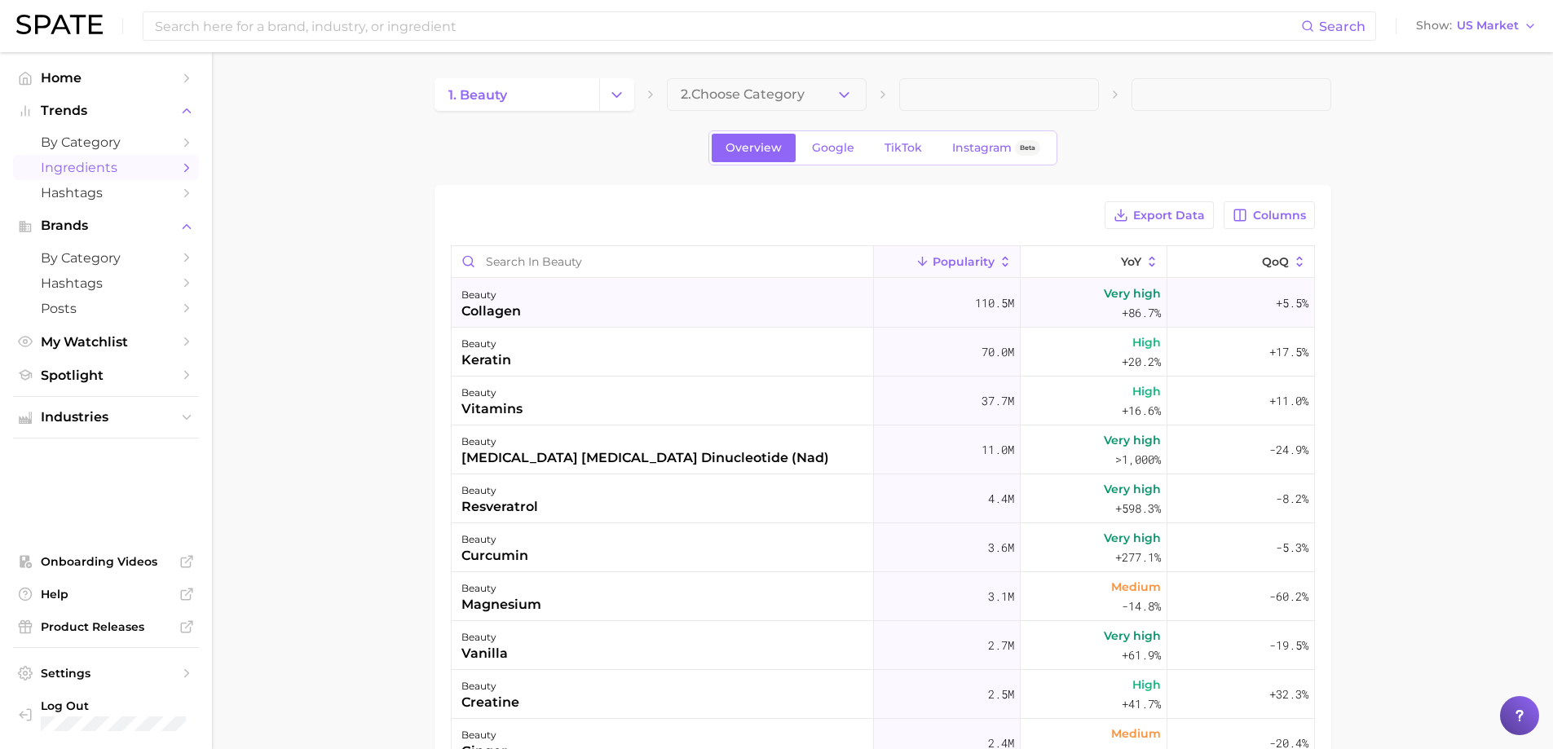
click at [519, 316] on div "collagen" at bounding box center [491, 312] width 60 height 20
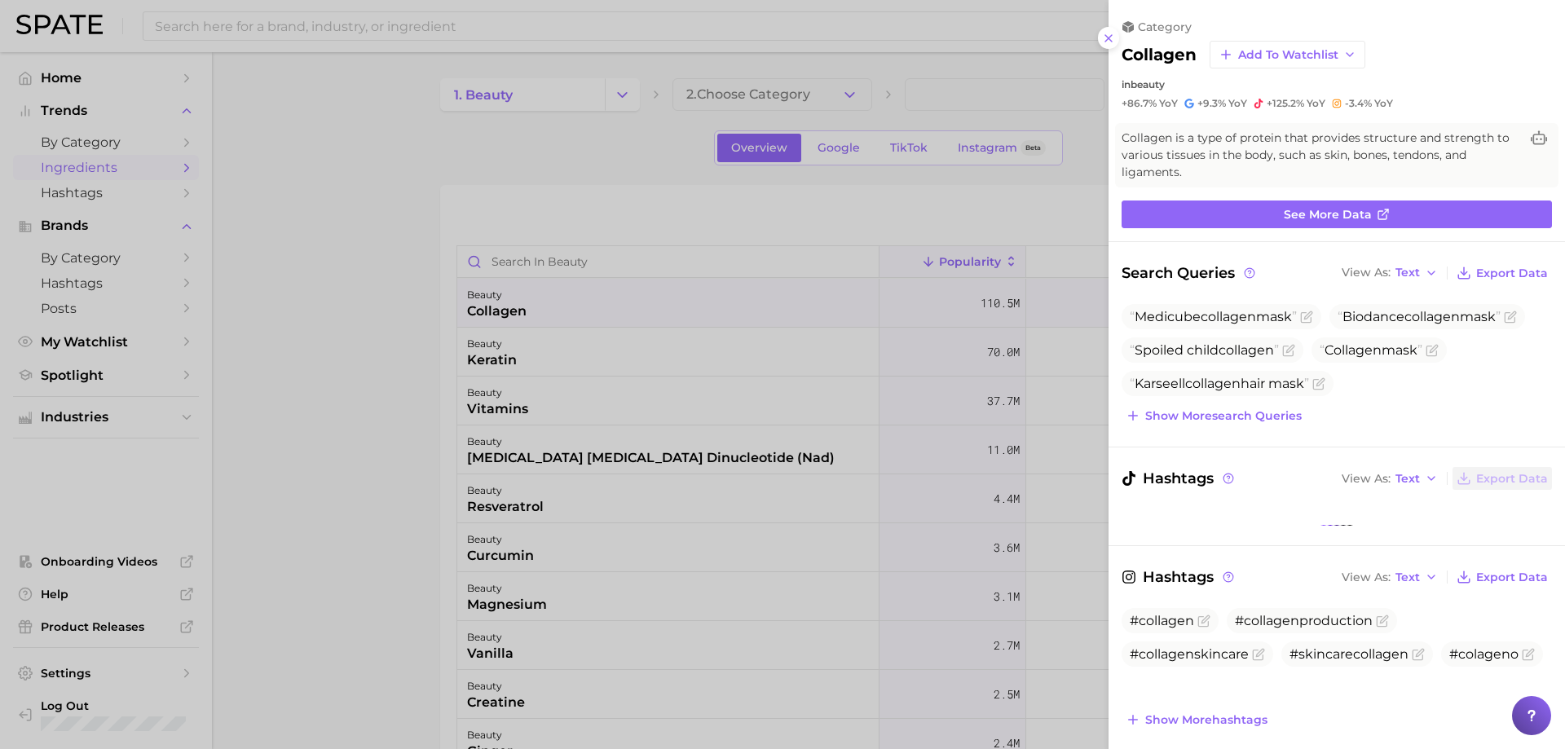
click at [519, 316] on div at bounding box center [782, 374] width 1565 height 749
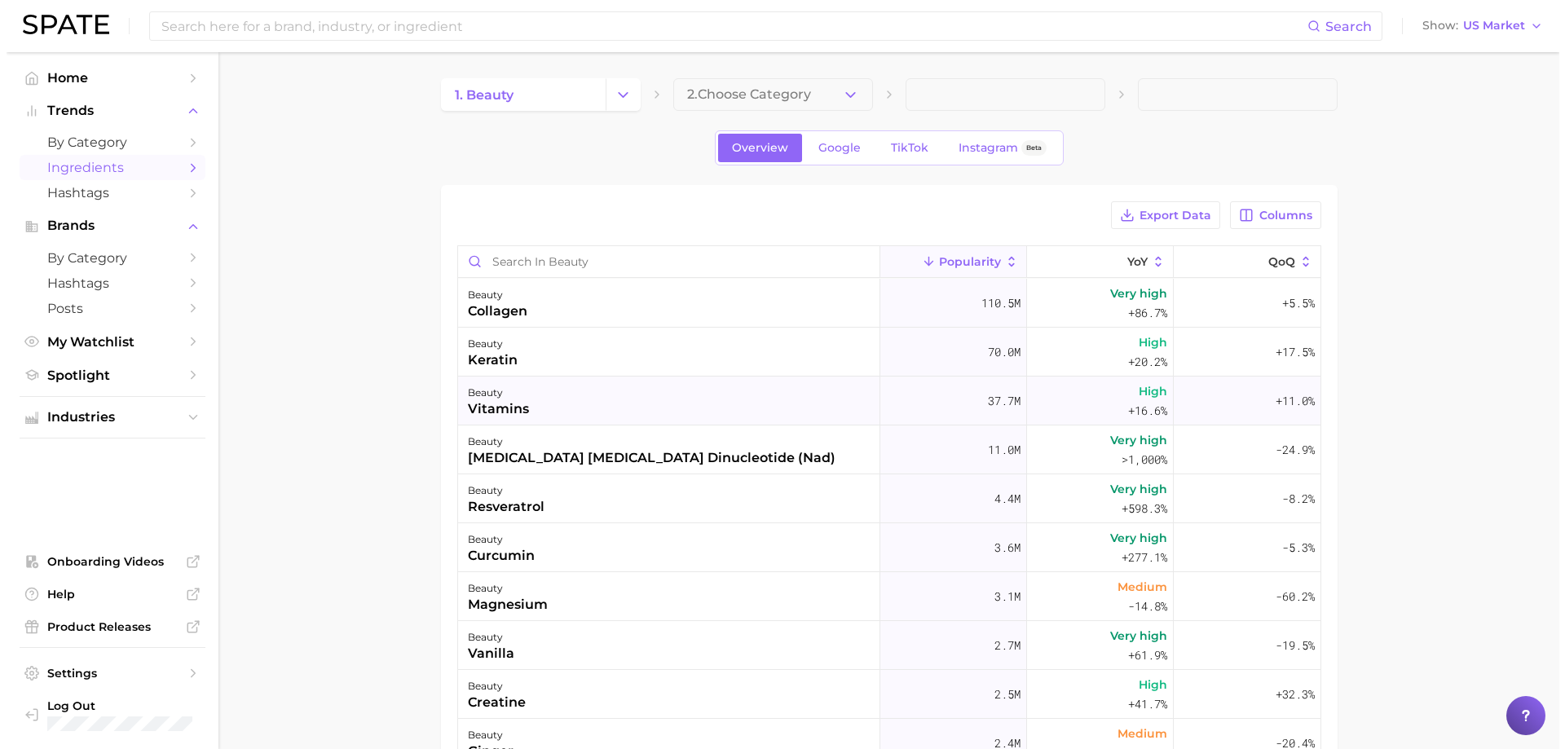
scroll to position [82, 0]
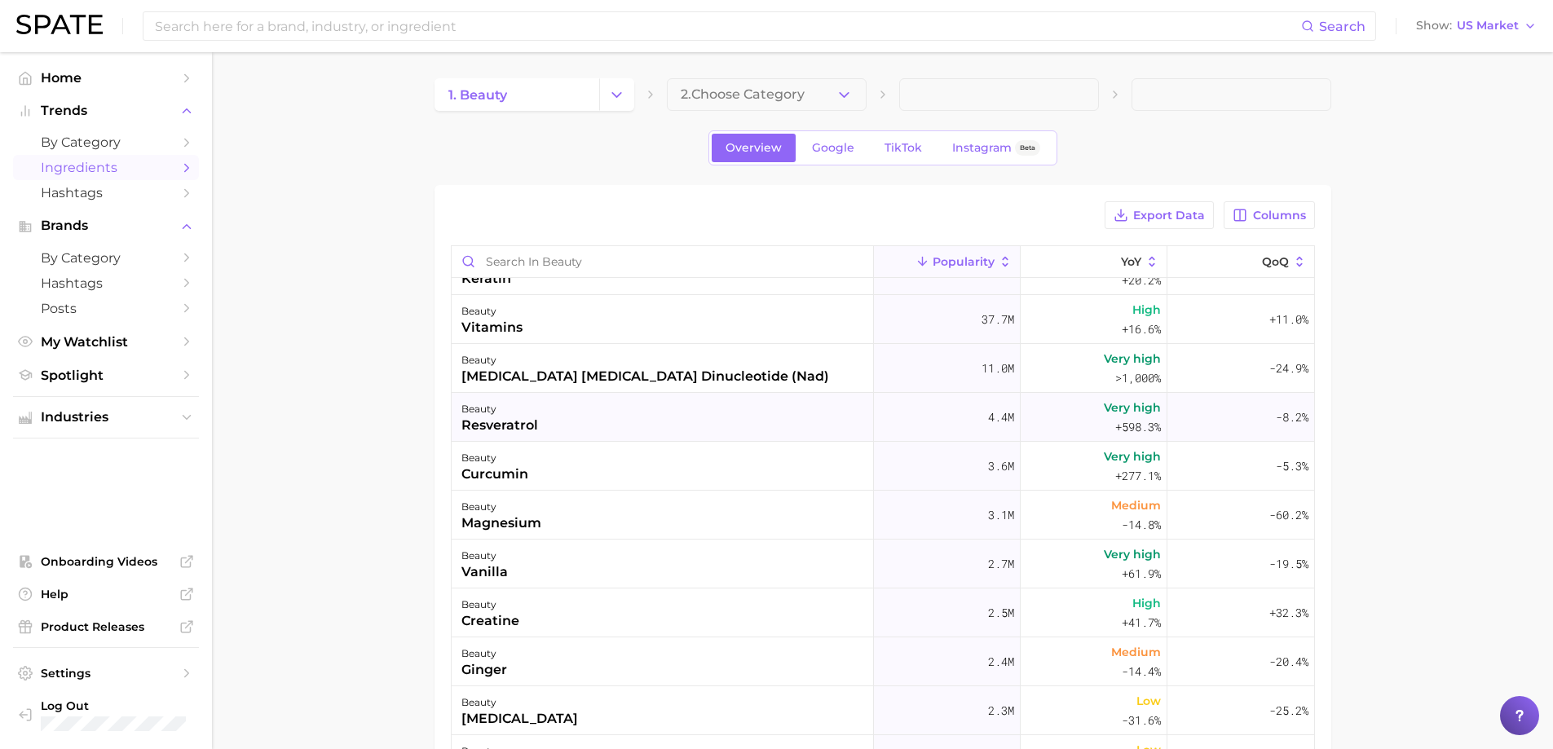
click at [600, 409] on div "beauty resveratrol" at bounding box center [663, 417] width 422 height 49
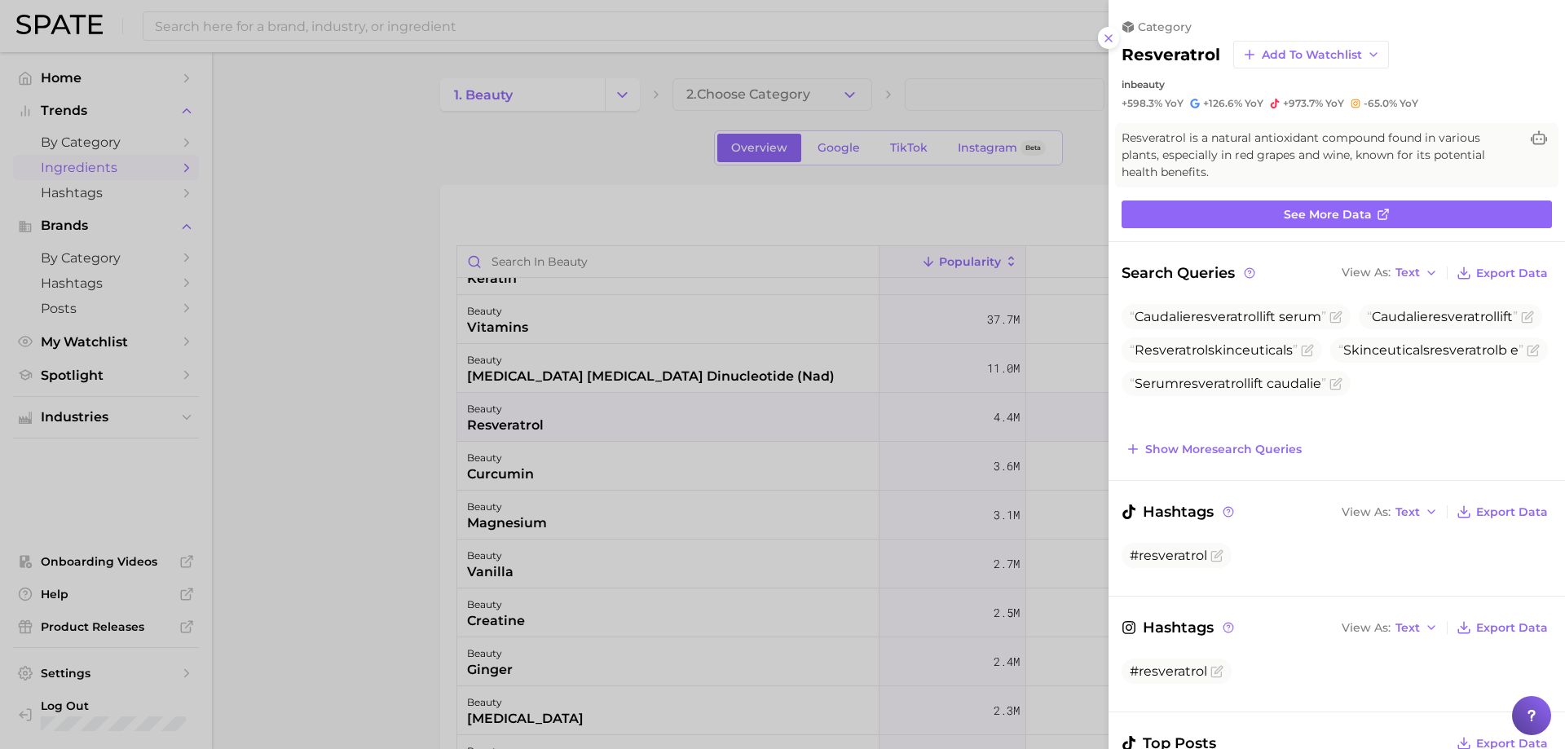
scroll to position [0, 0]
click at [600, 409] on div at bounding box center [782, 374] width 1565 height 749
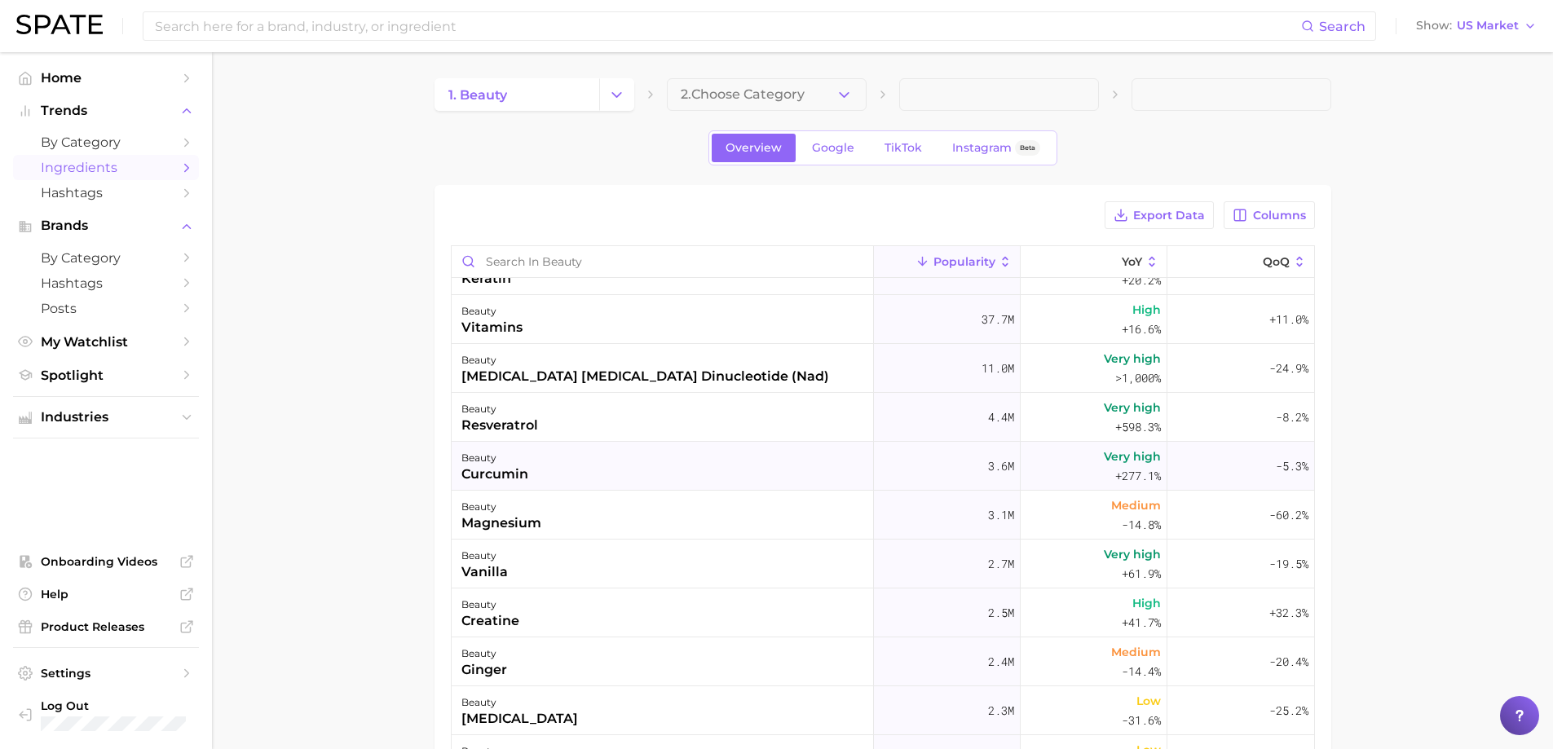
click at [564, 476] on div "beauty curcumin" at bounding box center [663, 466] width 422 height 49
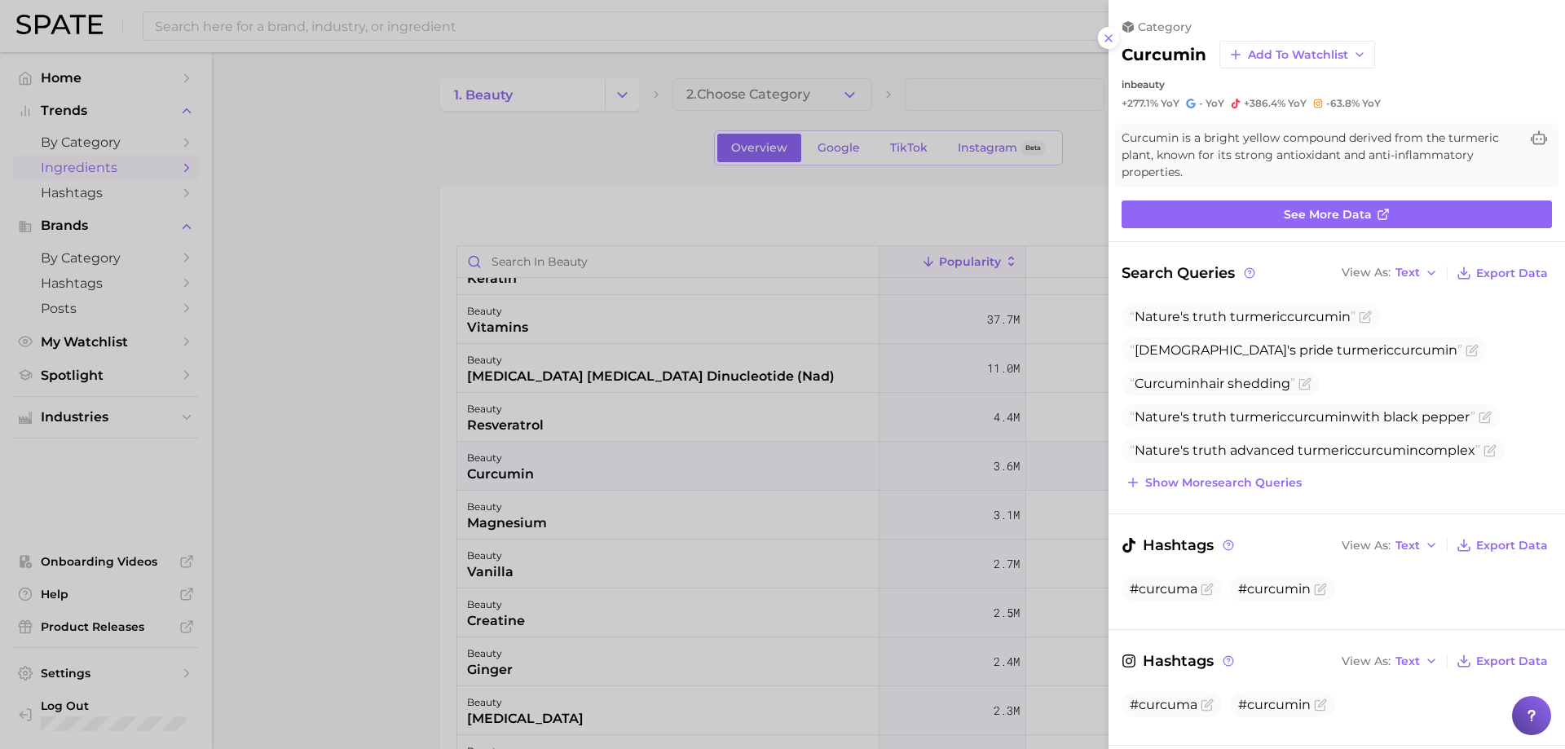
click at [564, 476] on div at bounding box center [782, 374] width 1565 height 749
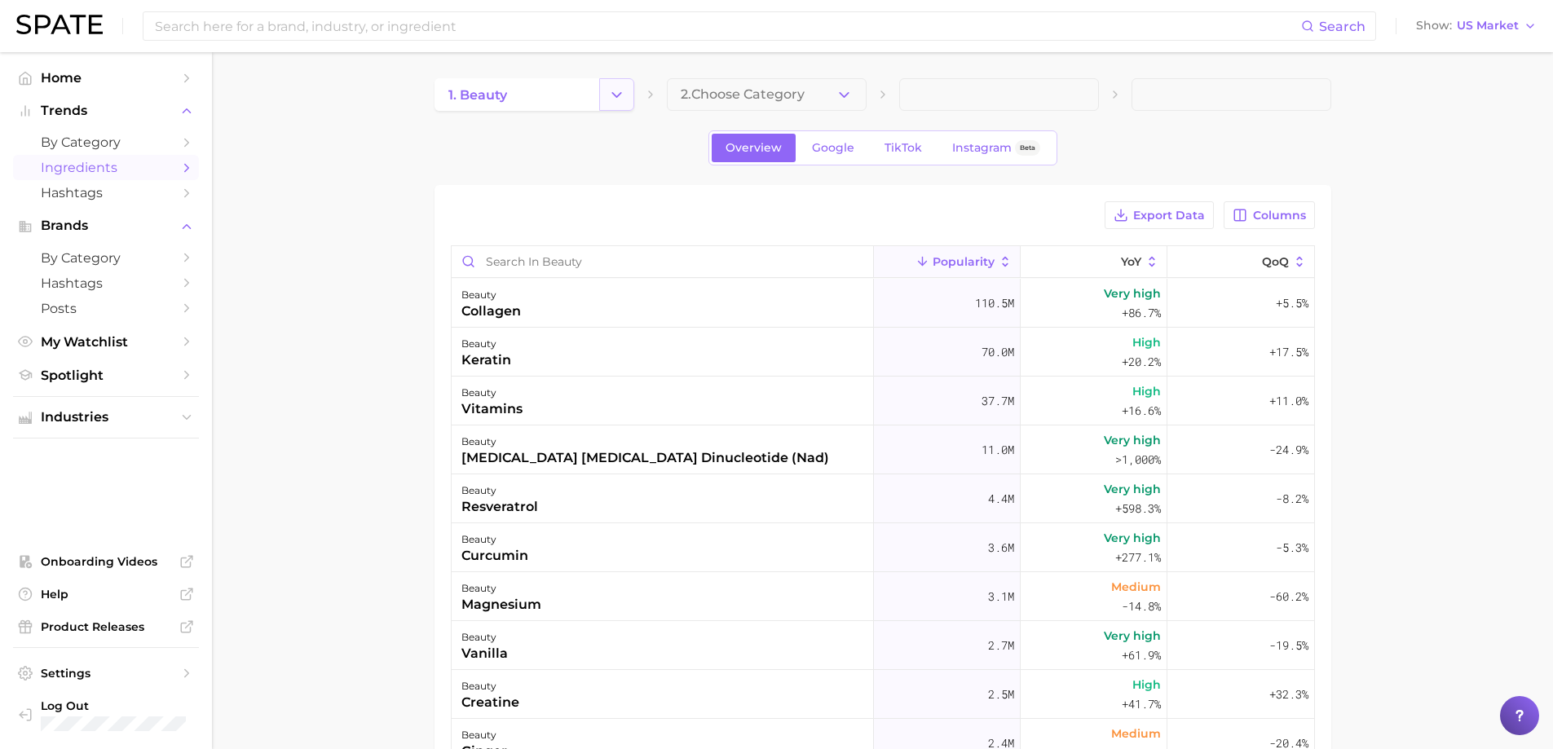
click at [612, 95] on icon "Change Category" at bounding box center [616, 94] width 17 height 17
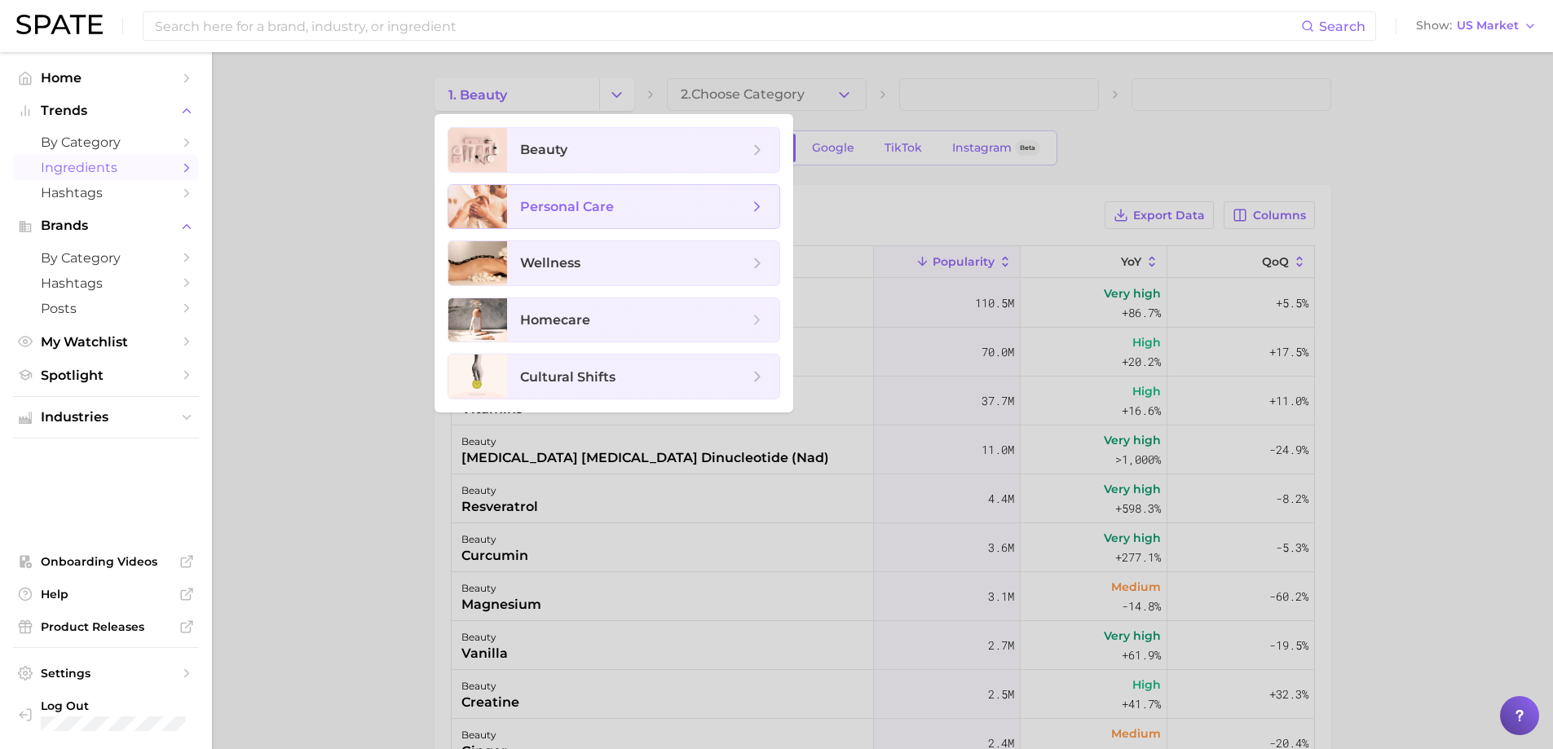
click at [625, 203] on span "personal care" at bounding box center [634, 207] width 228 height 18
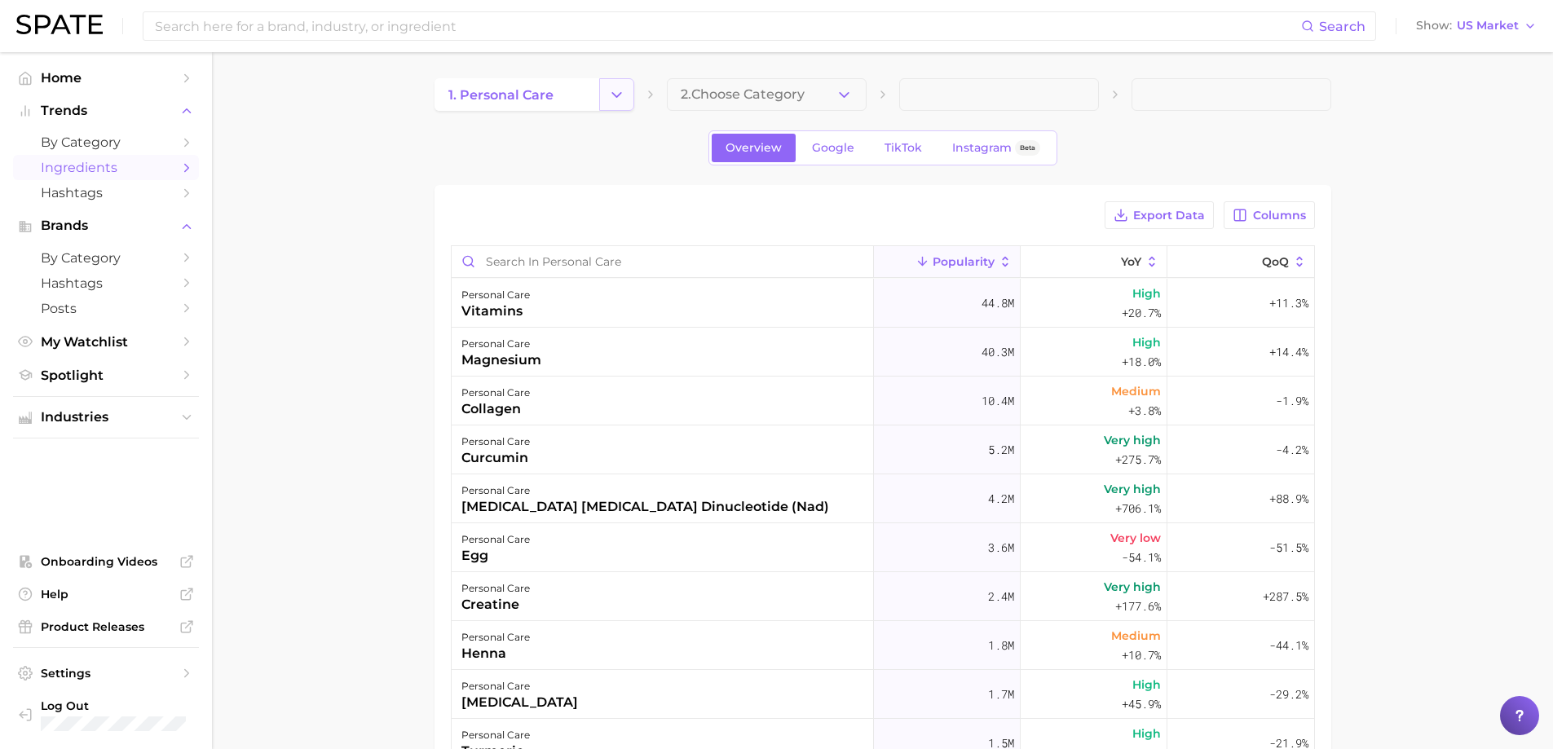
click at [605, 94] on button "Change Category" at bounding box center [616, 94] width 35 height 33
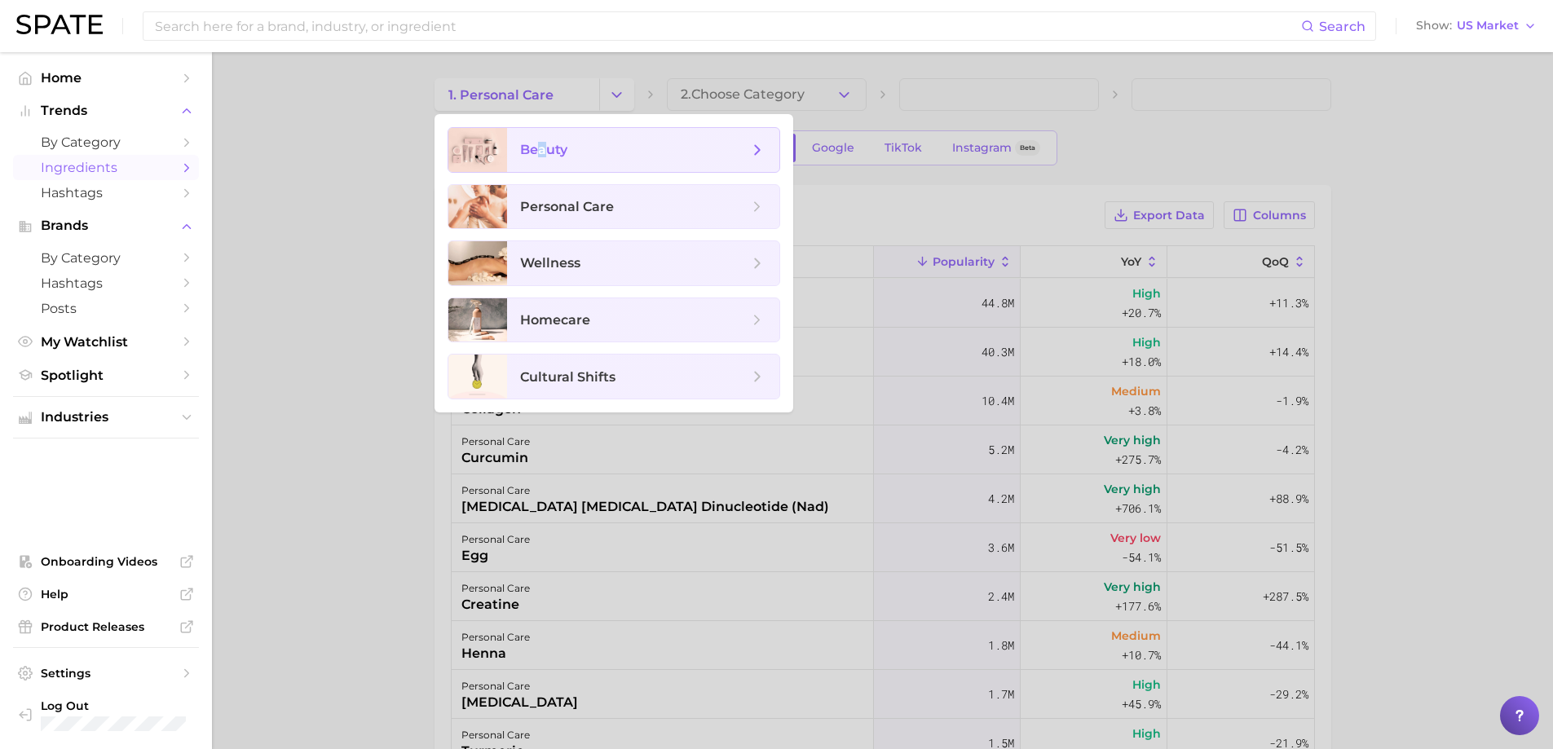
click at [541, 148] on span "beauty" at bounding box center [543, 149] width 47 height 15
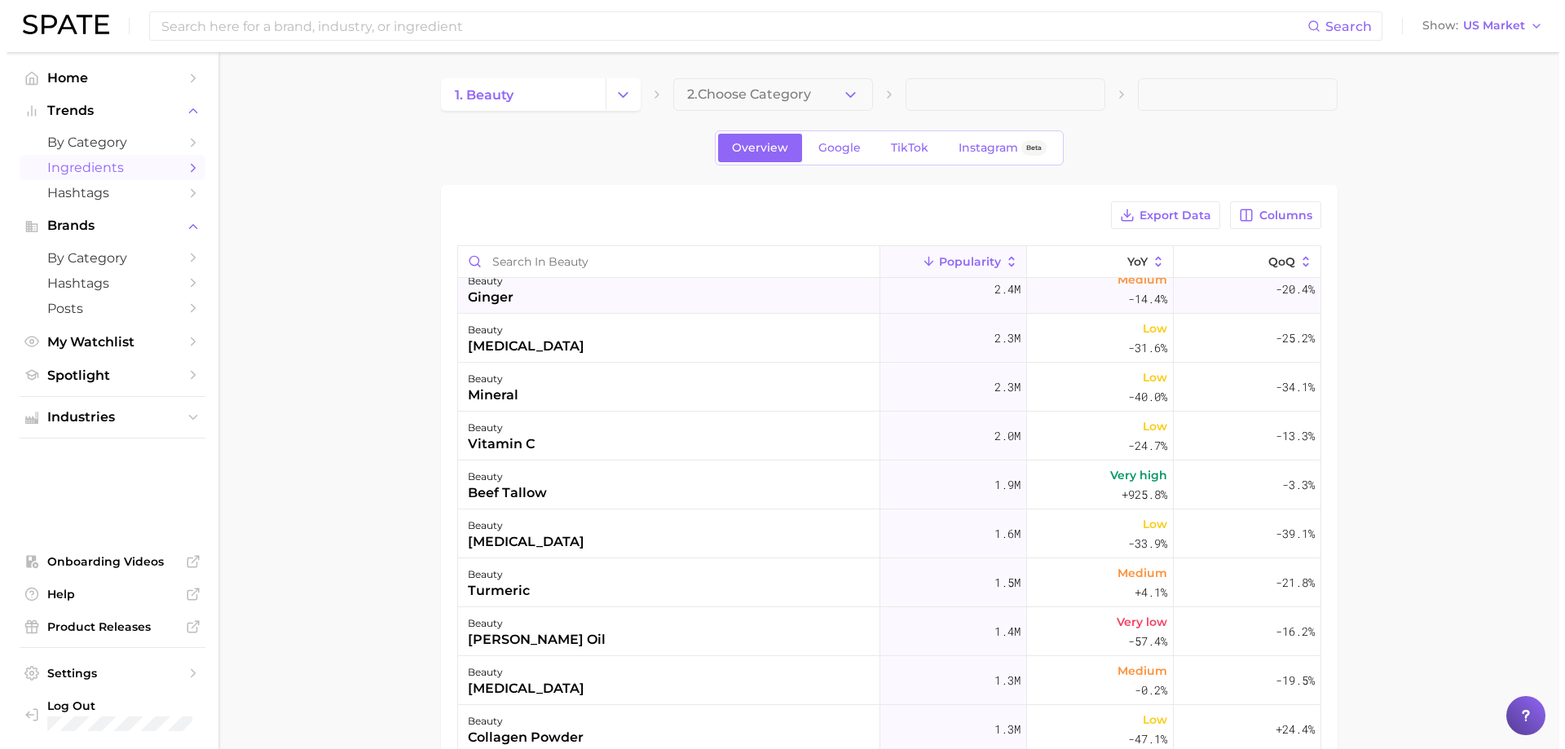
scroll to position [489, 0]
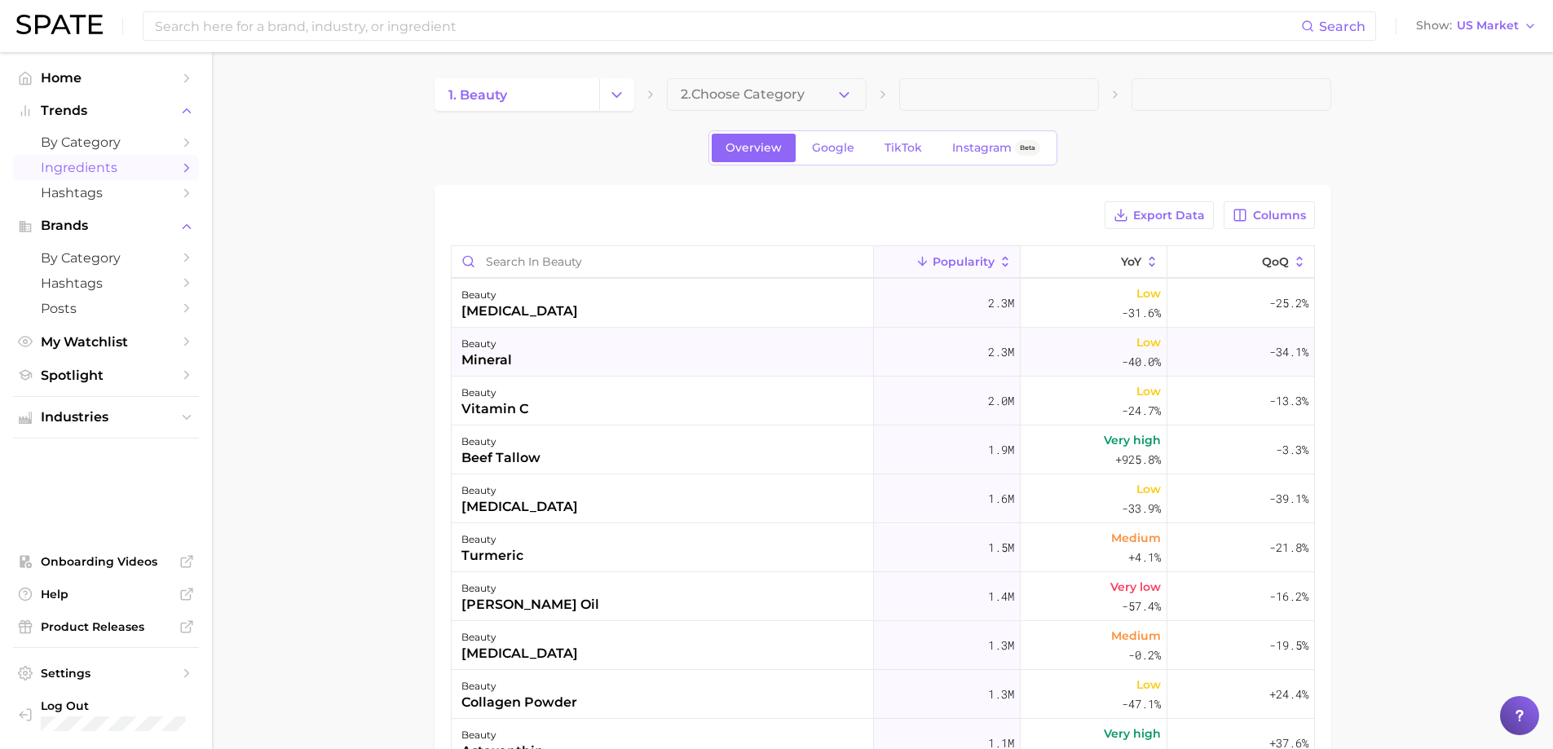
click at [589, 362] on div "beauty mineral" at bounding box center [663, 352] width 422 height 49
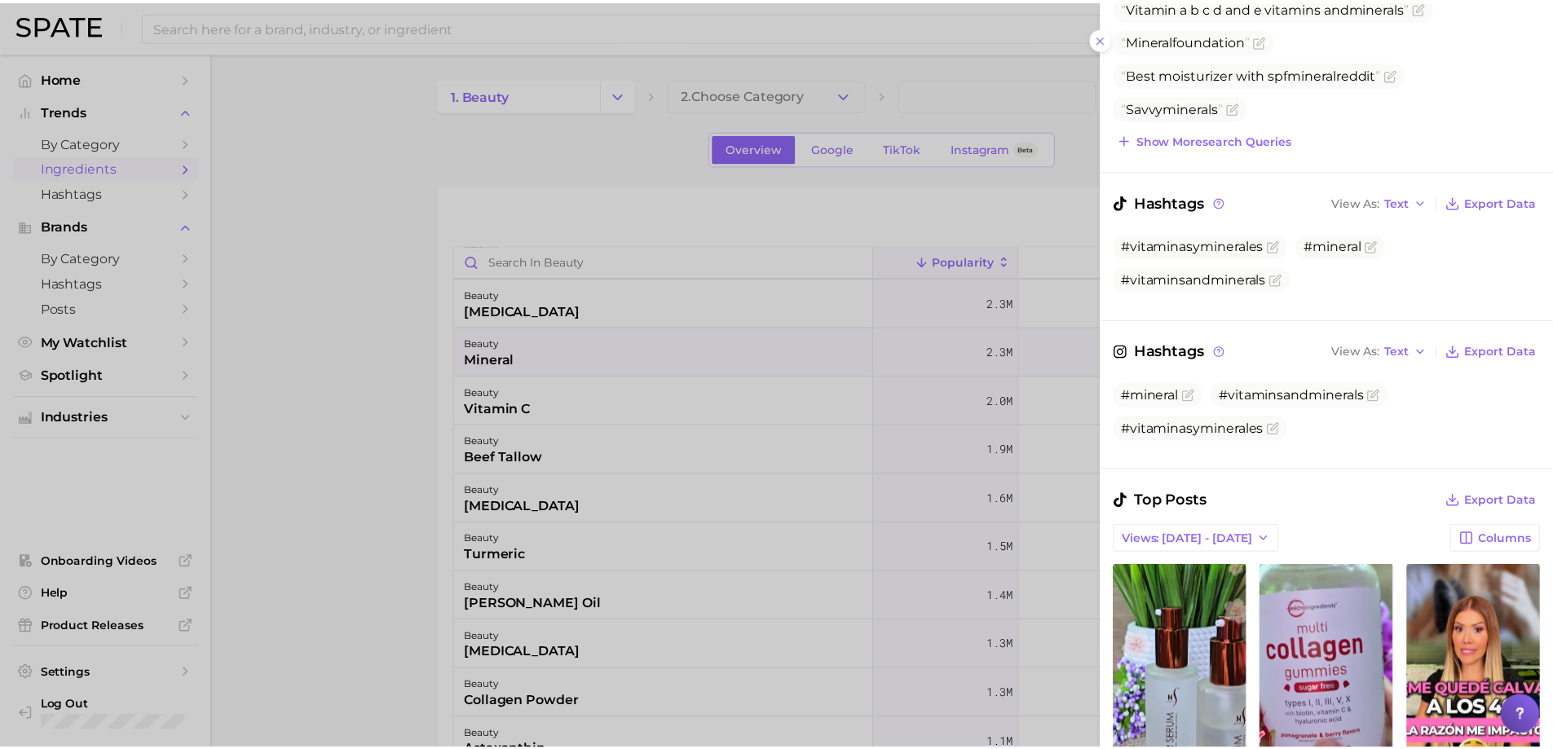
scroll to position [571, 0]
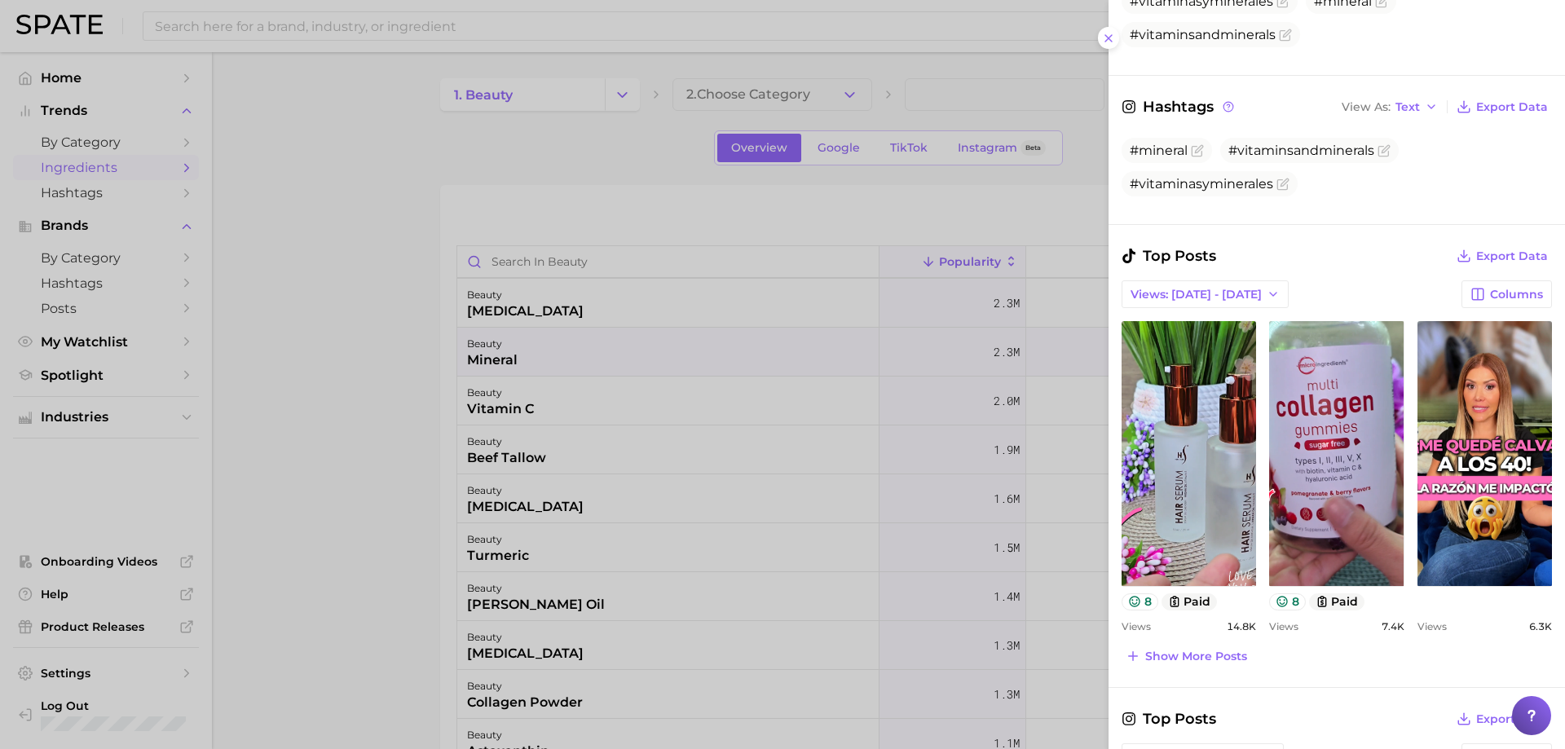
click at [675, 438] on div at bounding box center [782, 374] width 1565 height 749
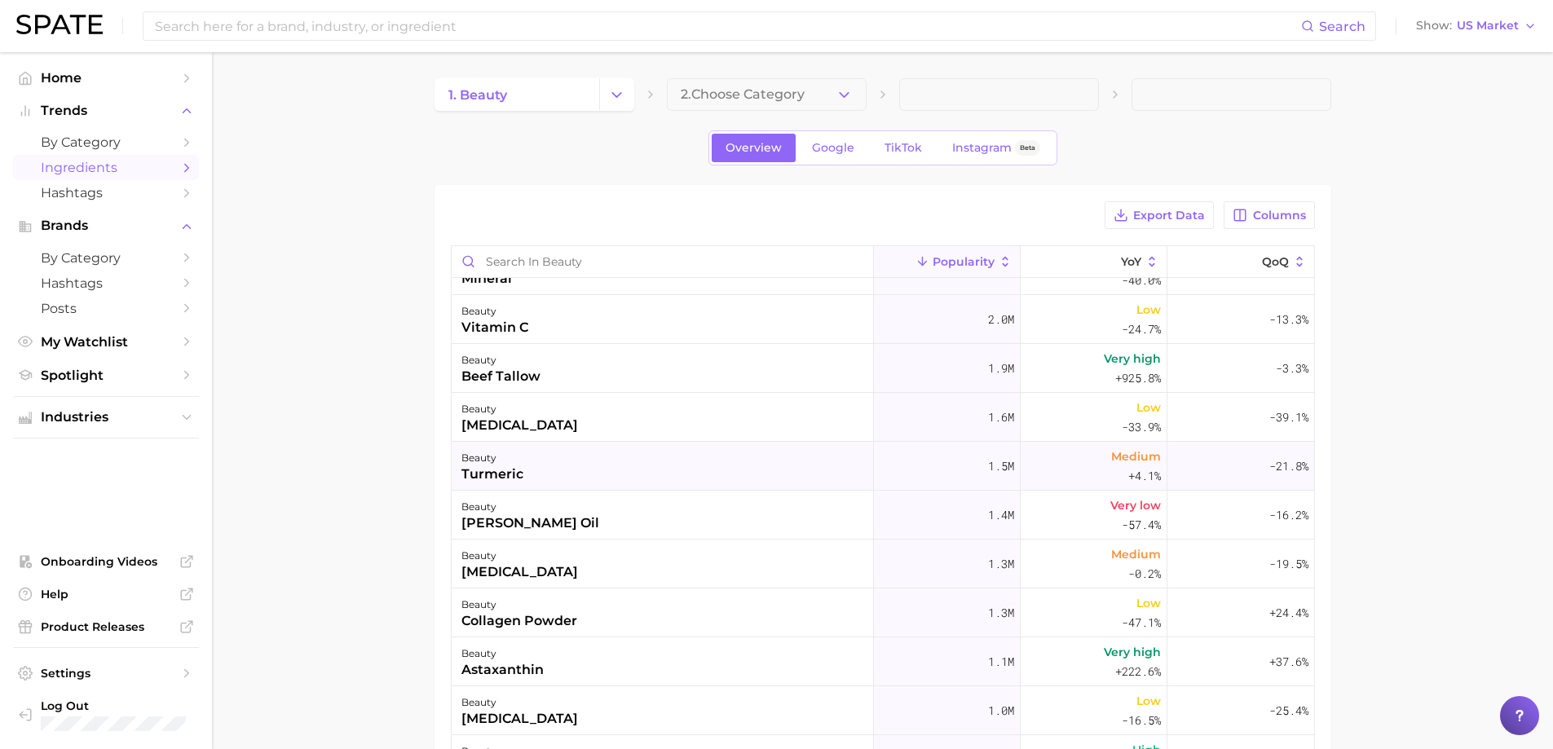
click at [535, 461] on div "beauty turmeric" at bounding box center [663, 466] width 422 height 49
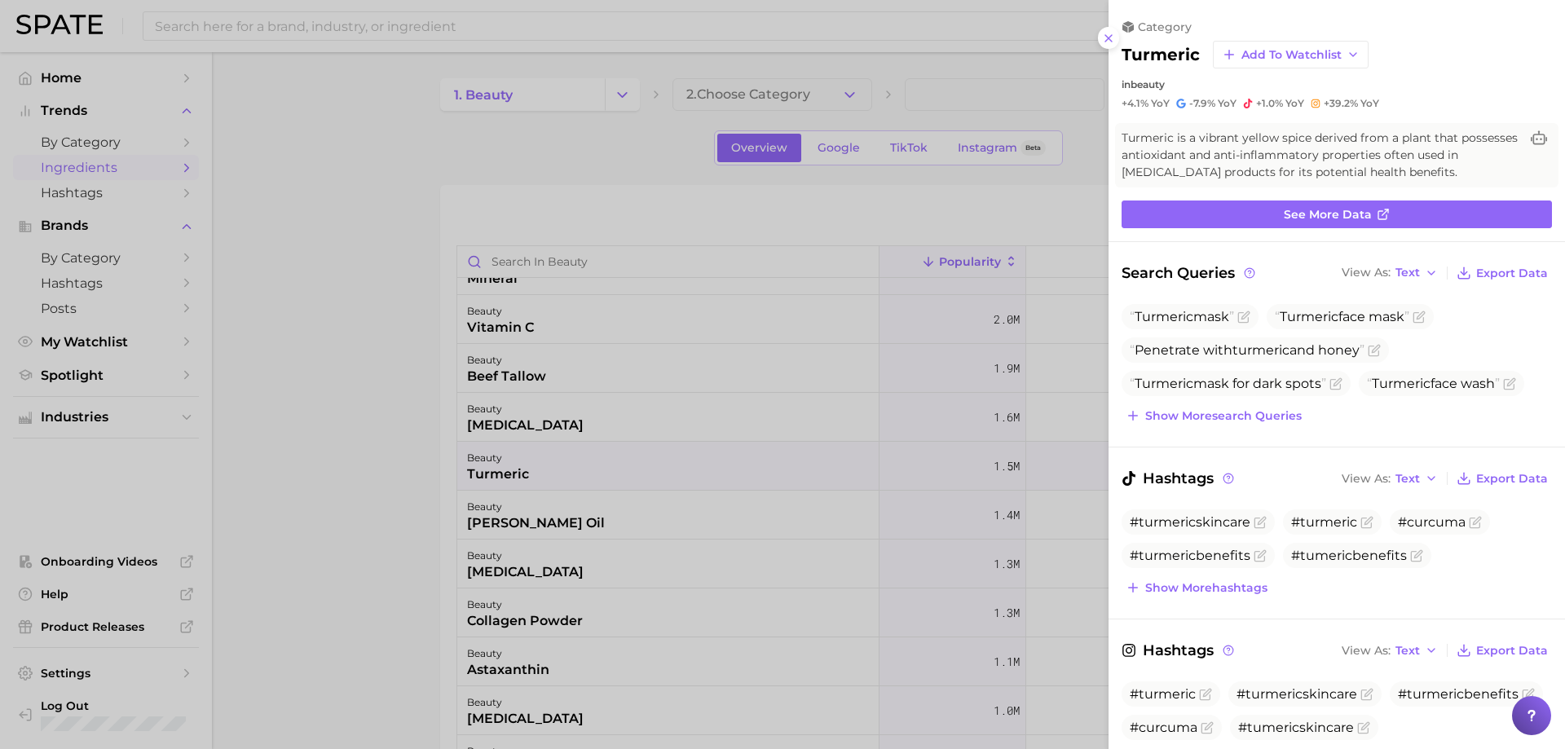
scroll to position [0, 0]
click at [568, 459] on div at bounding box center [782, 374] width 1565 height 749
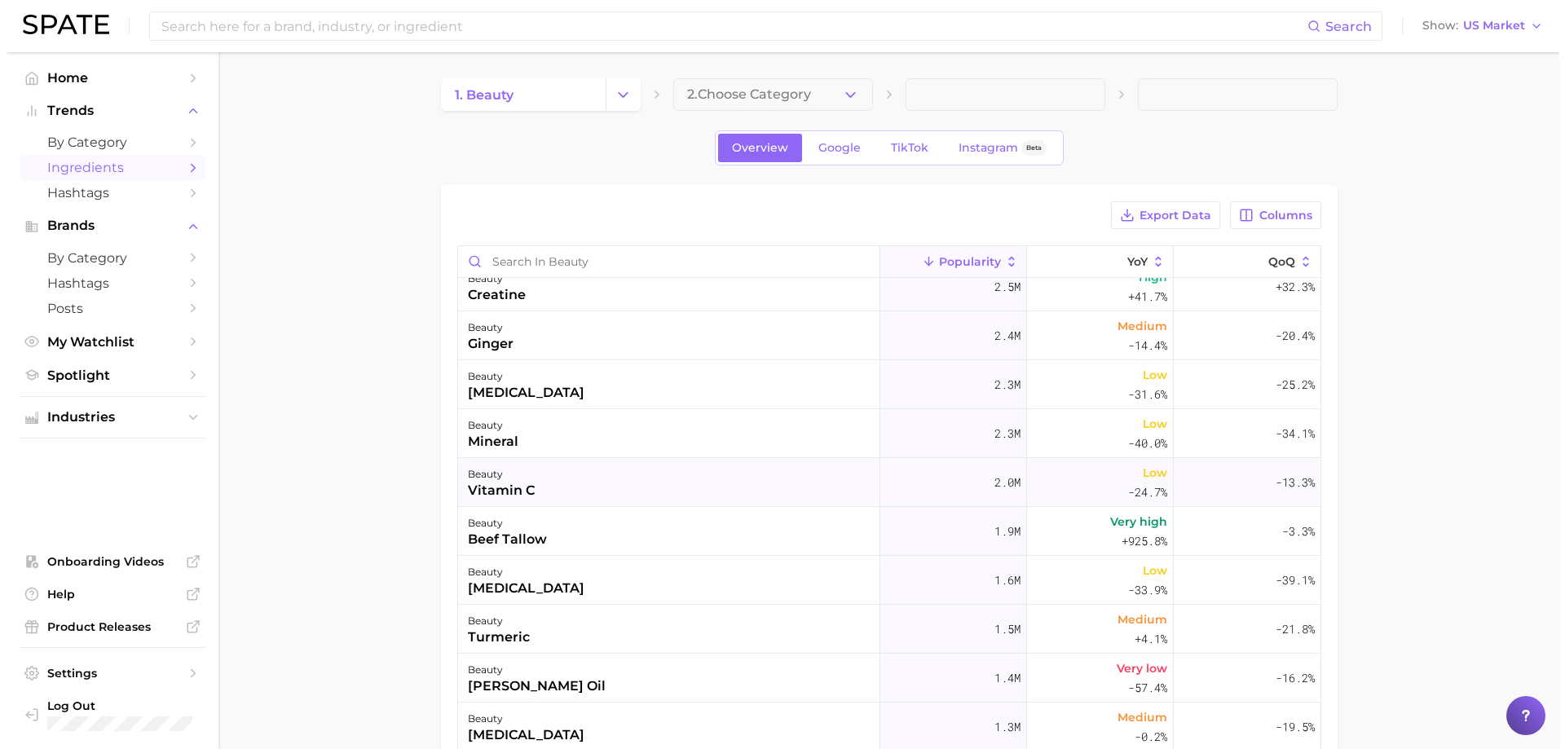
scroll to position [326, 0]
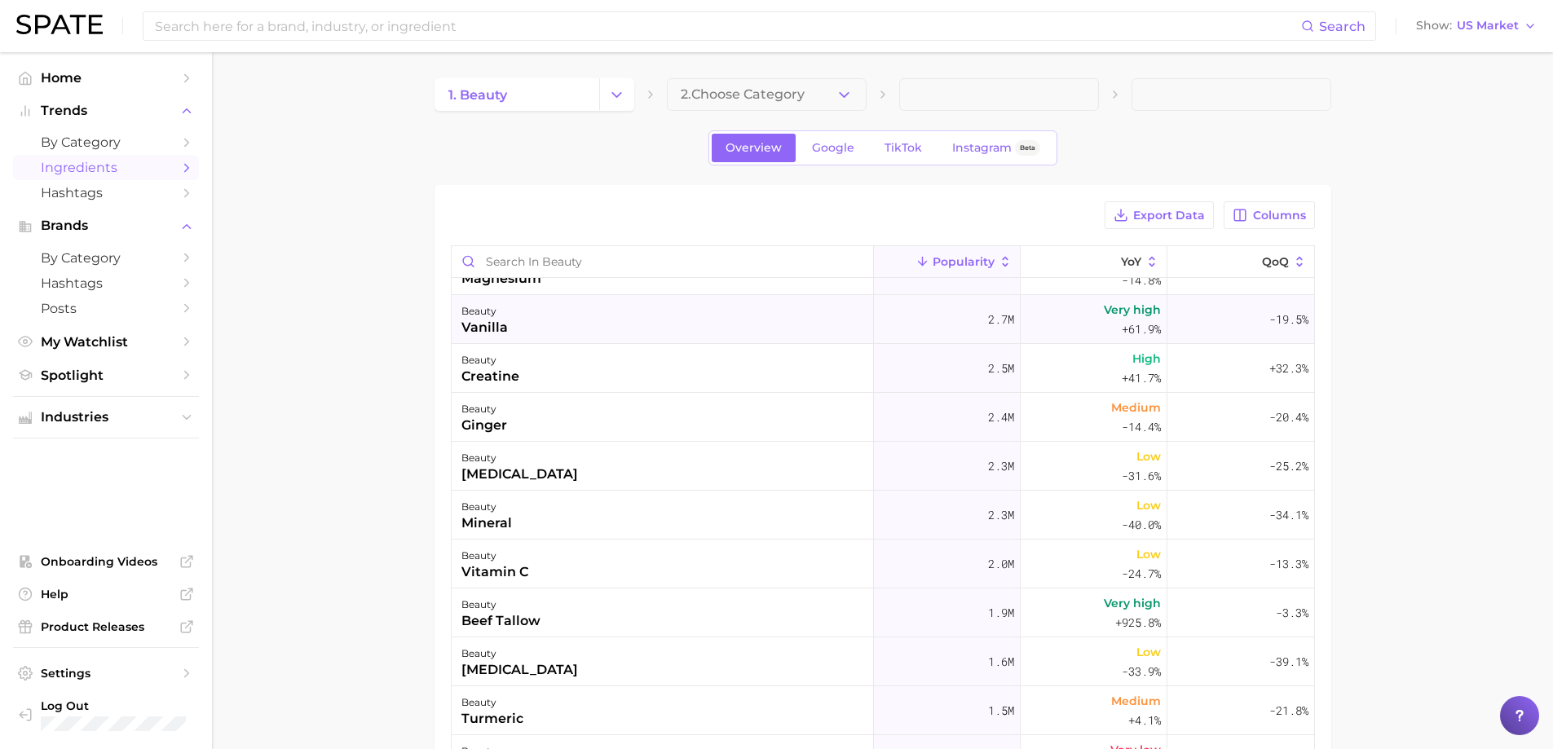
click at [591, 320] on div "beauty vanilla" at bounding box center [663, 319] width 422 height 49
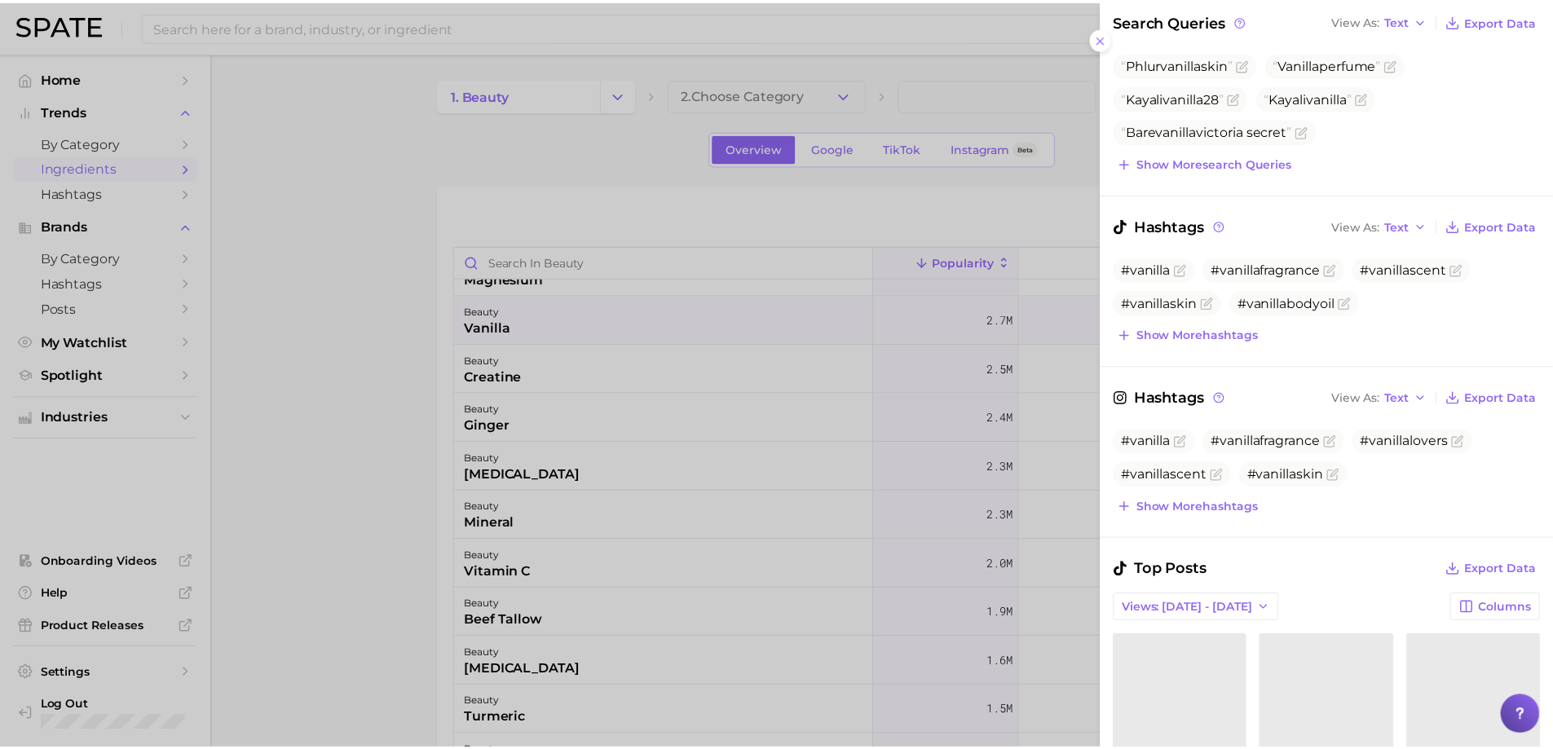
scroll to position [408, 0]
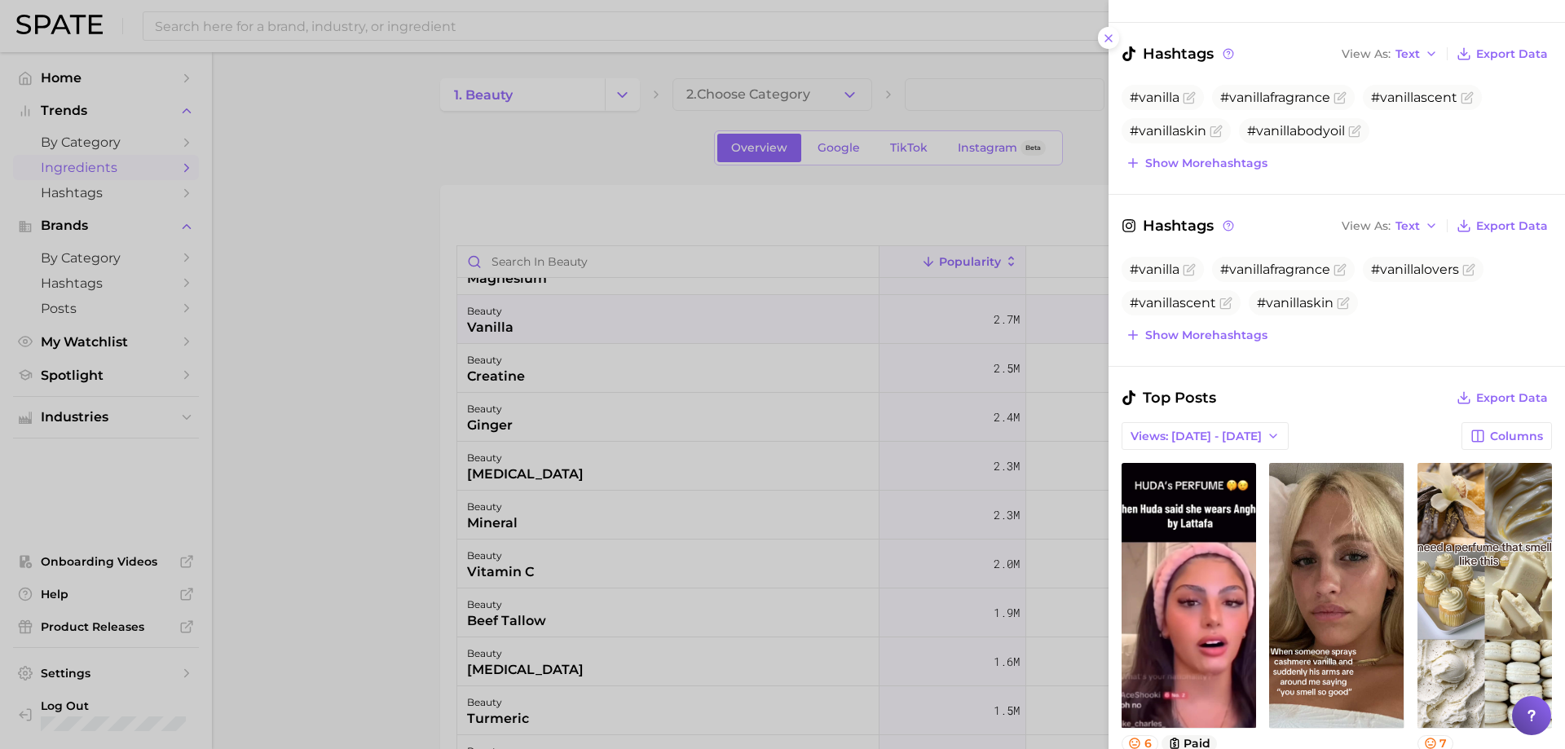
click at [713, 512] on div at bounding box center [782, 374] width 1565 height 749
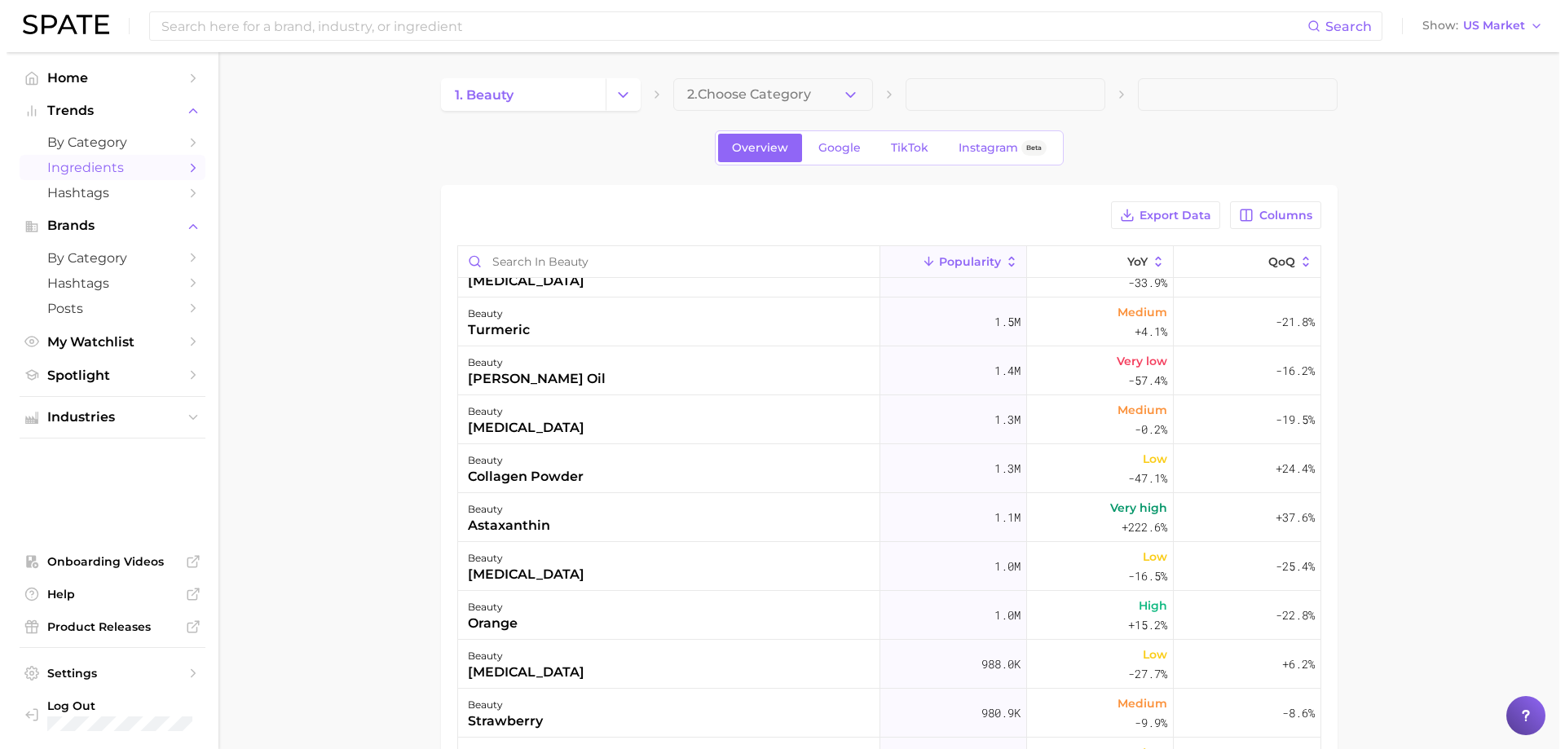
scroll to position [734, 0]
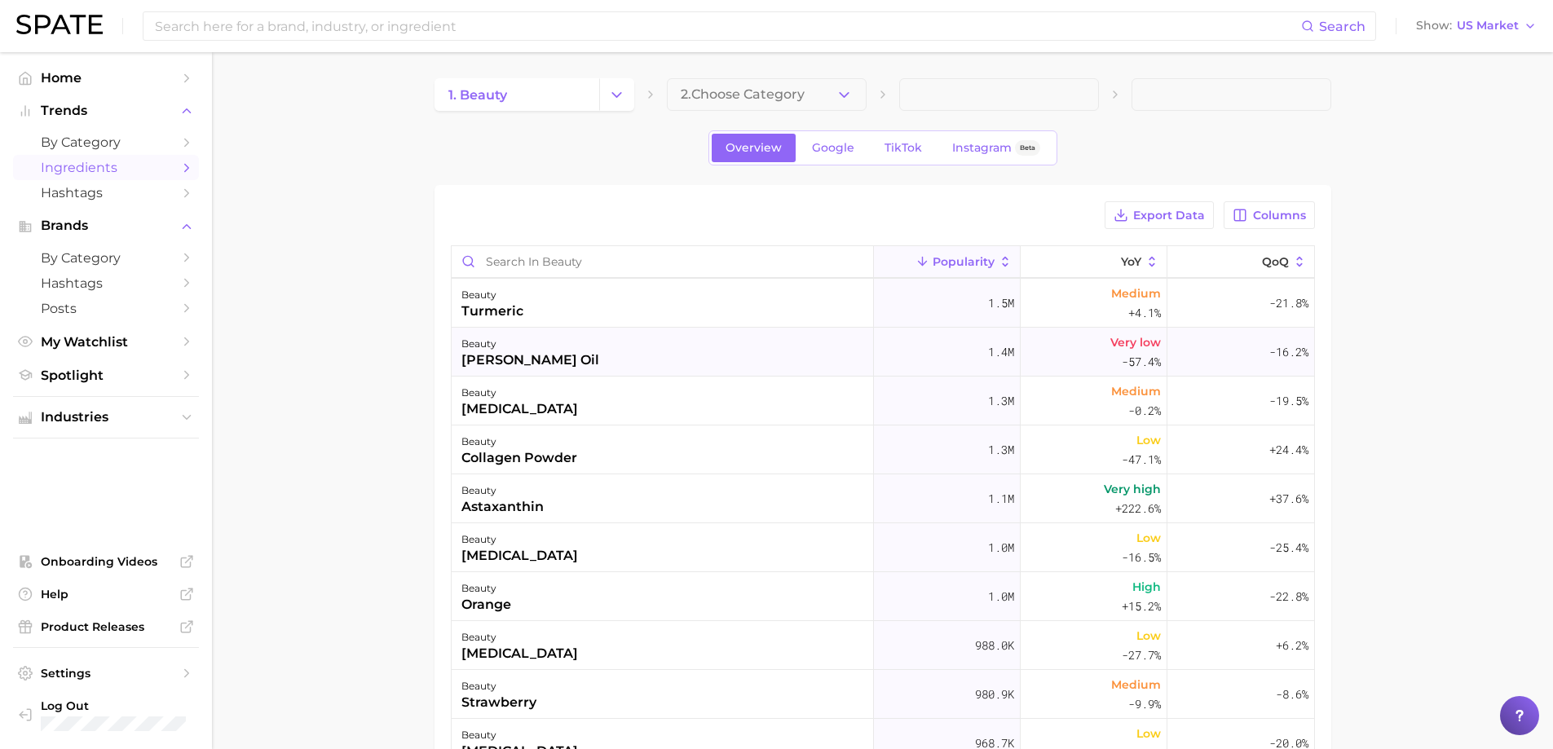
click at [578, 359] on div "beauty rosemary oil" at bounding box center [663, 352] width 422 height 49
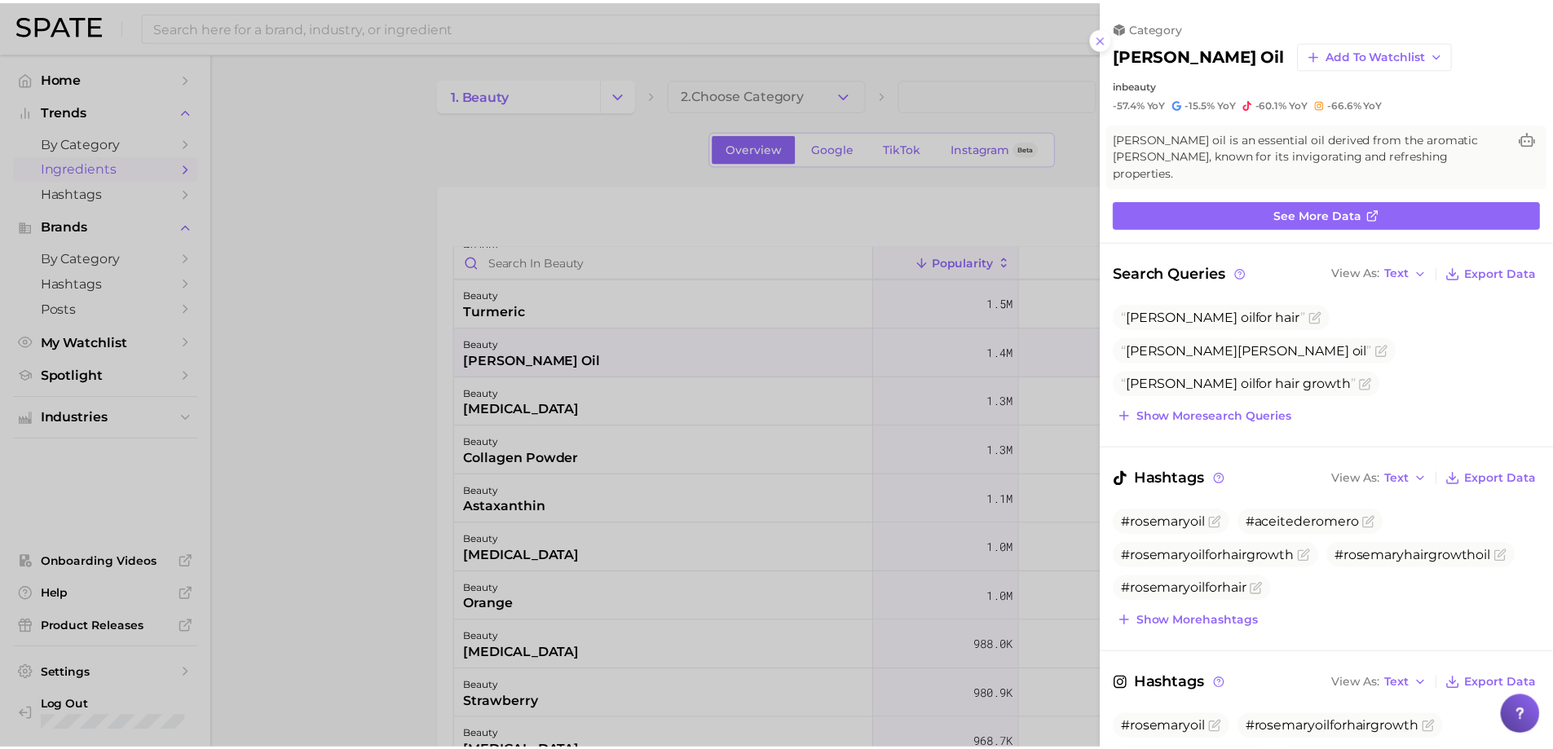
scroll to position [0, 0]
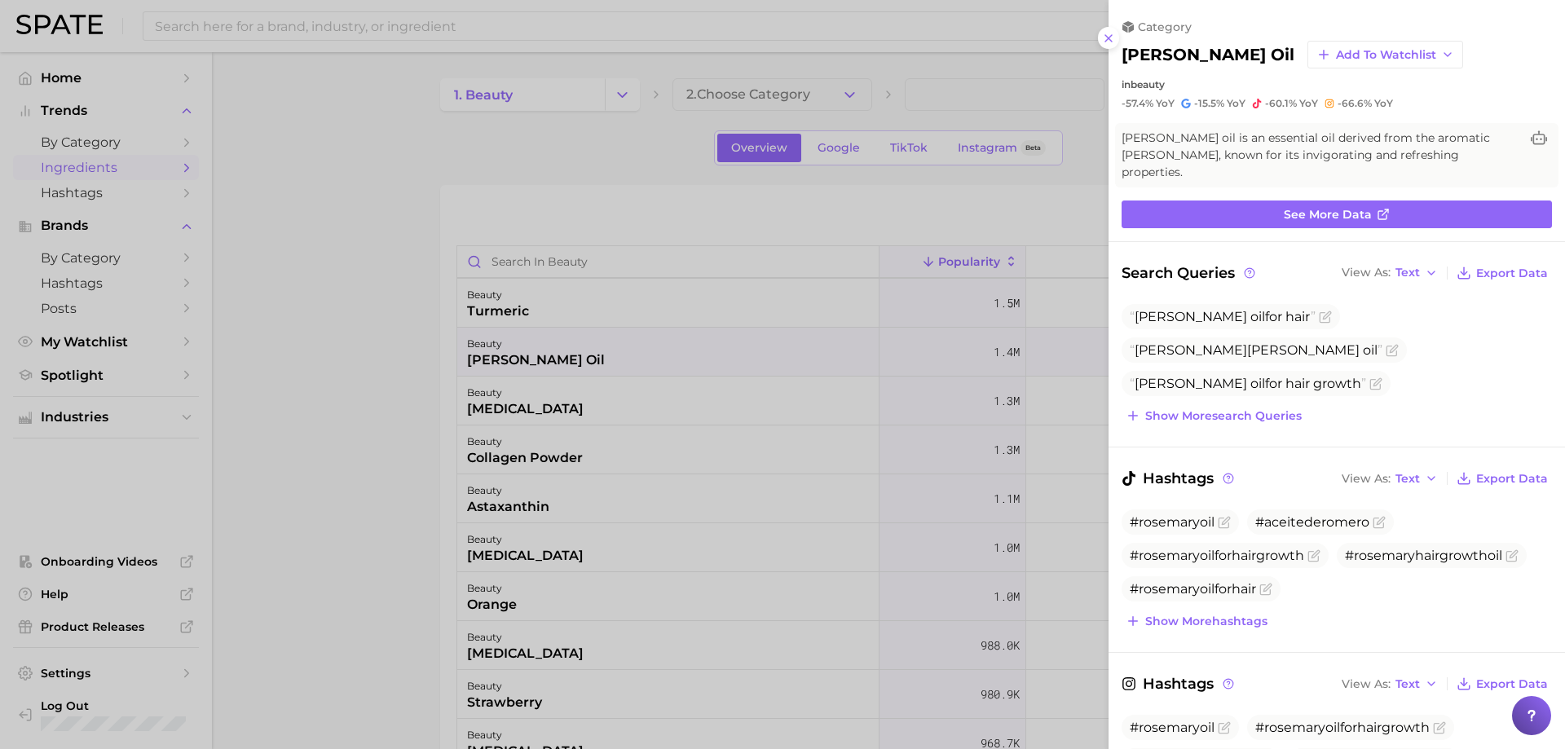
click at [578, 359] on div at bounding box center [782, 374] width 1565 height 749
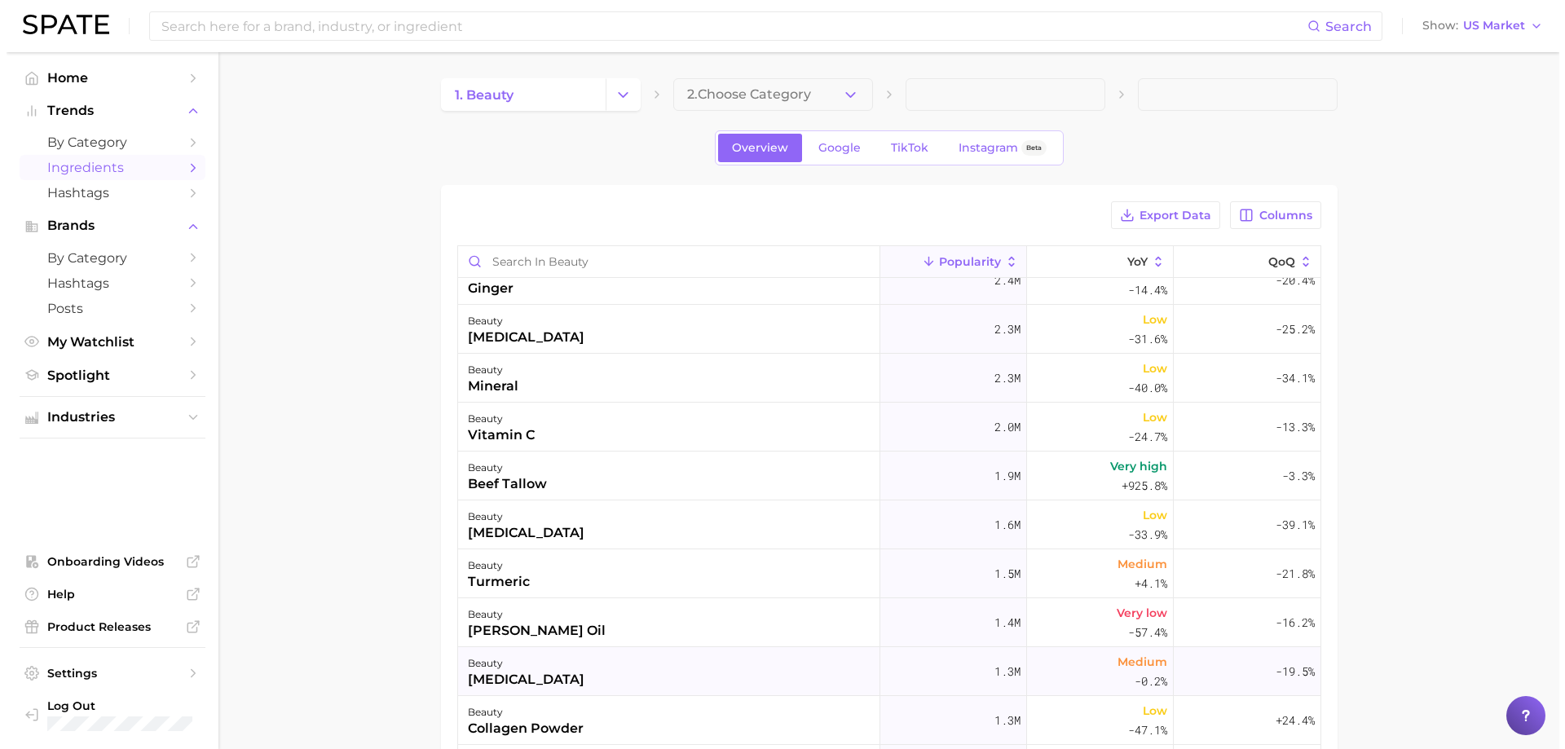
scroll to position [489, 0]
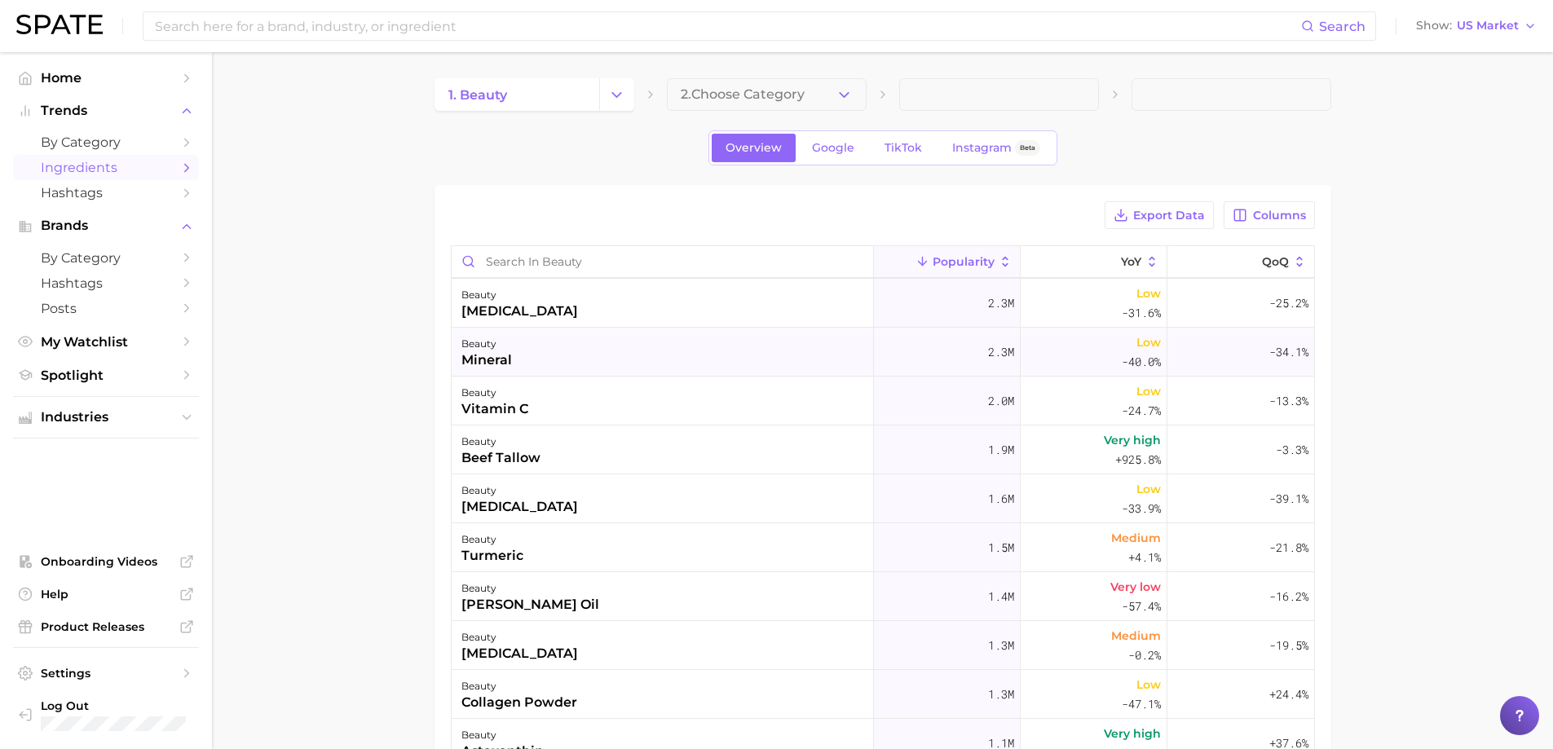
click at [583, 346] on div "beauty mineral" at bounding box center [663, 352] width 422 height 49
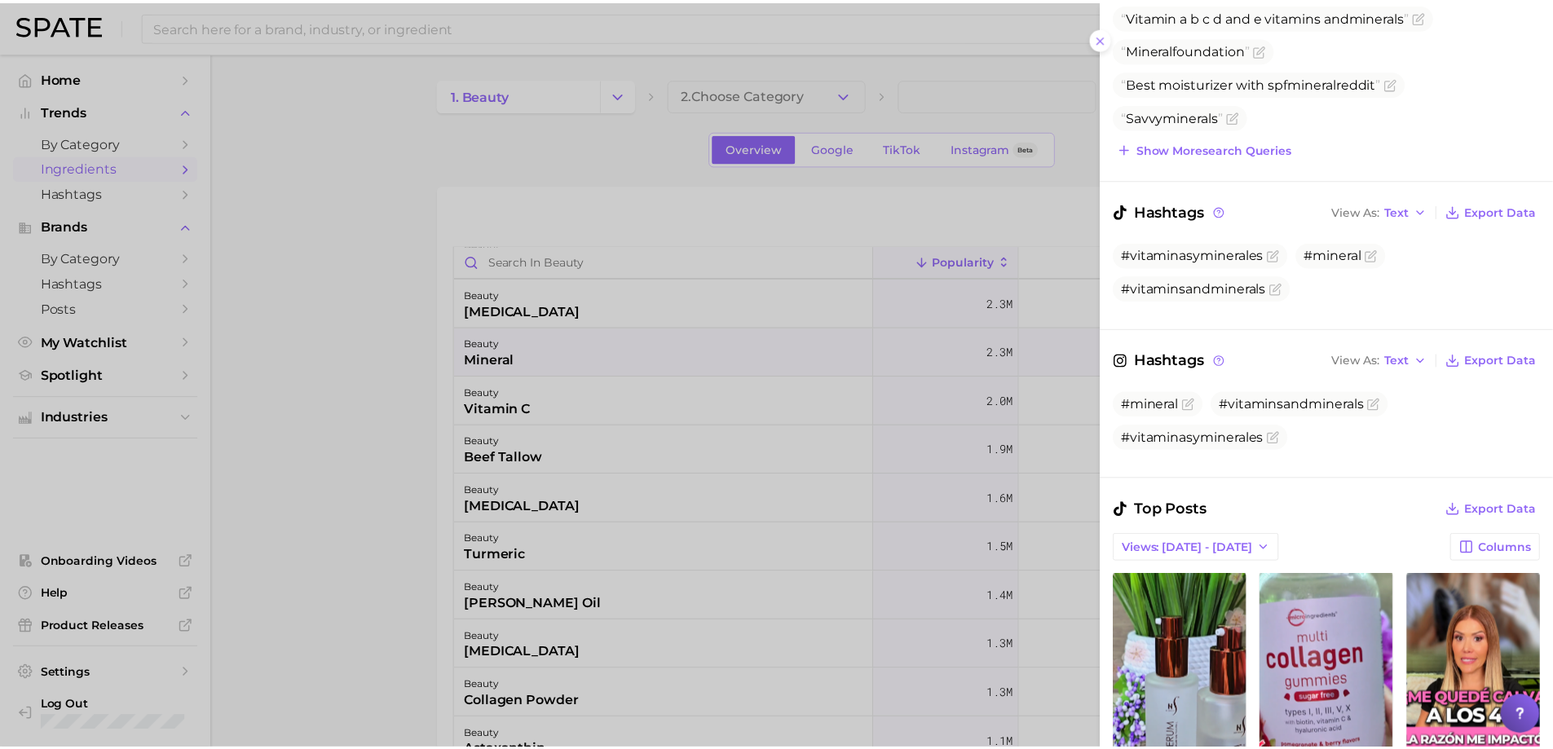
scroll to position [326, 0]
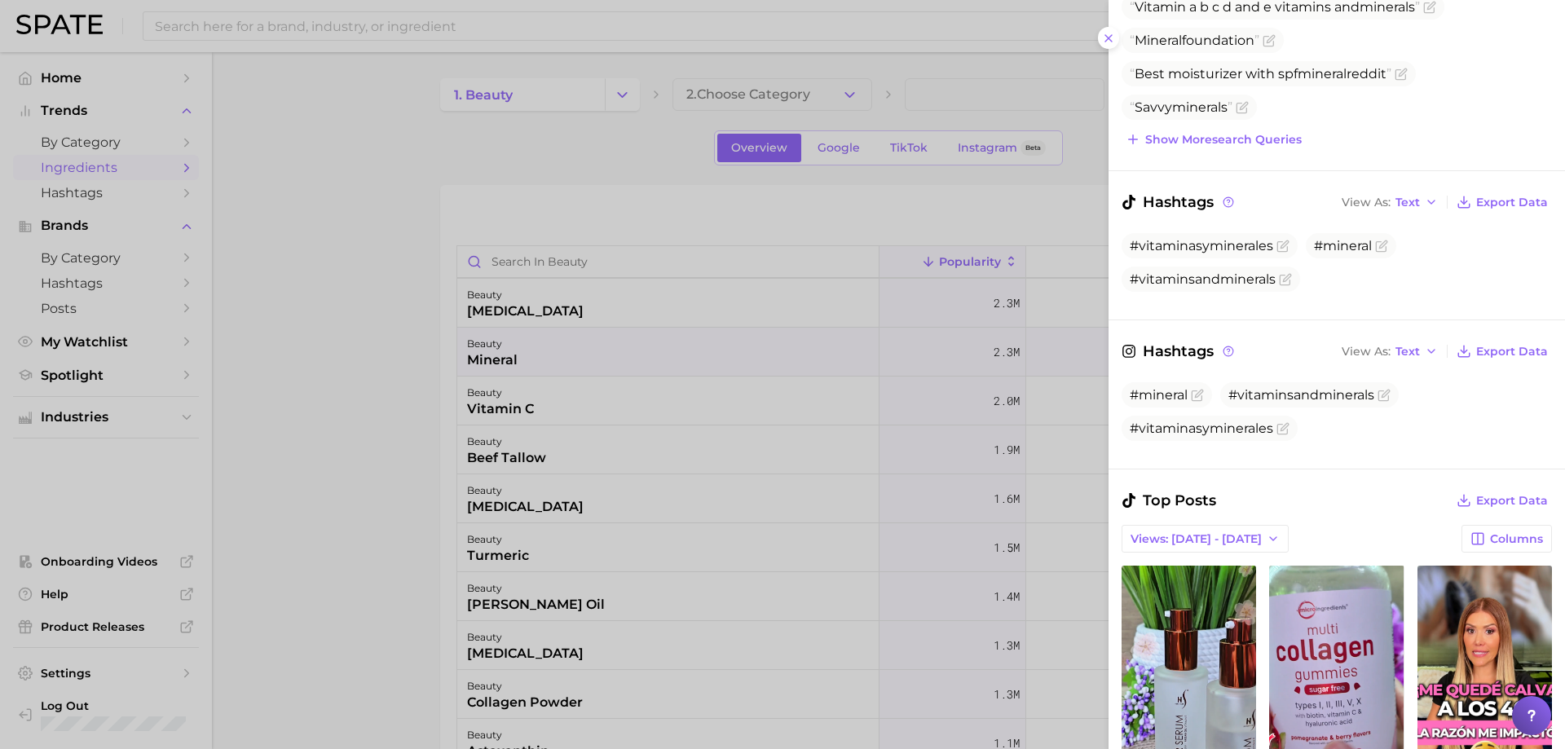
click at [769, 481] on div at bounding box center [782, 374] width 1565 height 749
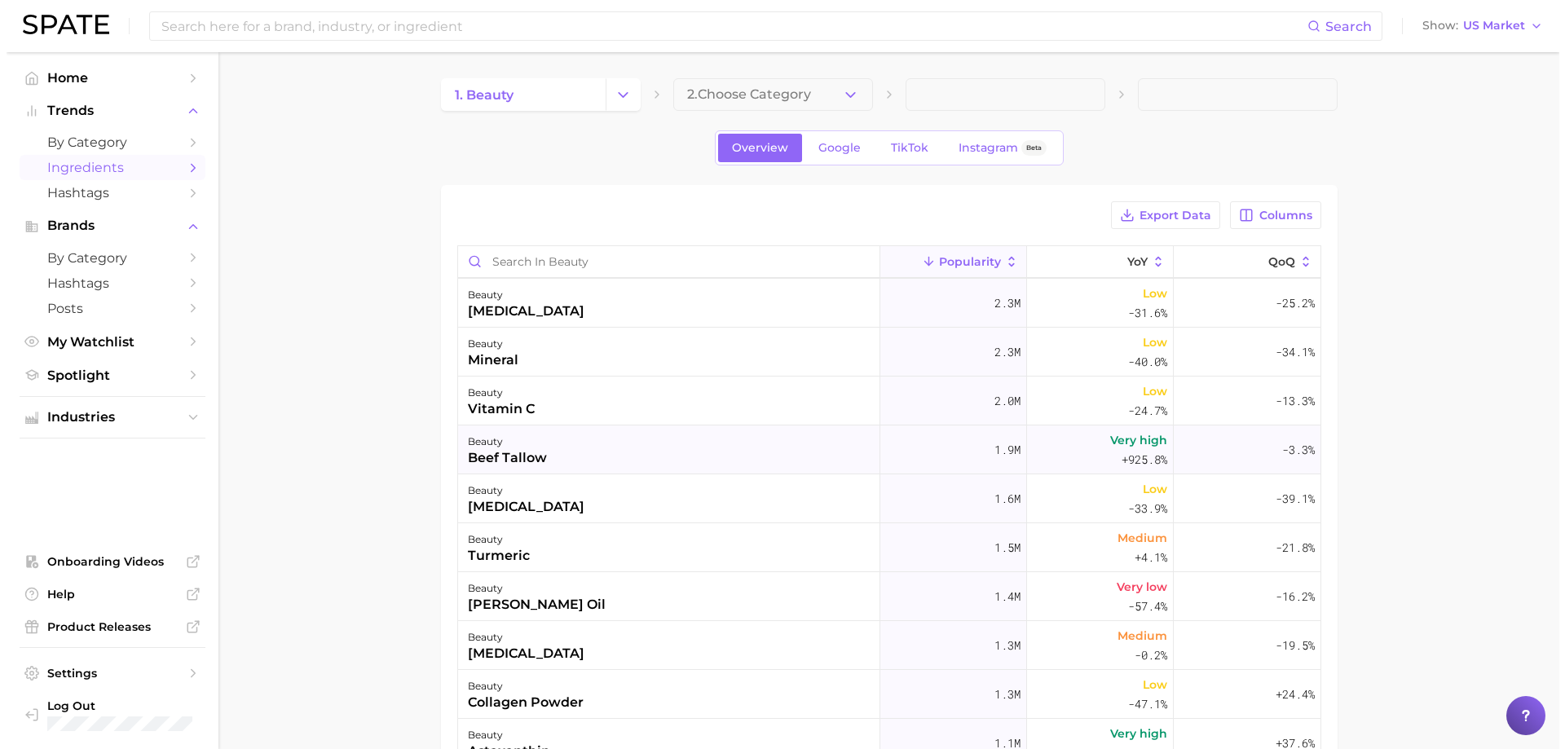
scroll to position [571, 0]
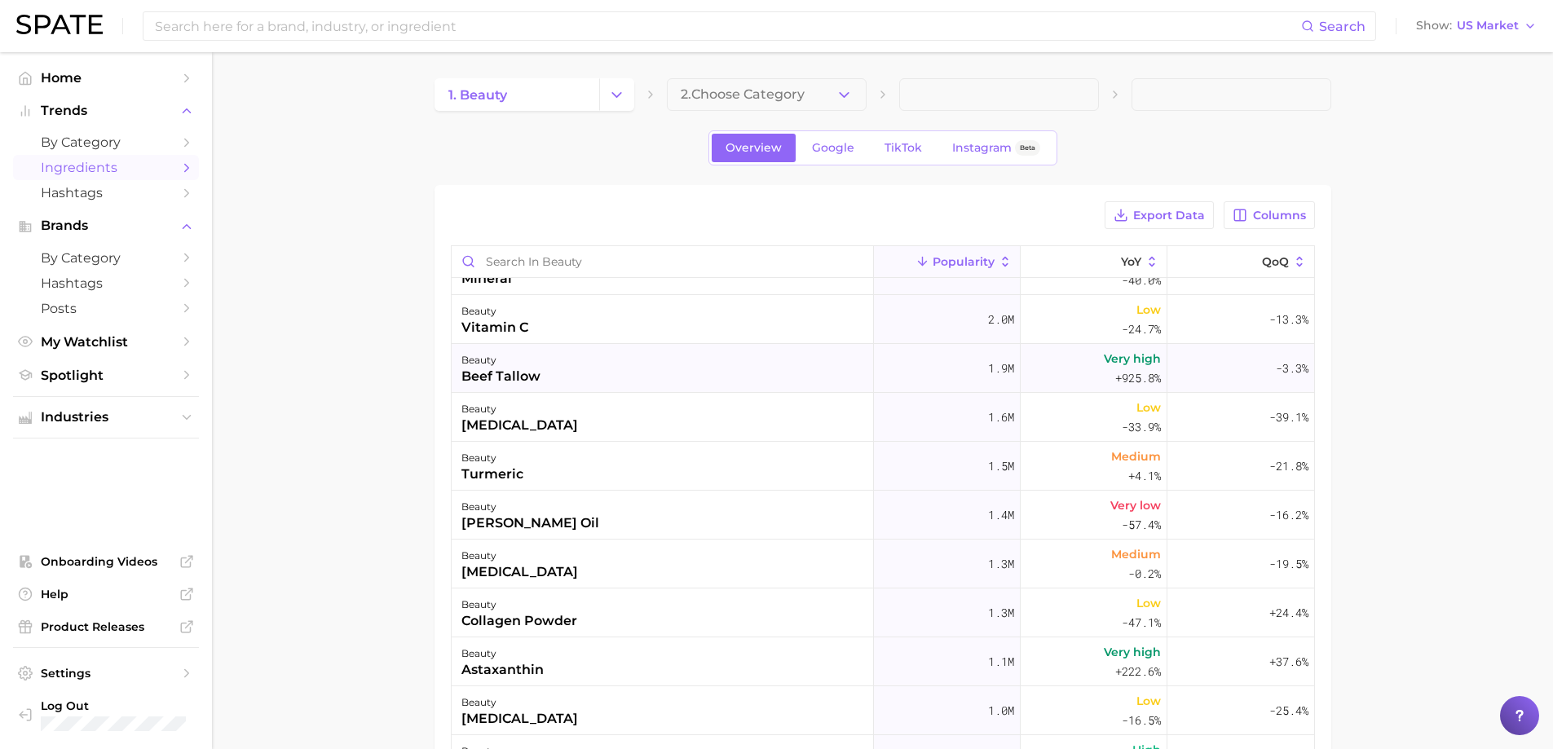
click at [579, 380] on div "beauty beef tallow" at bounding box center [663, 368] width 422 height 49
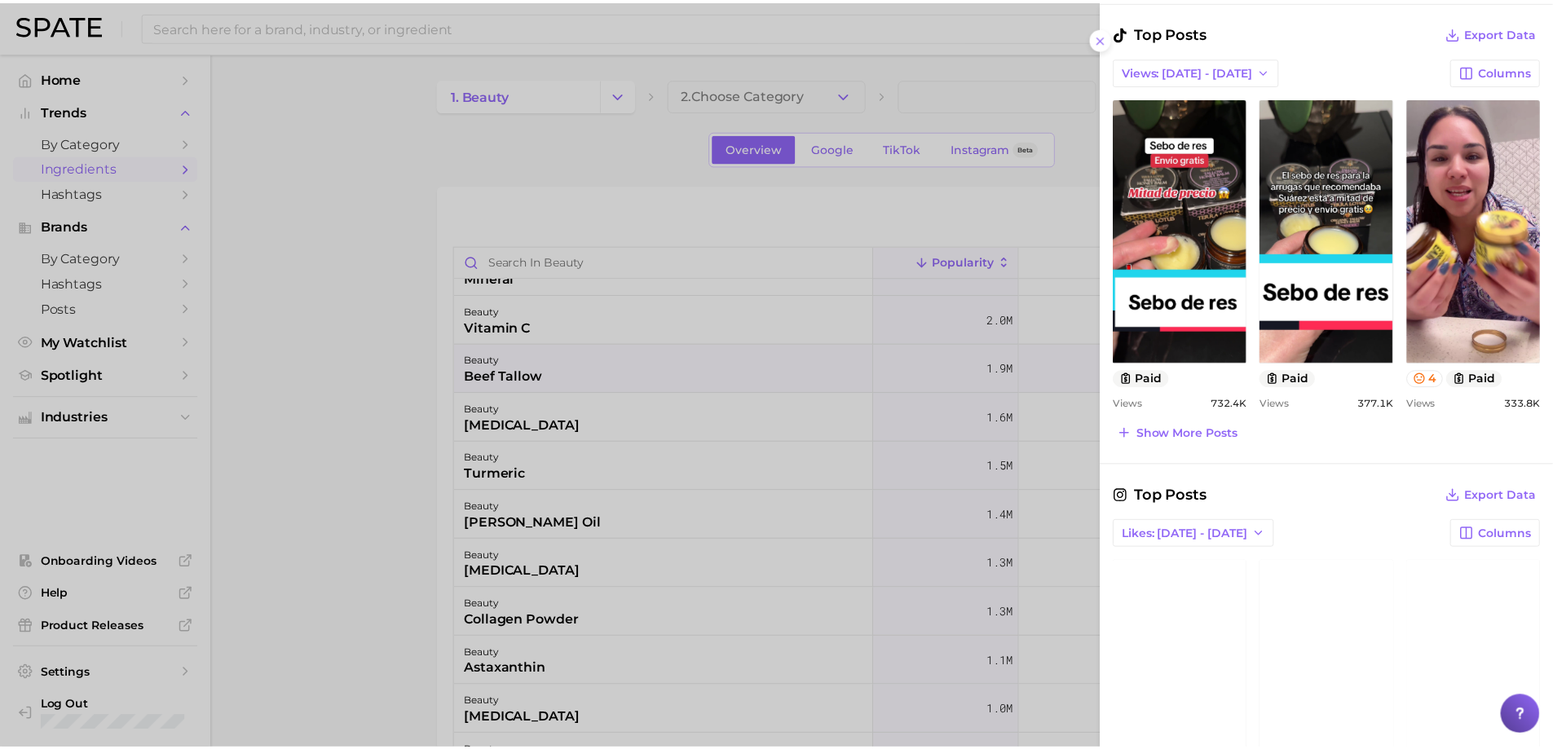
scroll to position [888, 0]
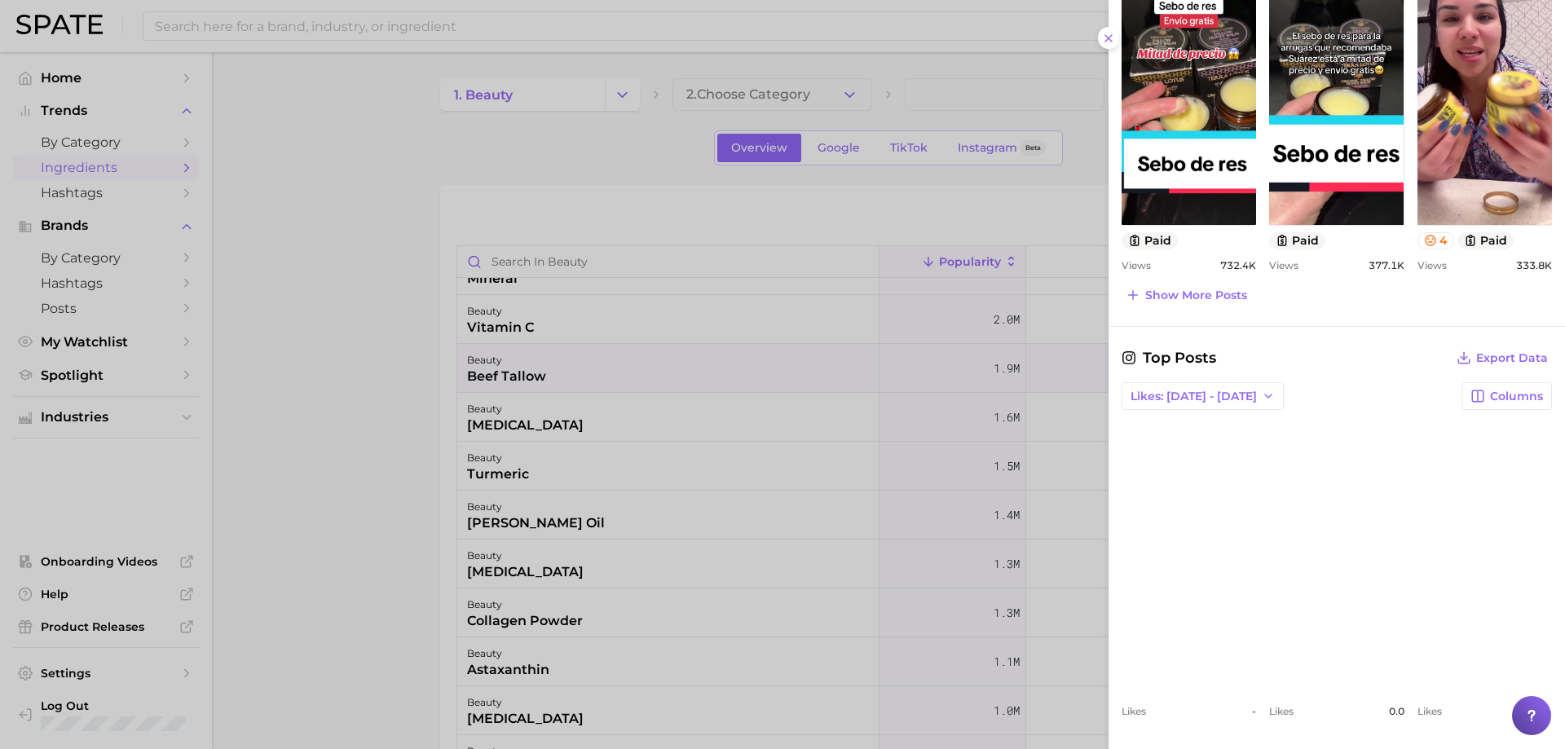
click at [595, 474] on div at bounding box center [782, 374] width 1565 height 749
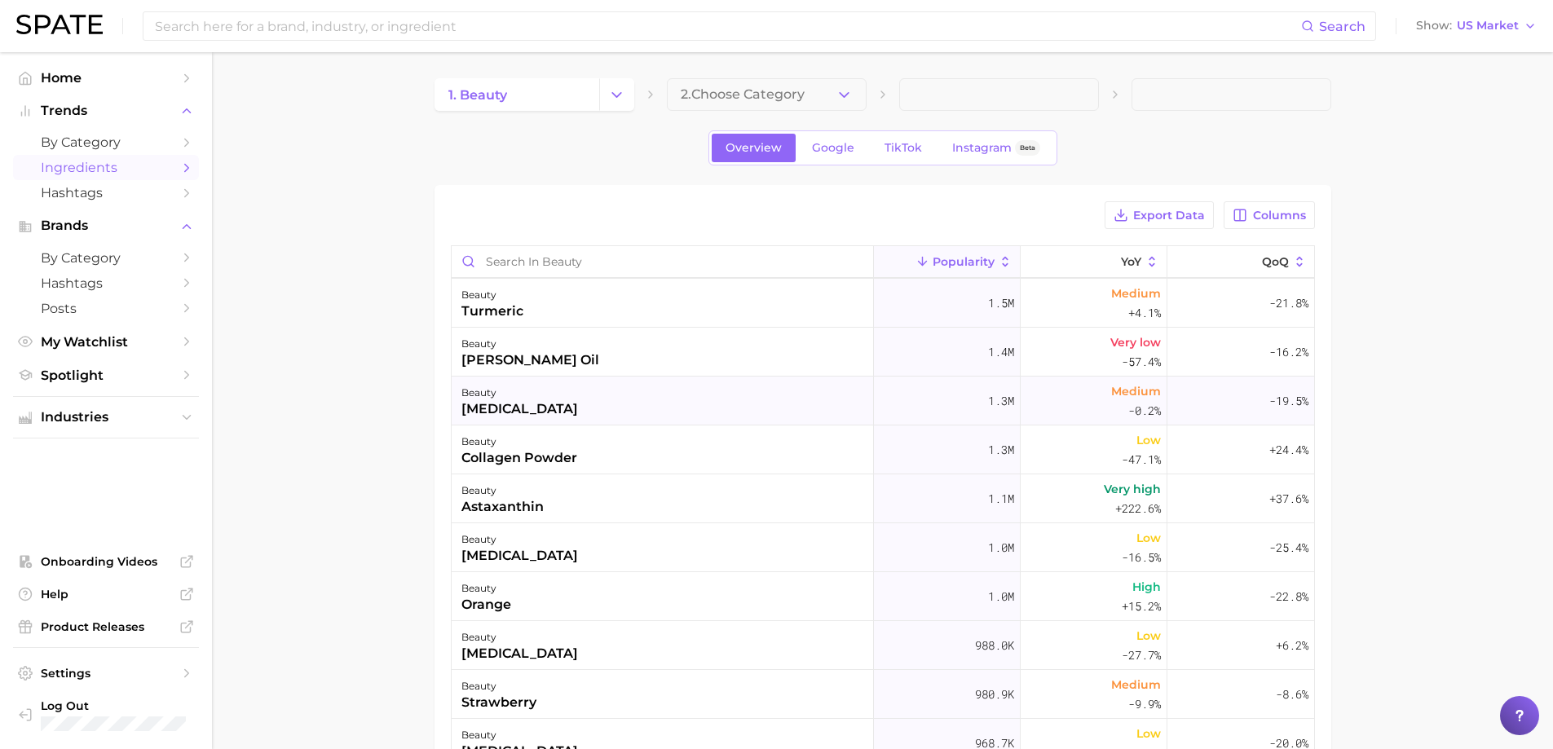
click at [611, 408] on div "beauty minoxidil" at bounding box center [663, 401] width 422 height 49
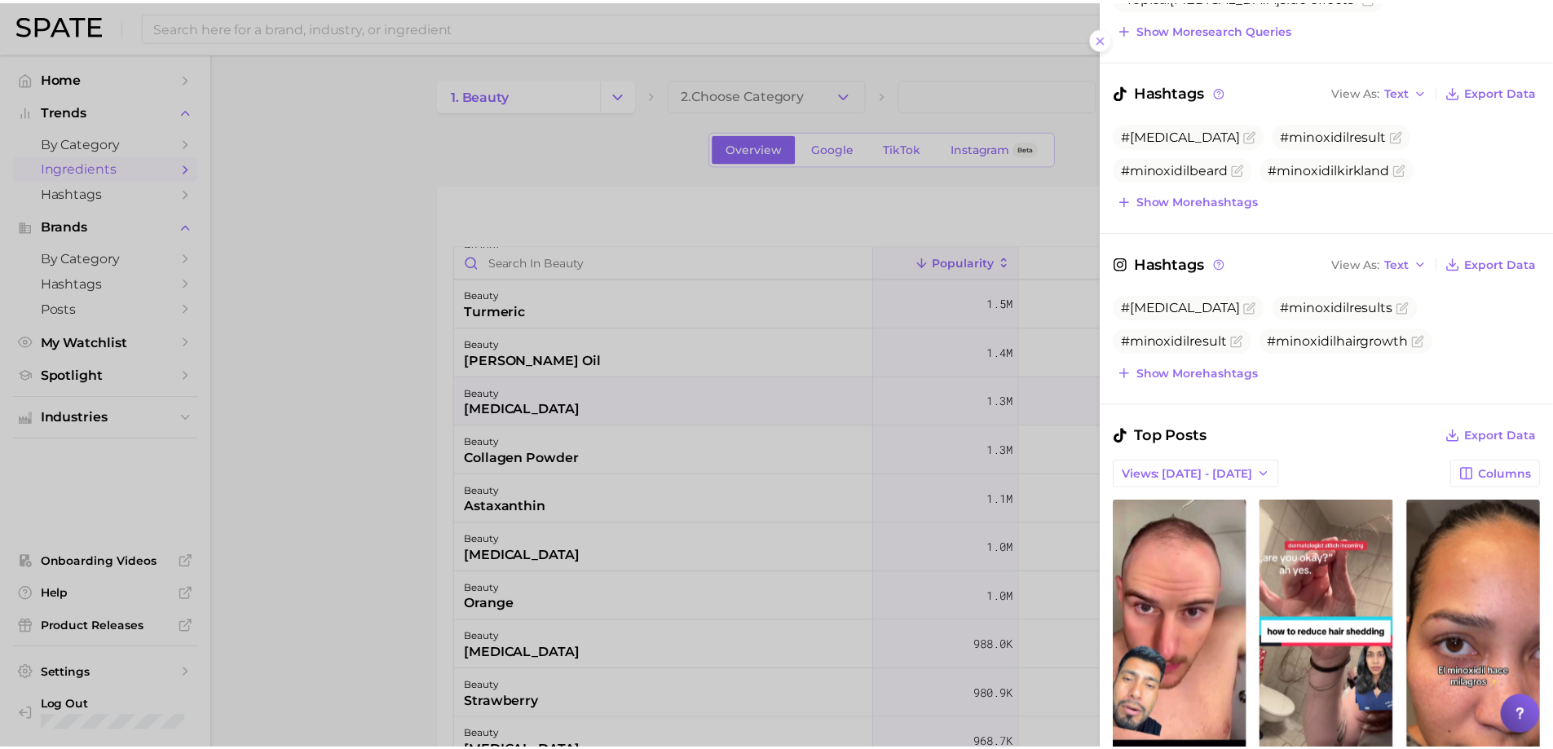
scroll to position [408, 0]
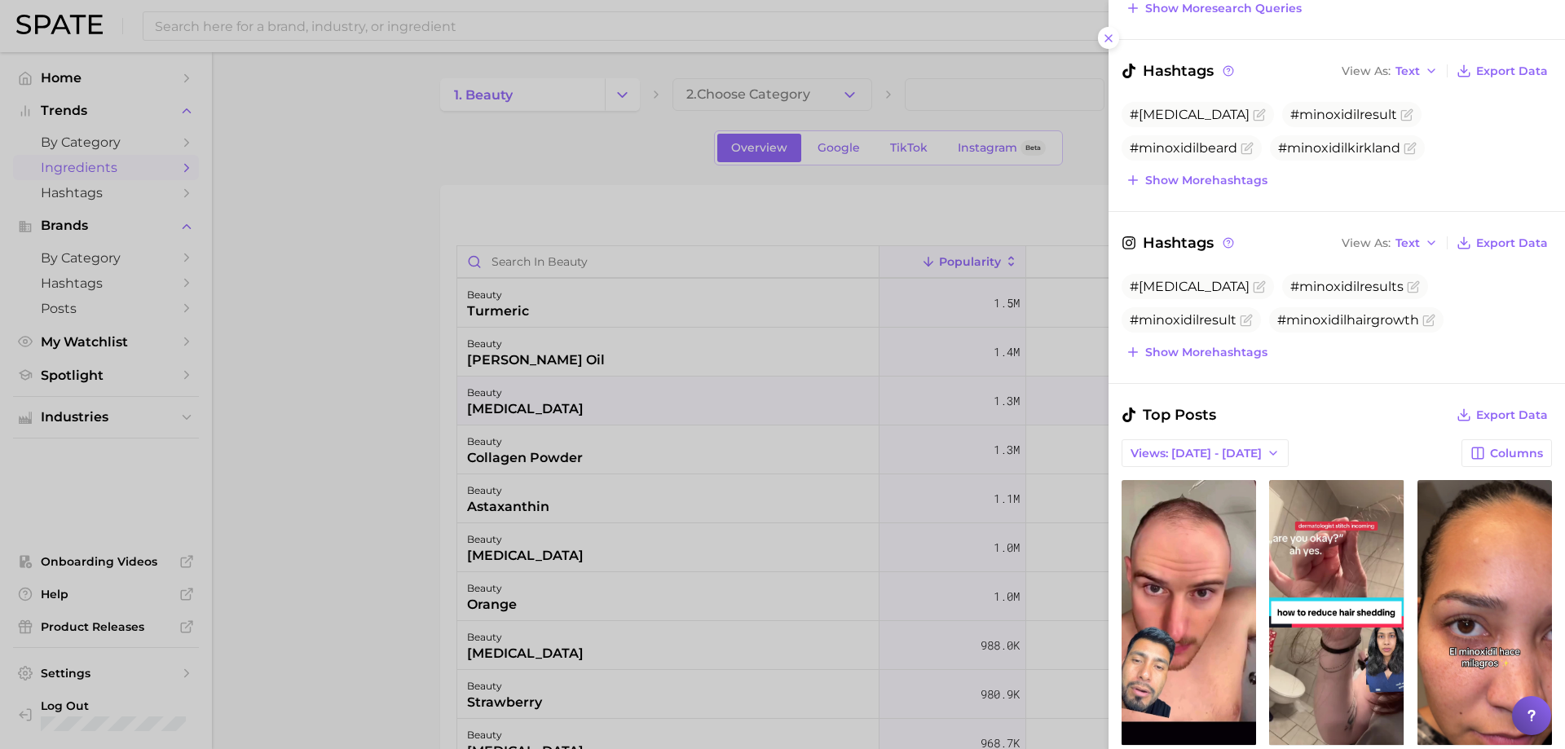
click at [701, 474] on div at bounding box center [782, 374] width 1565 height 749
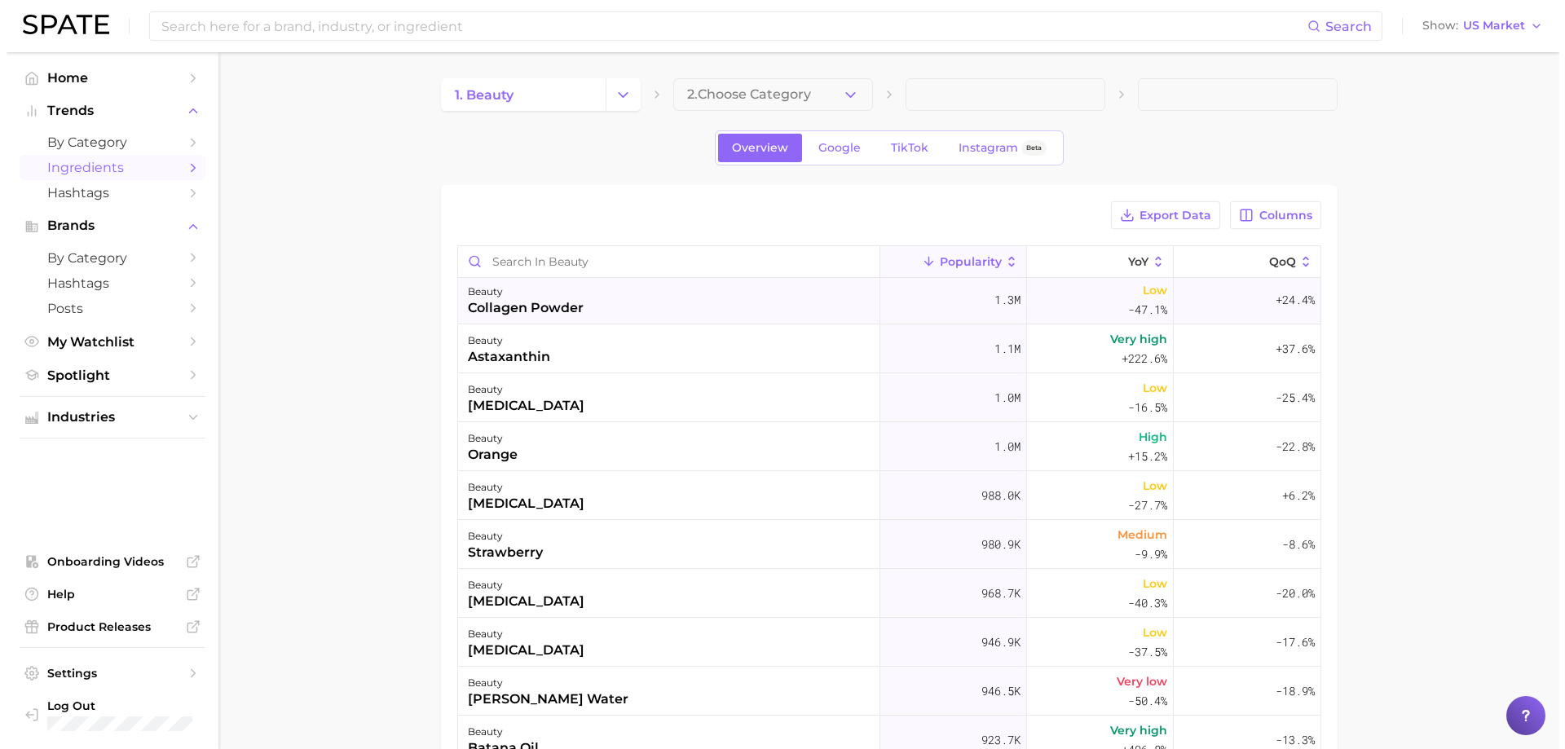
scroll to position [897, 0]
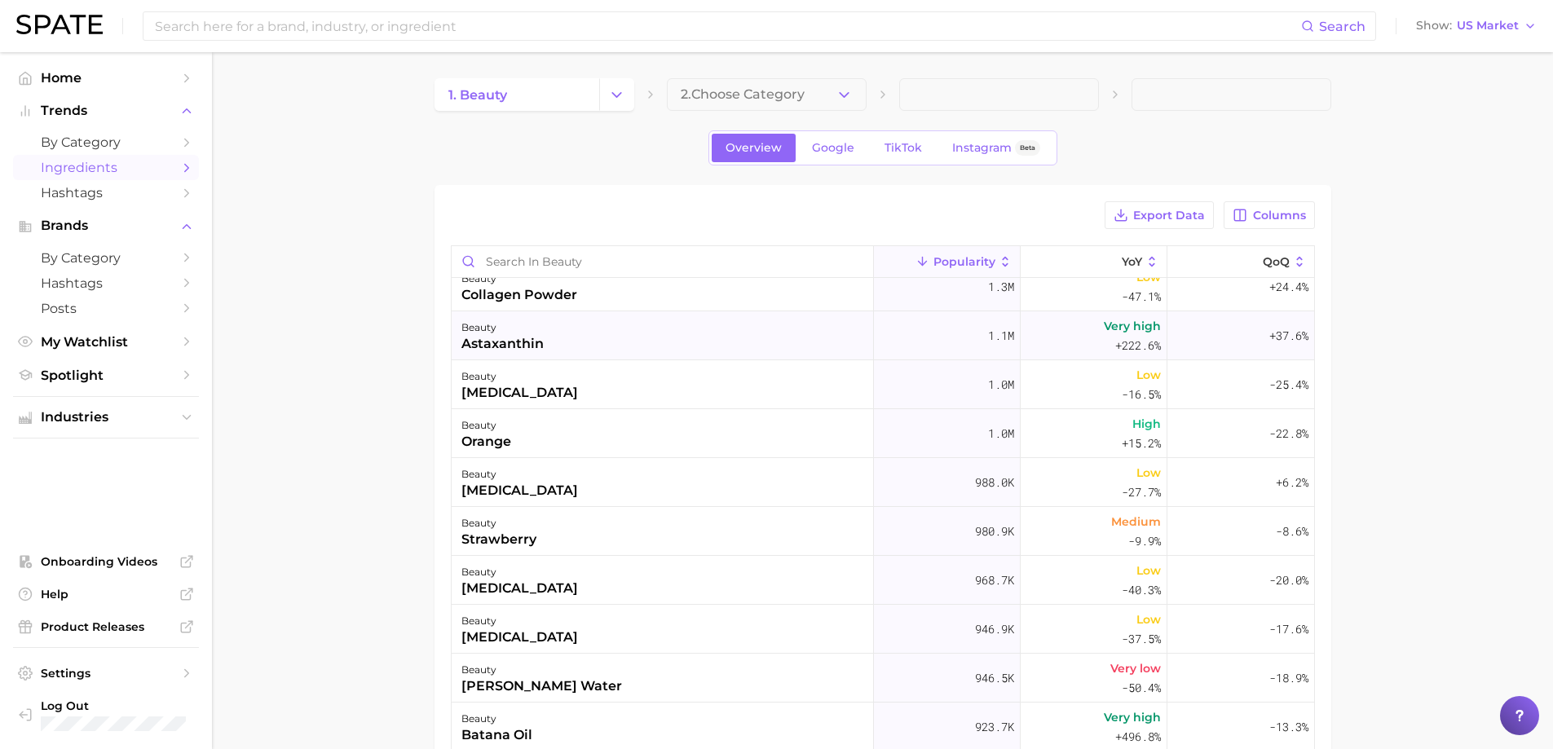
click at [549, 327] on div "beauty astaxanthin" at bounding box center [663, 335] width 422 height 49
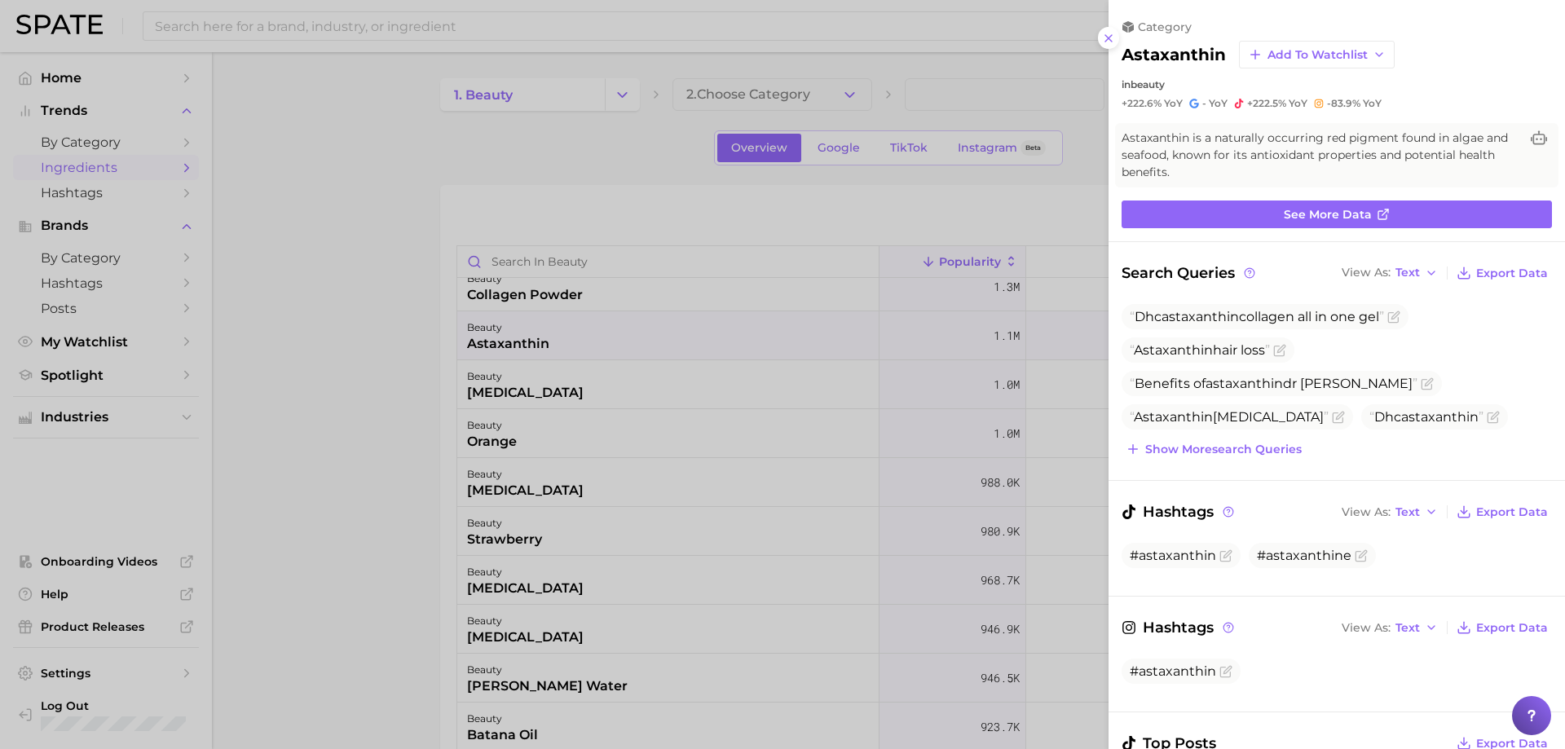
scroll to position [88, 0]
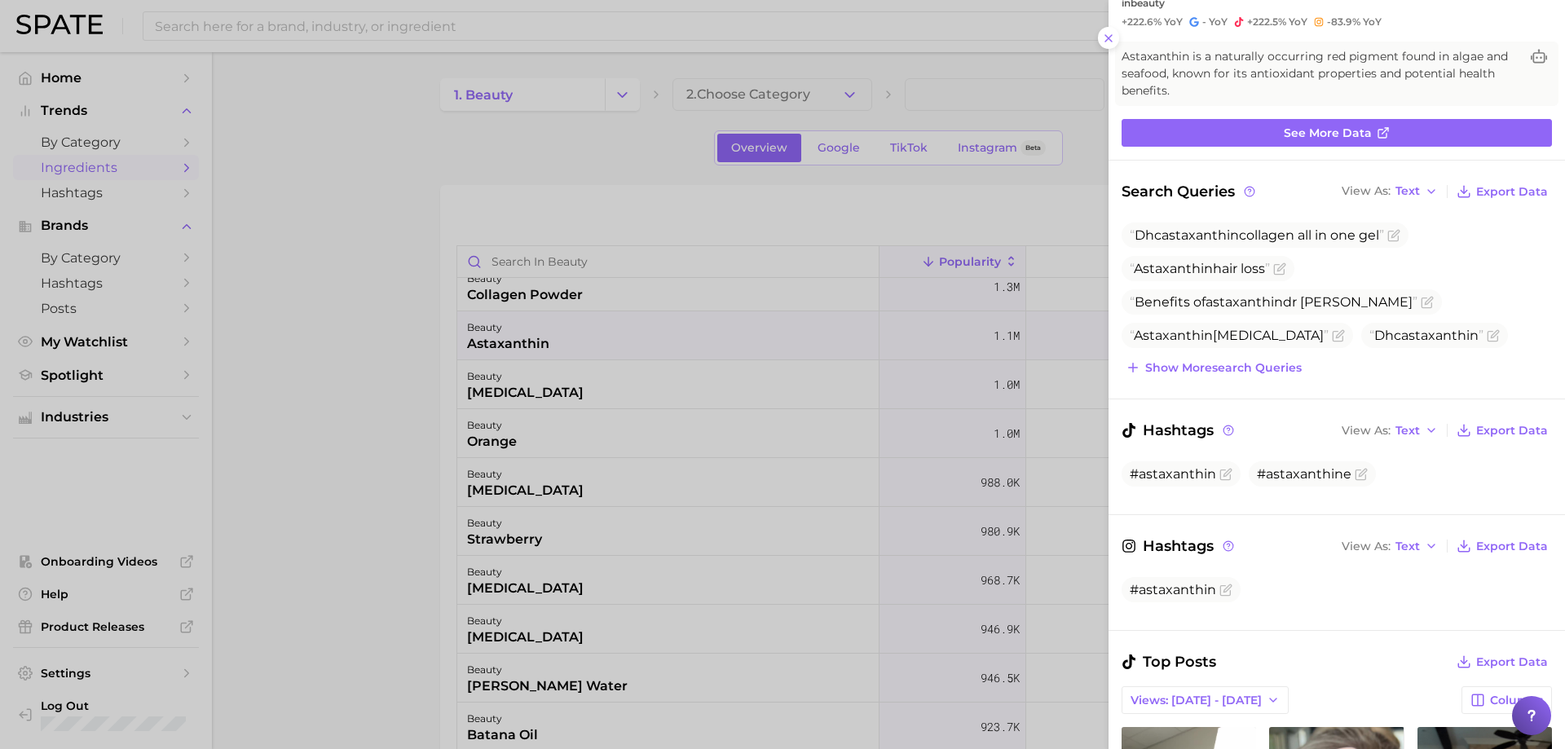
click at [718, 411] on div at bounding box center [782, 374] width 1565 height 749
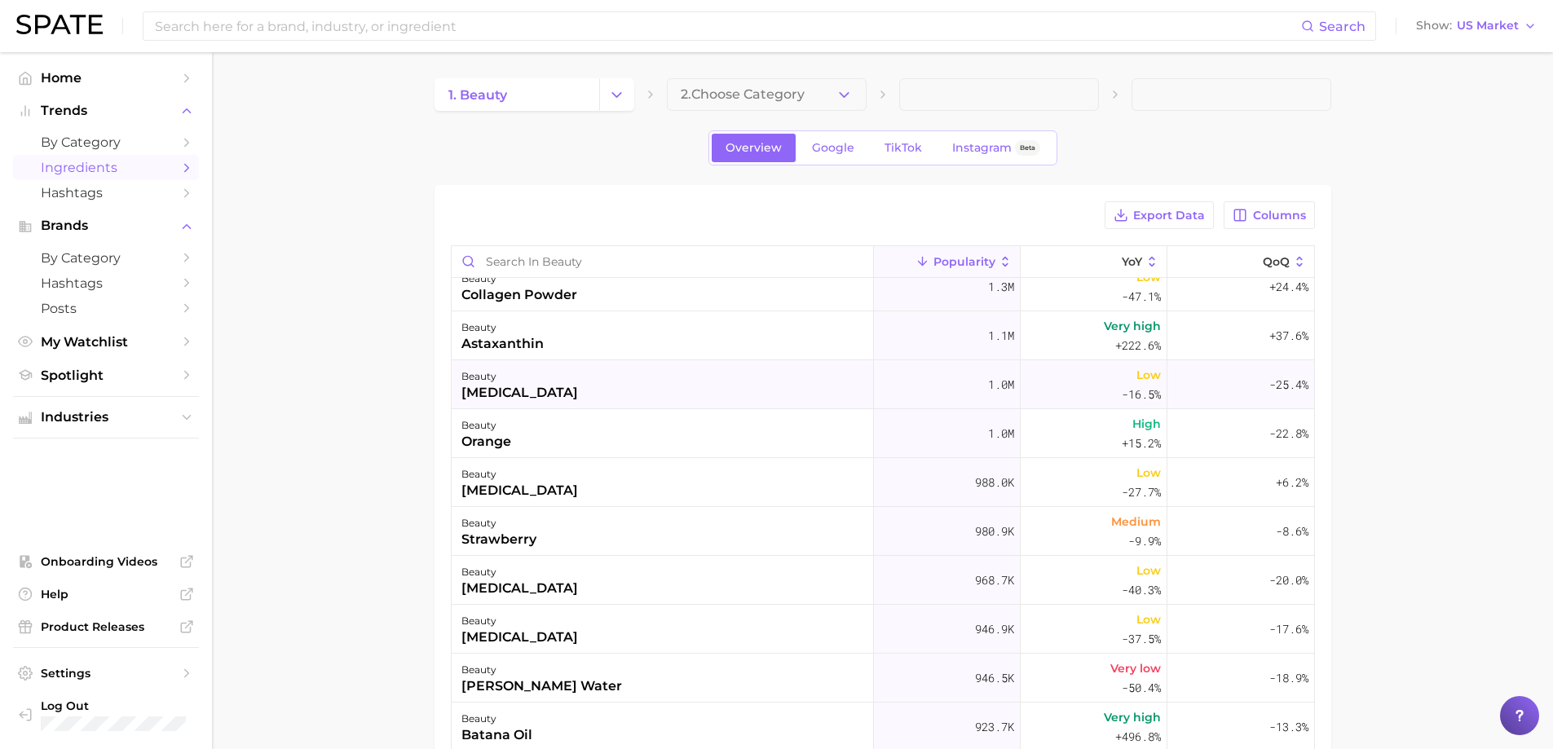
click at [676, 385] on div "beauty kojic acid" at bounding box center [663, 384] width 422 height 49
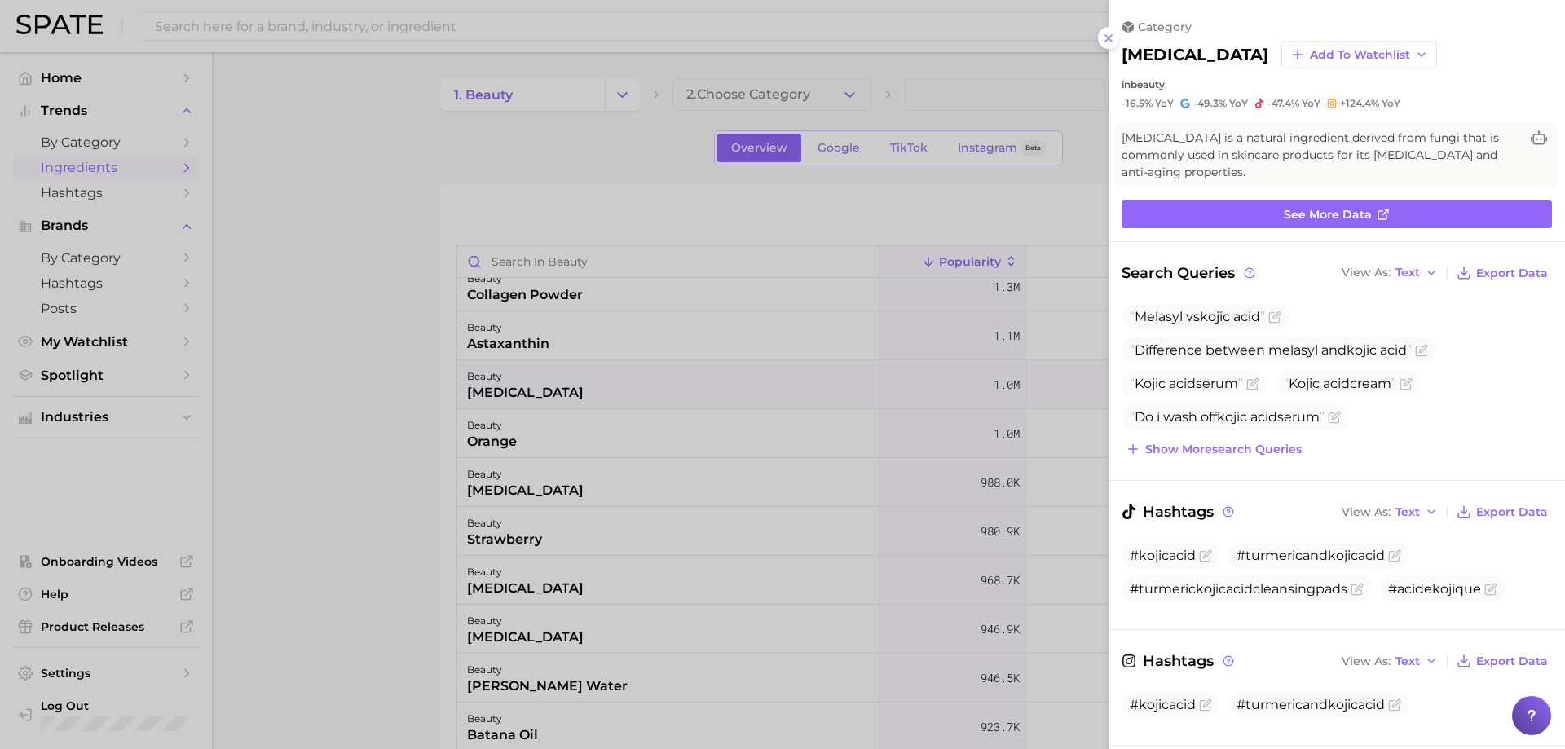
click at [676, 385] on div at bounding box center [782, 374] width 1565 height 749
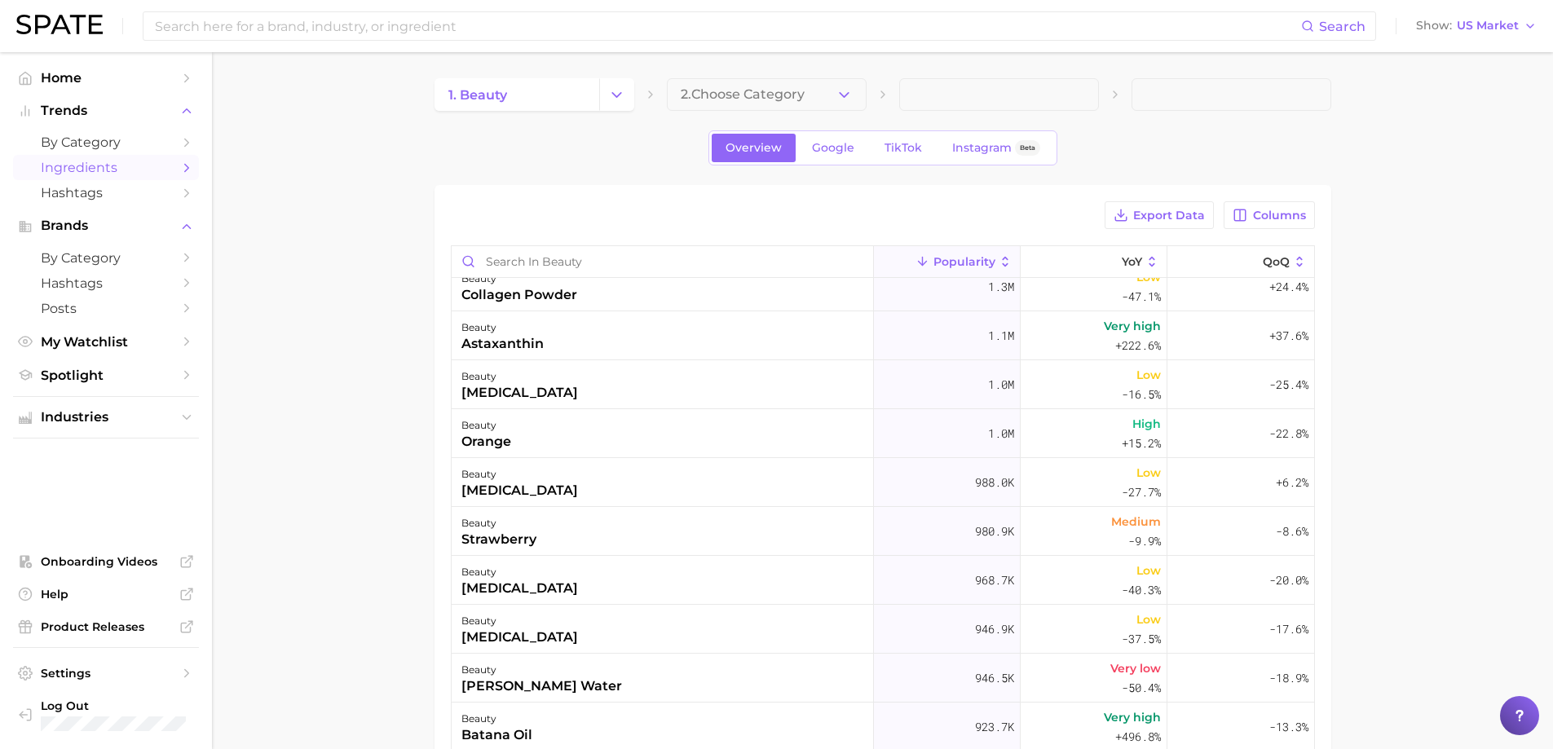
click at [636, 448] on div "beauty orange" at bounding box center [663, 433] width 422 height 49
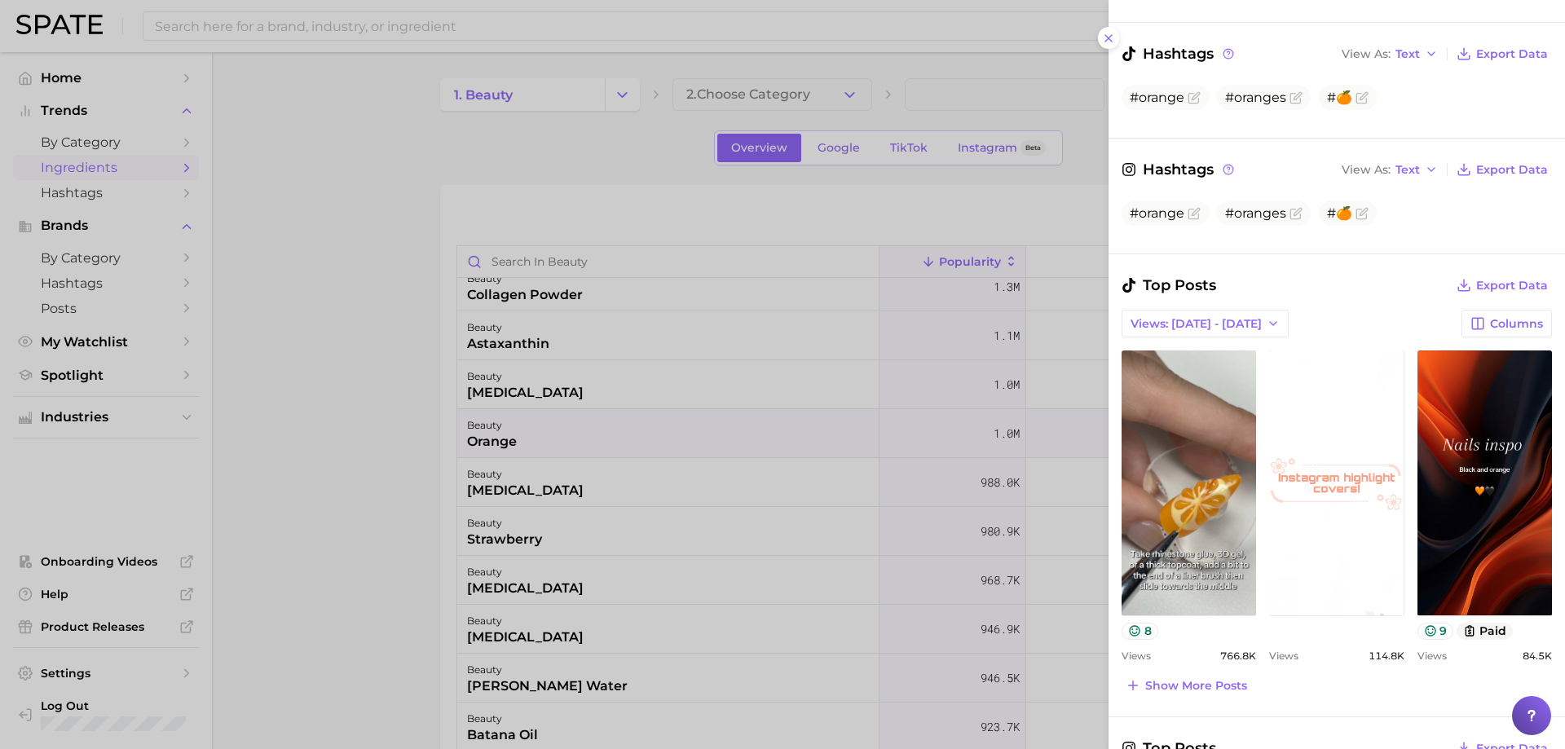
click at [620, 417] on div at bounding box center [782, 374] width 1565 height 749
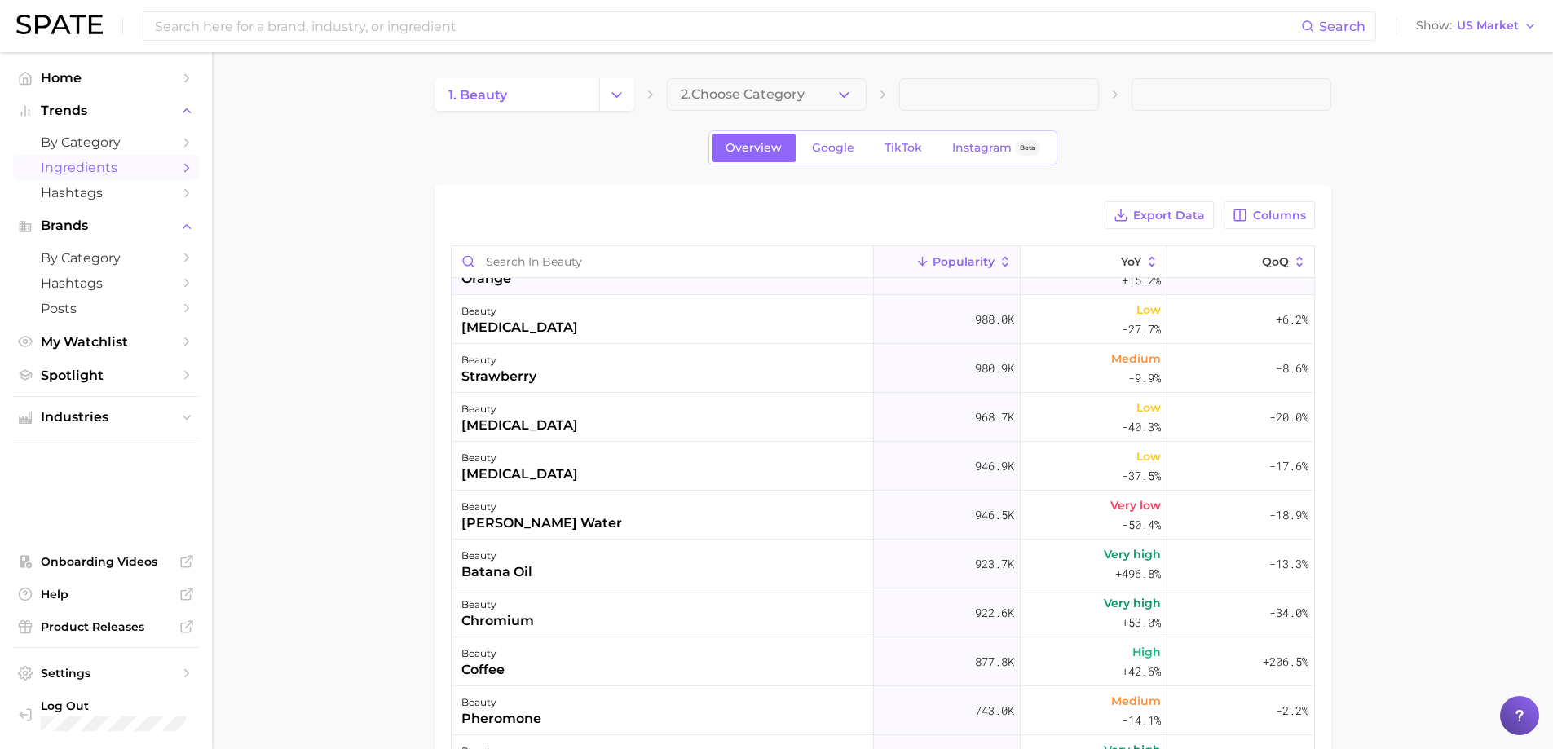
click at [647, 291] on div "beauty orange" at bounding box center [663, 270] width 422 height 49
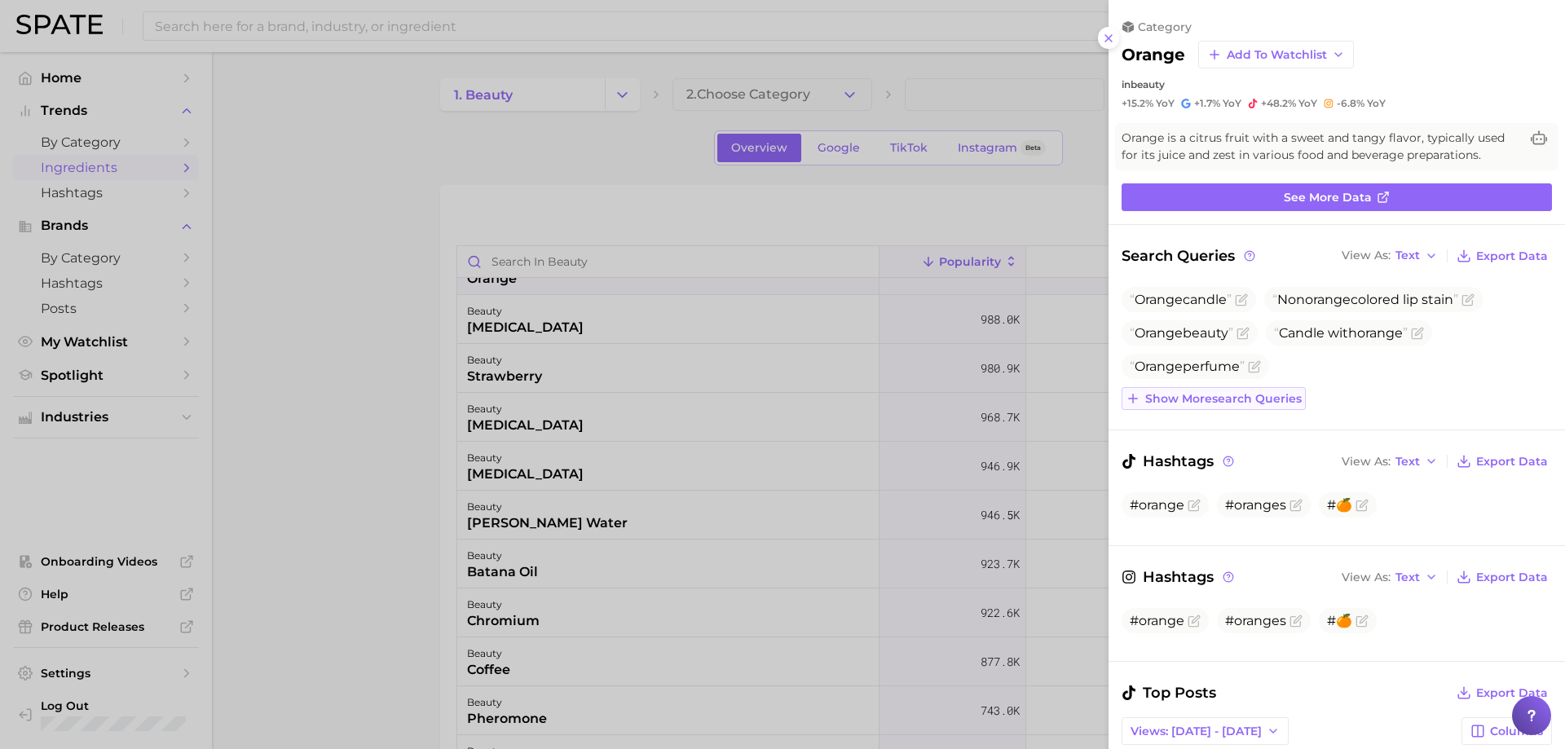
click at [1291, 406] on button "Show more search queries" at bounding box center [1214, 398] width 184 height 23
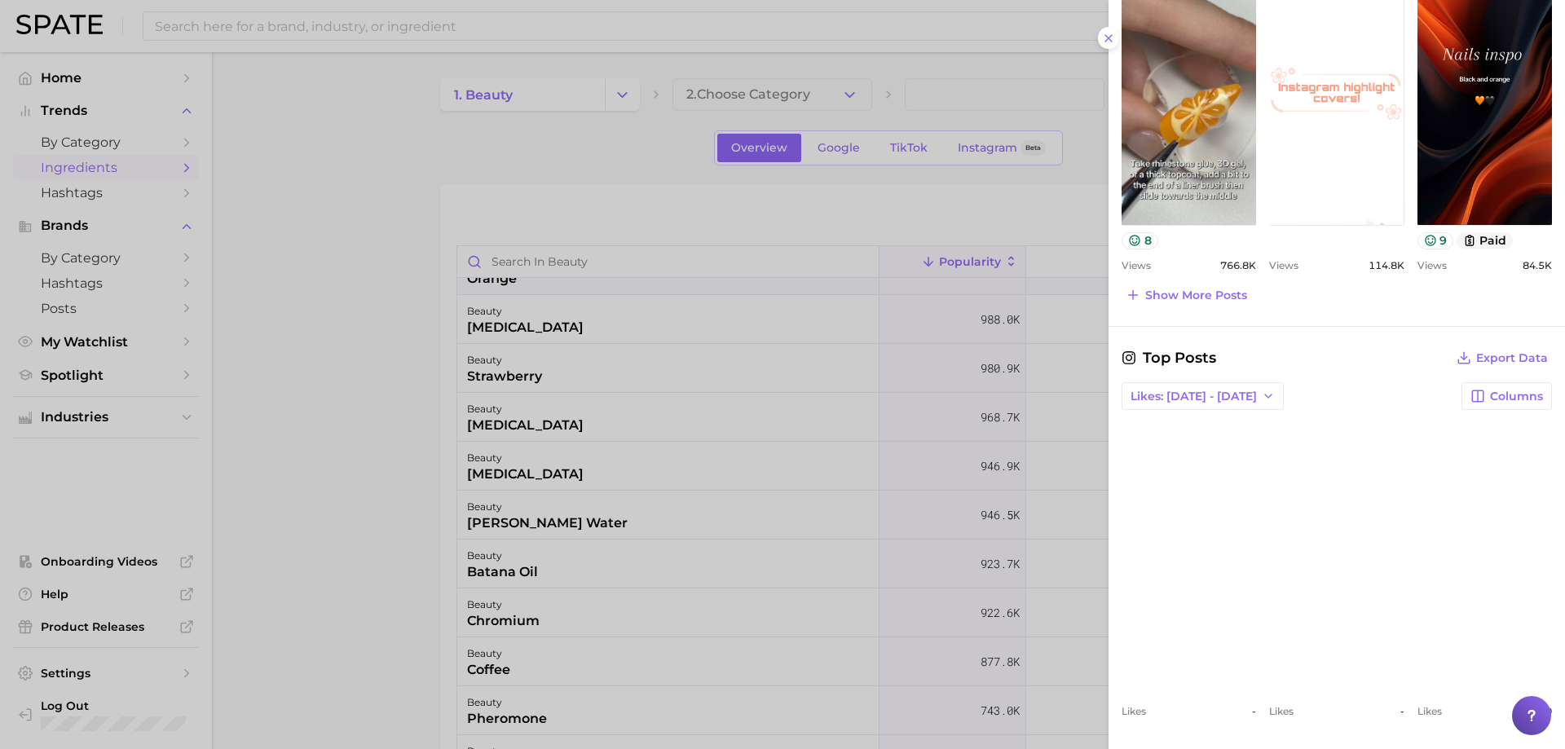
click at [764, 376] on div at bounding box center [782, 374] width 1565 height 749
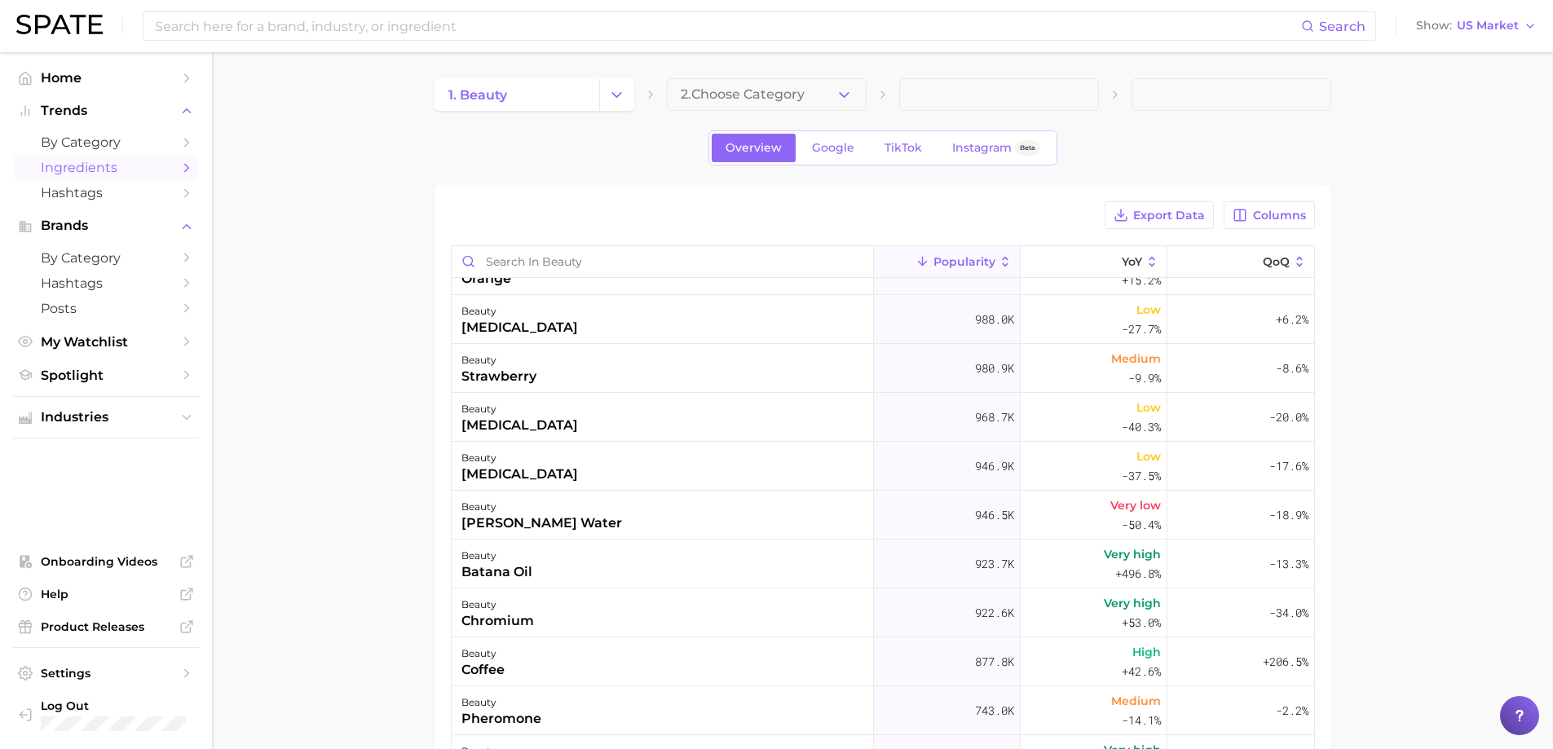
click at [764, 376] on div "beauty strawberry" at bounding box center [663, 368] width 422 height 49
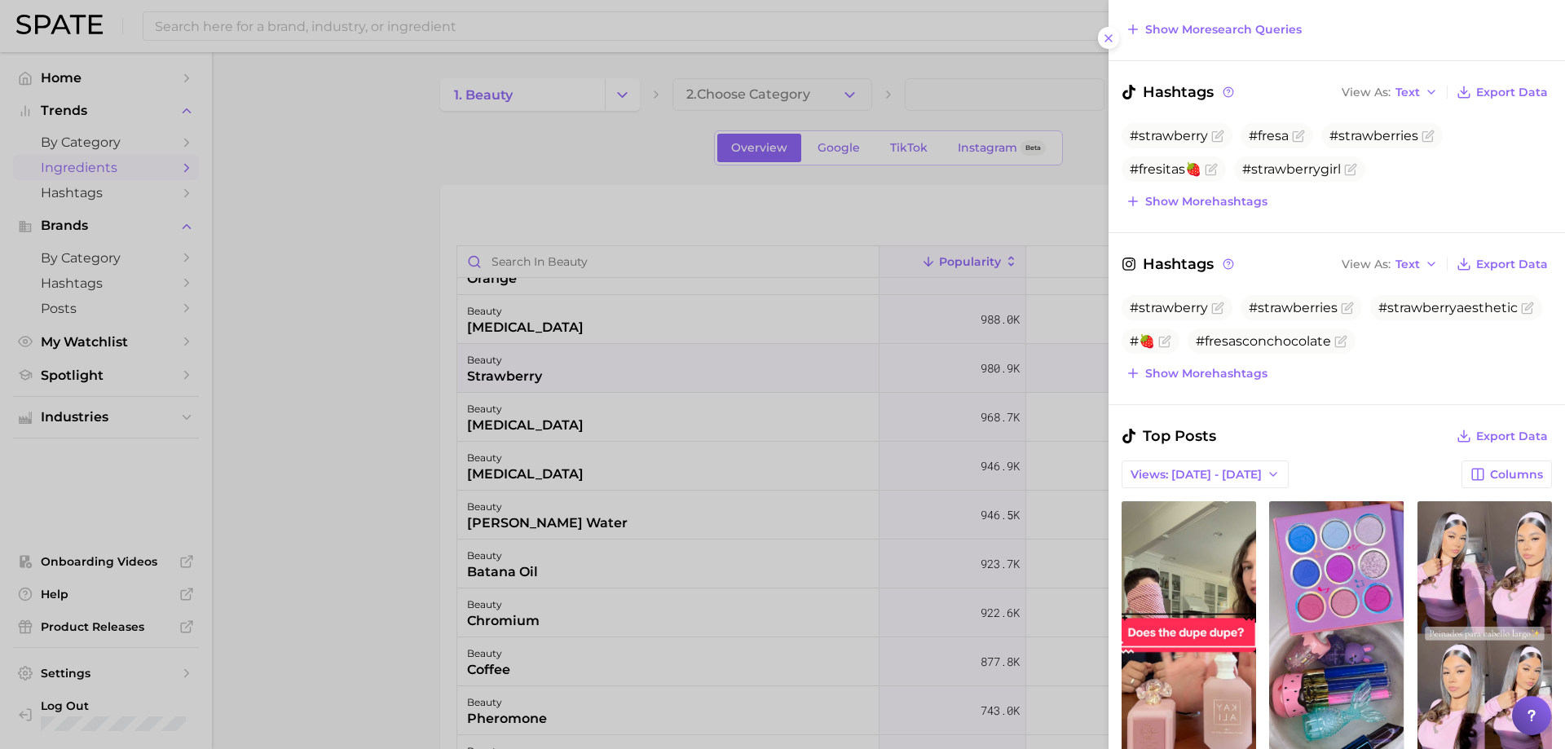
scroll to position [163, 0]
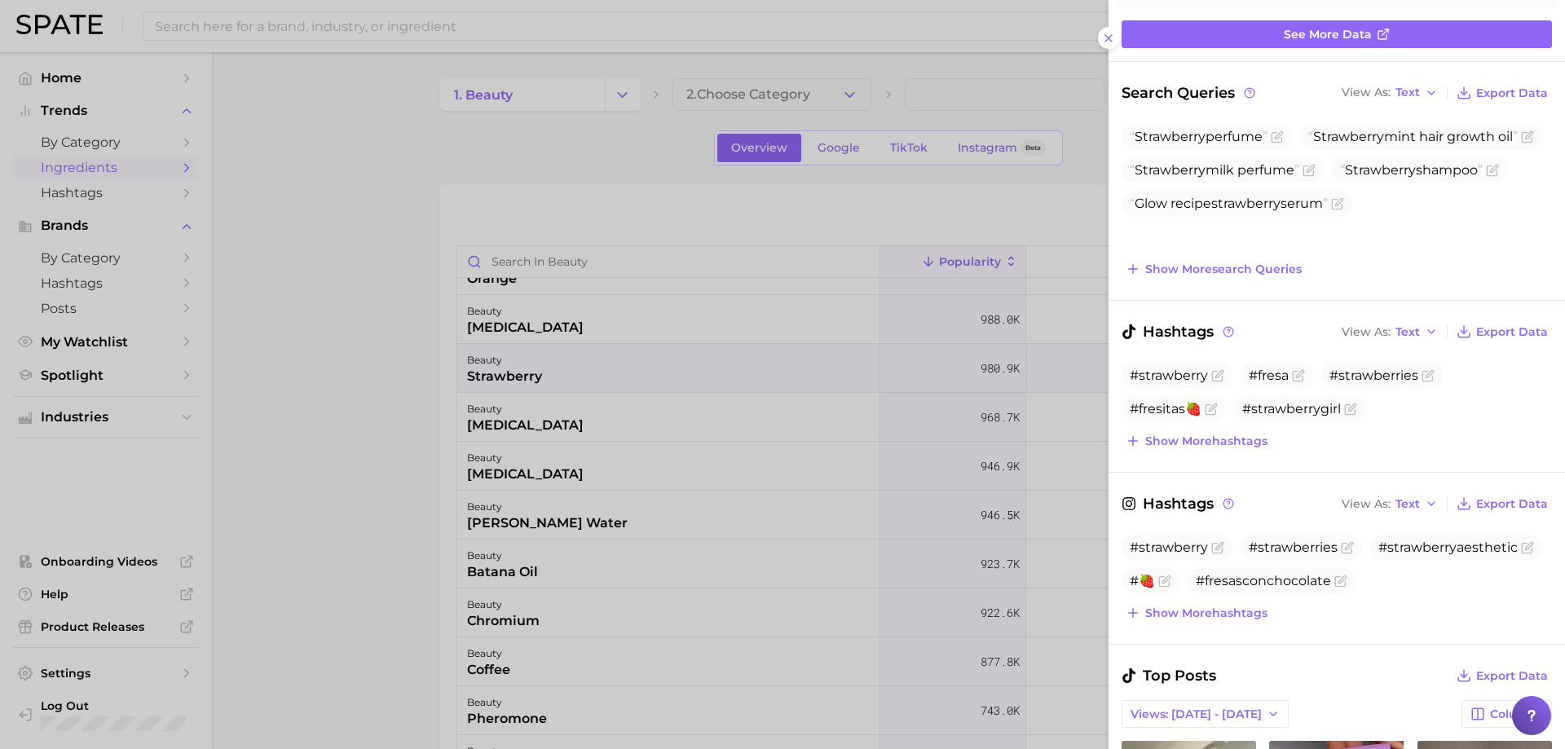
click at [710, 389] on div at bounding box center [782, 374] width 1565 height 749
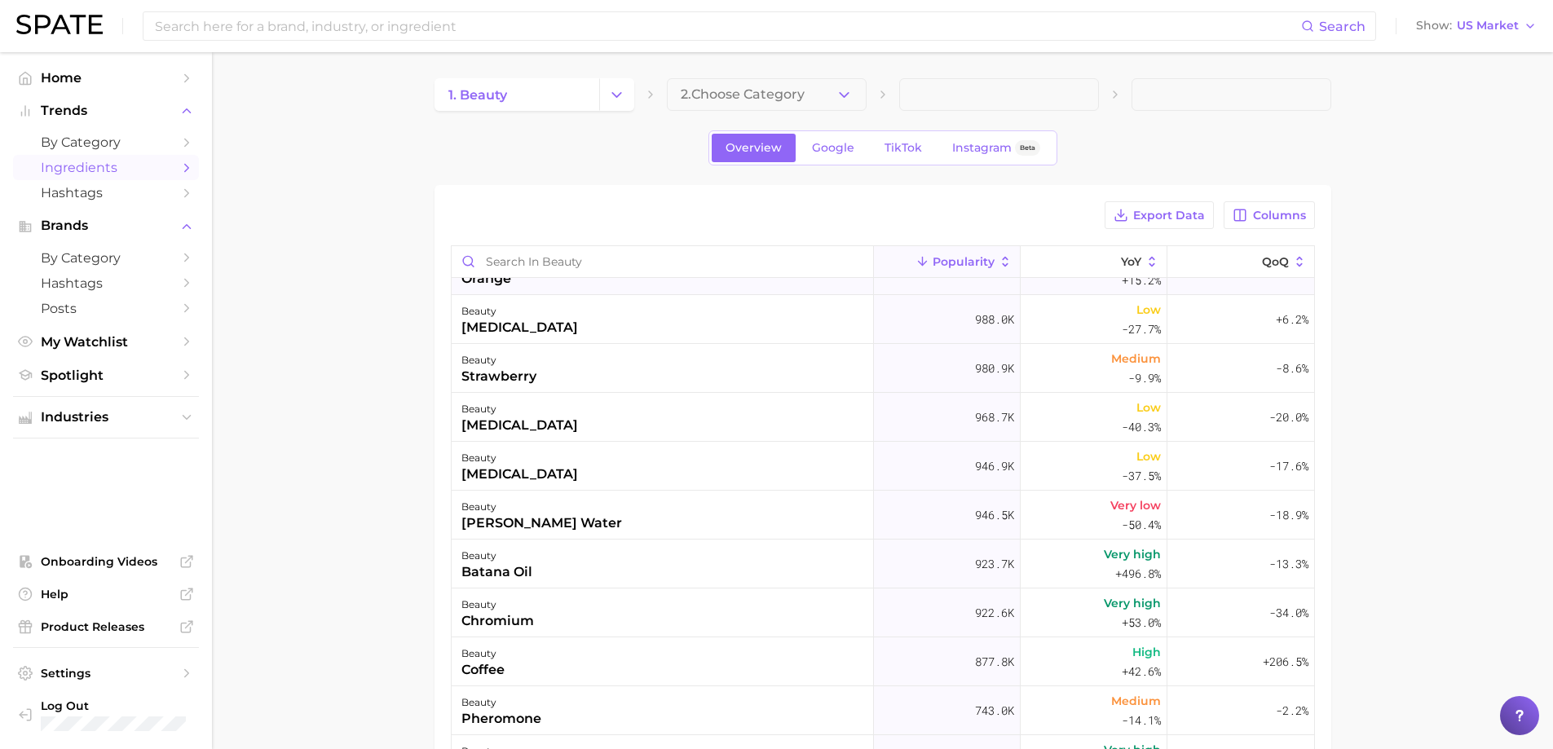
click at [568, 280] on div "beauty orange" at bounding box center [663, 270] width 422 height 49
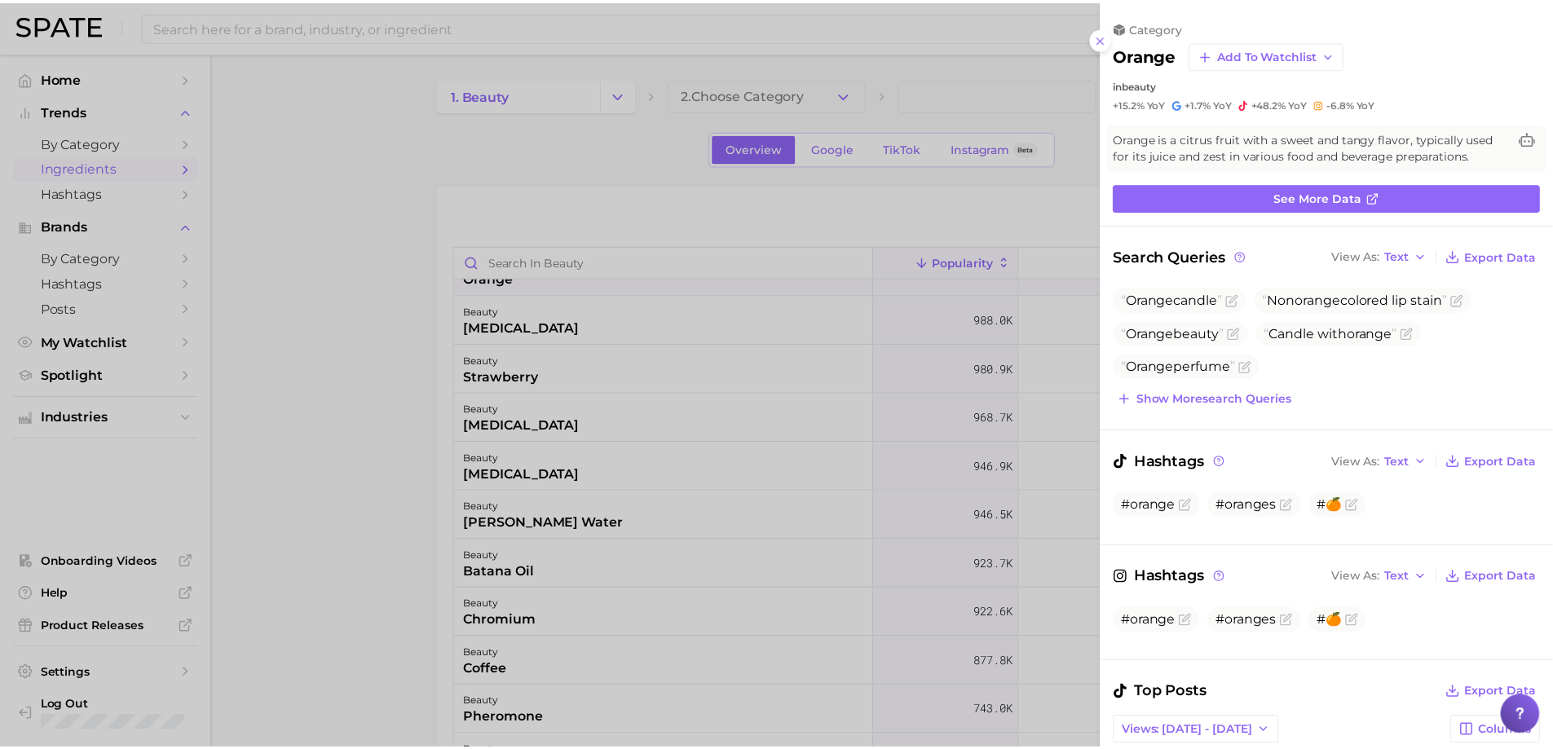
scroll to position [0, 0]
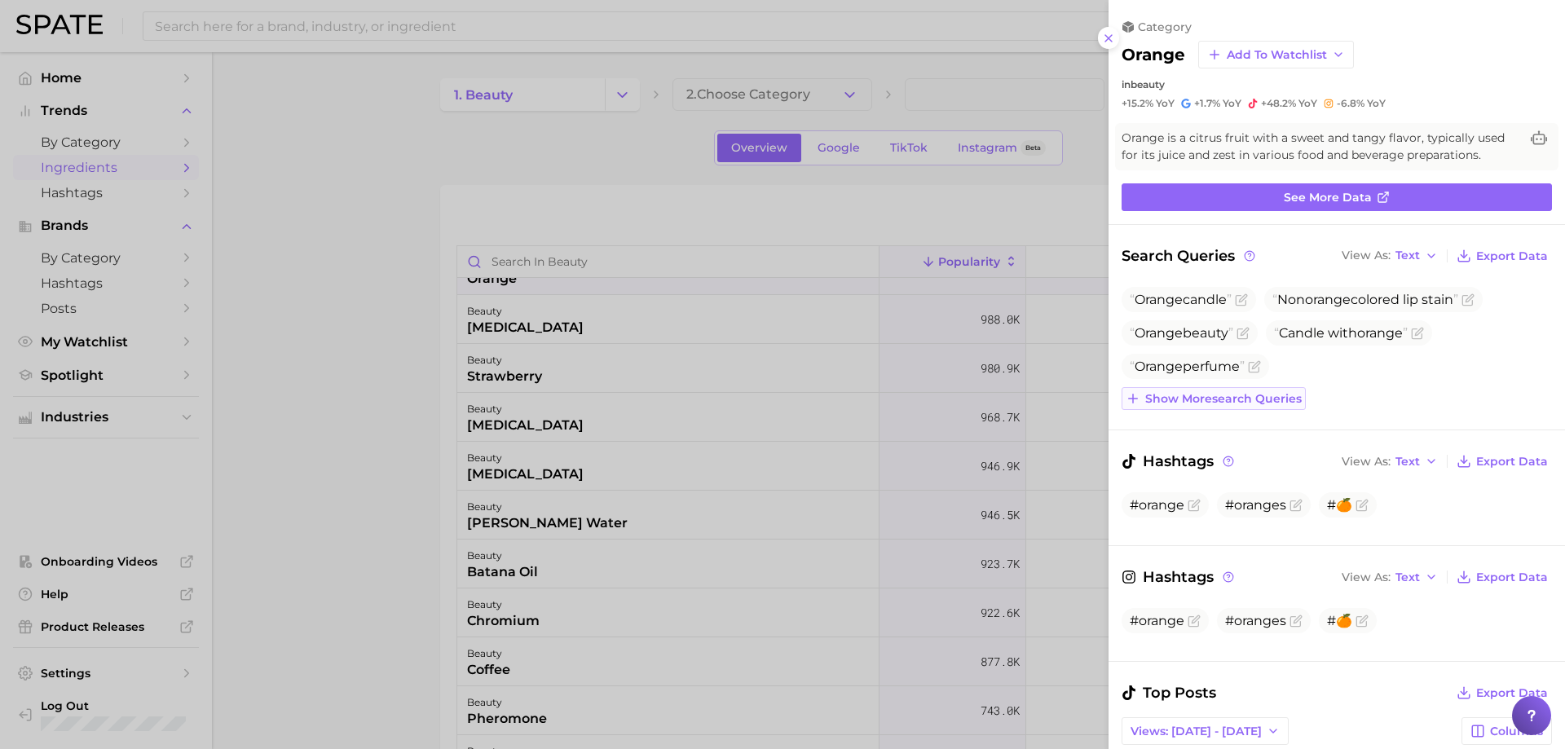
click at [1266, 400] on span "Show more search queries" at bounding box center [1223, 399] width 157 height 14
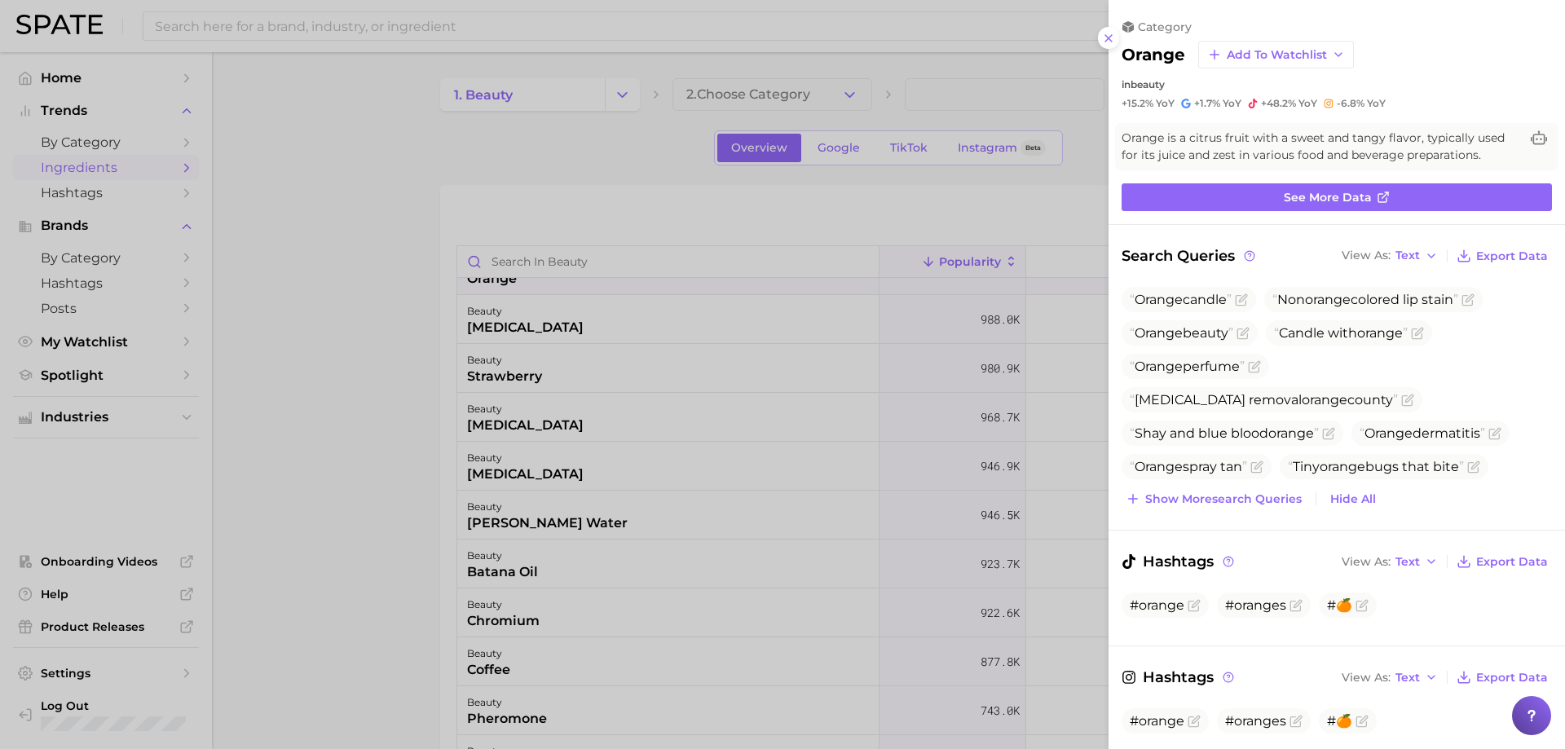
click at [682, 441] on div at bounding box center [782, 374] width 1565 height 749
